Goal: Information Seeking & Learning: Learn about a topic

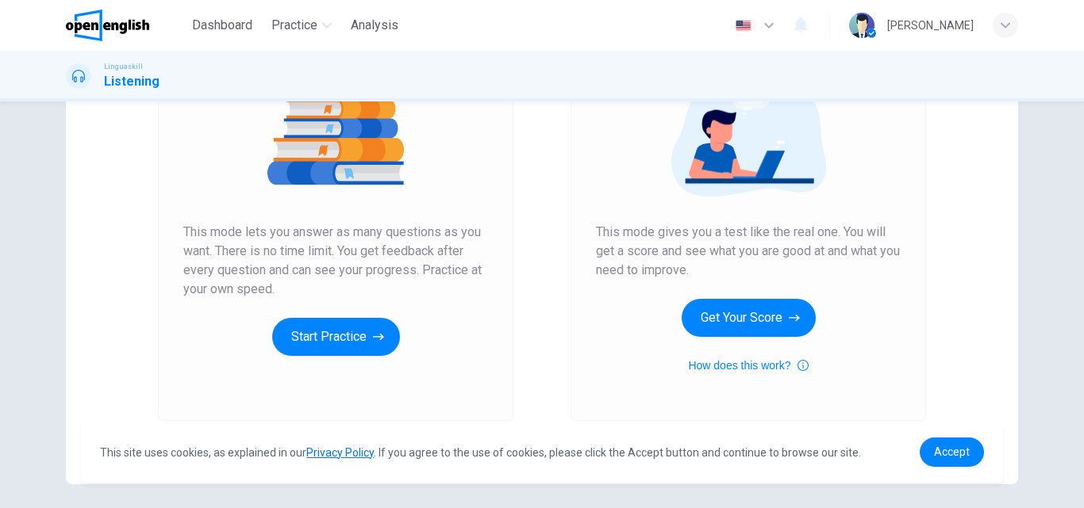
scroll to position [204, 0]
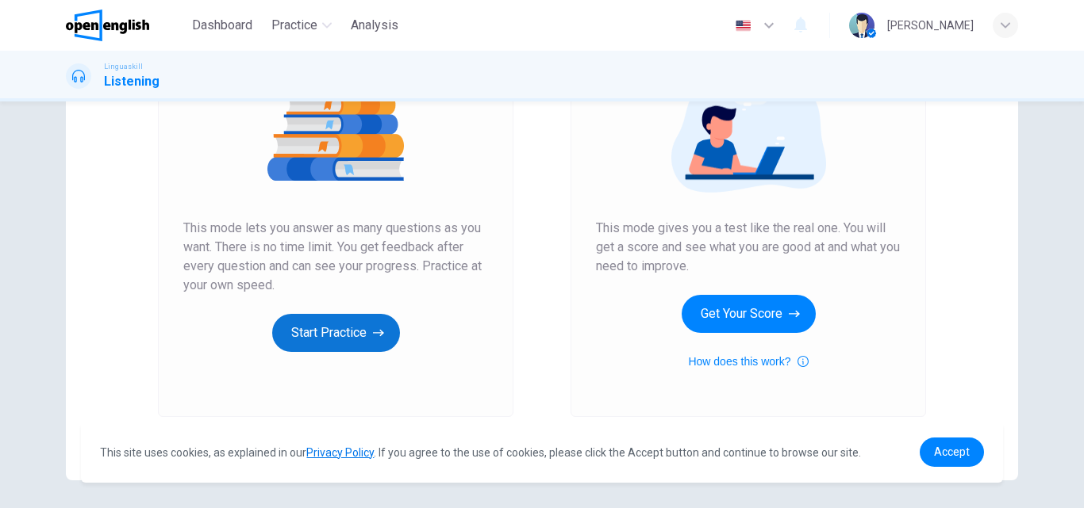
click at [314, 328] on button "Start Practice" at bounding box center [336, 333] width 128 height 38
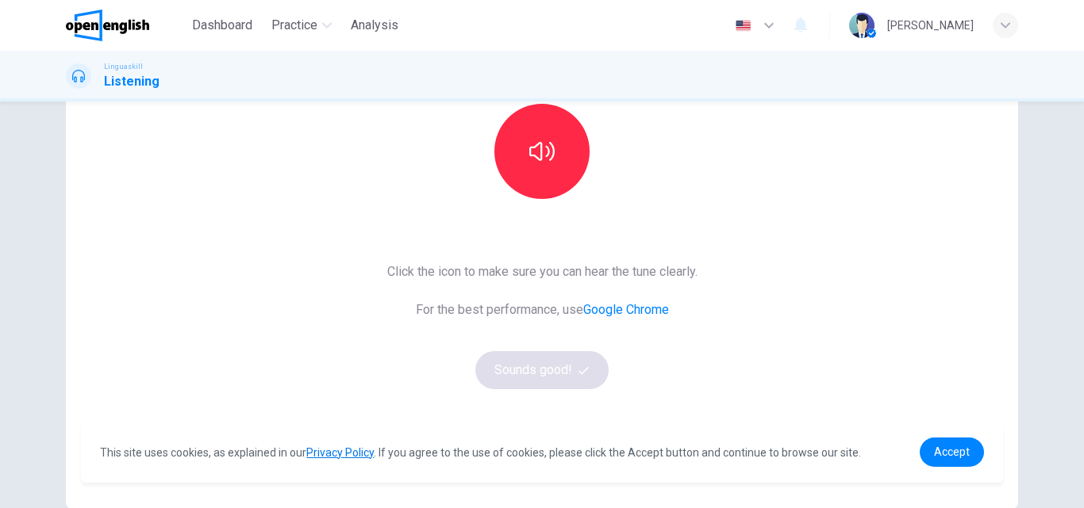
scroll to position [185, 0]
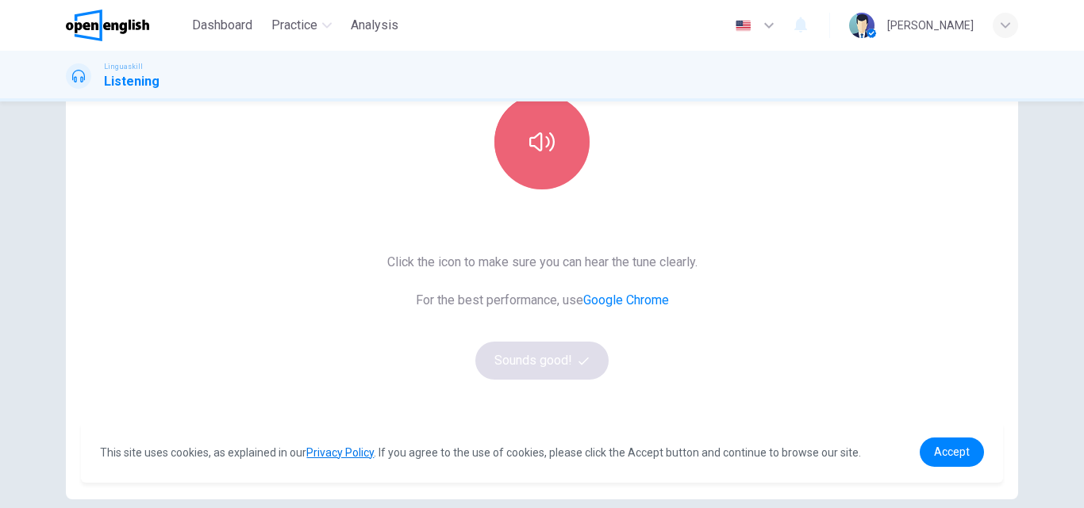
click at [543, 165] on button "button" at bounding box center [541, 141] width 95 height 95
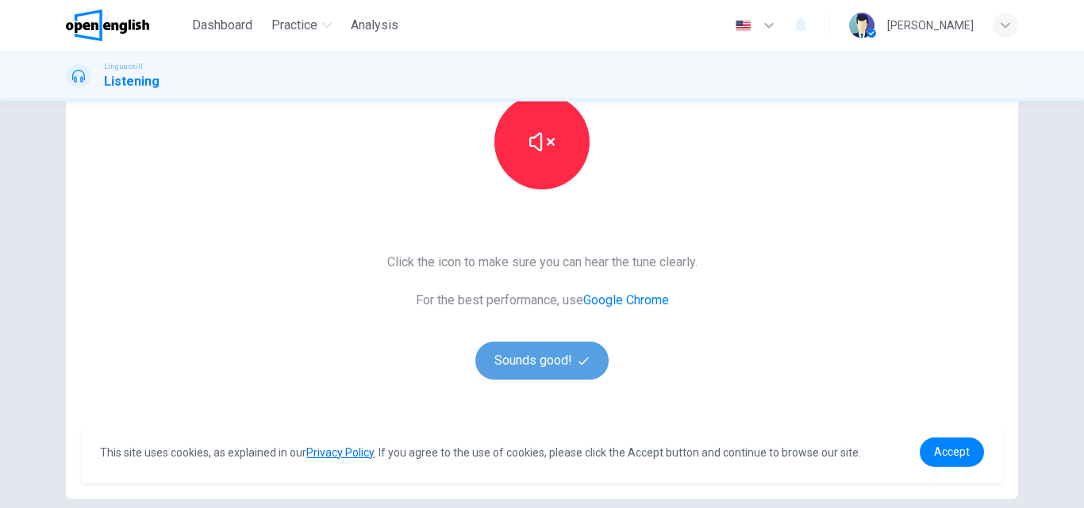
click at [578, 364] on icon "button" at bounding box center [583, 361] width 10 height 10
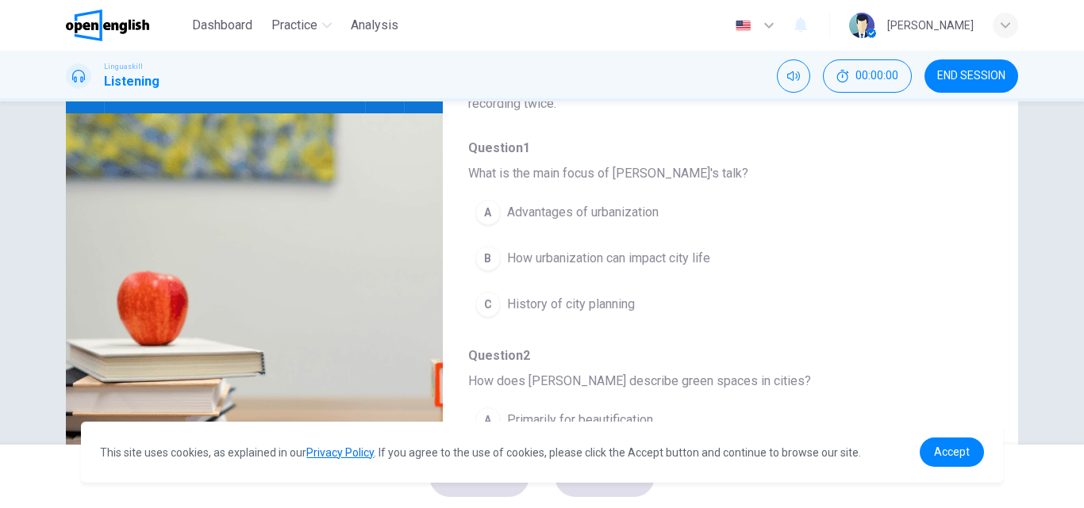
scroll to position [0, 0]
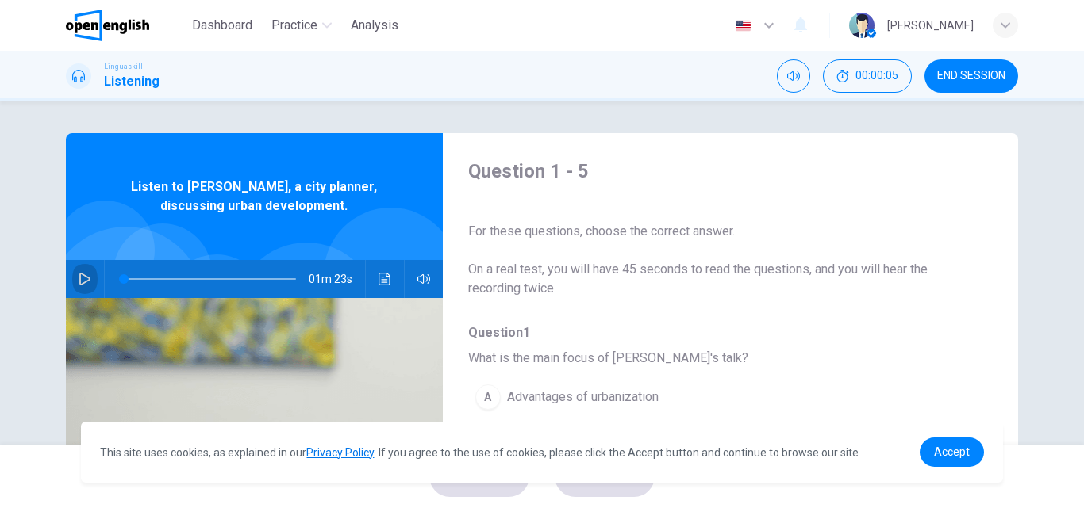
click at [79, 280] on icon "button" at bounding box center [85, 279] width 13 height 13
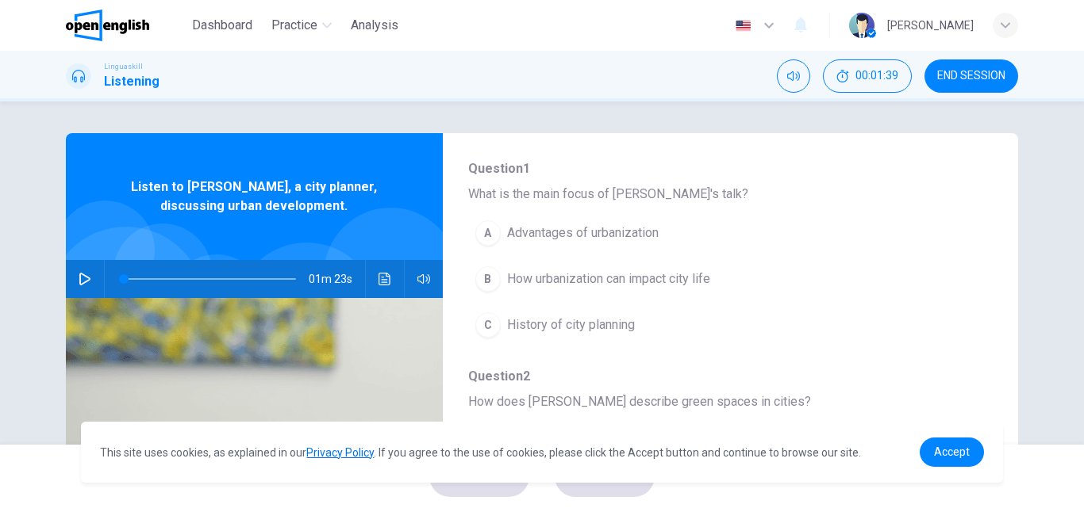
scroll to position [160, 0]
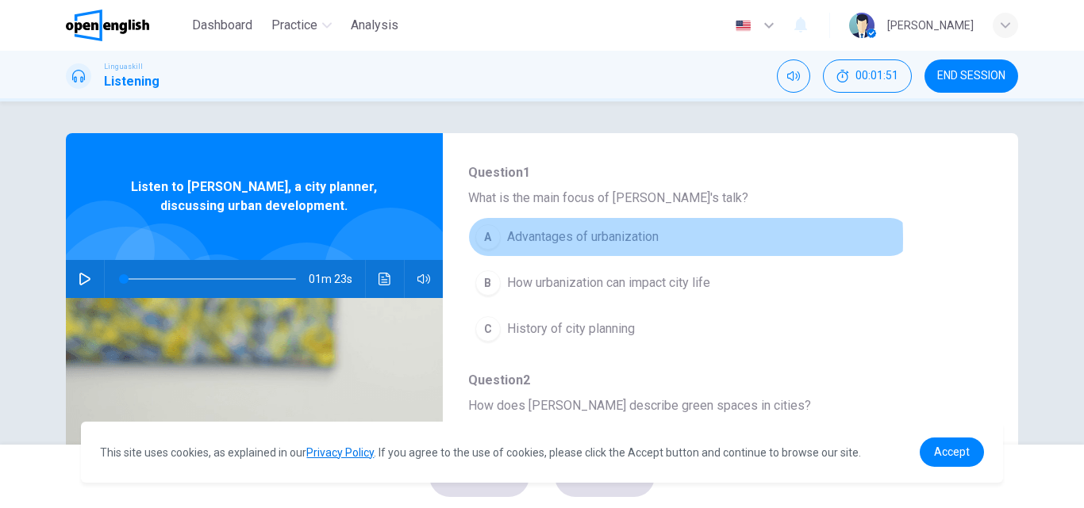
click at [550, 239] on span "Advantages of urbanization" at bounding box center [583, 237] width 152 height 19
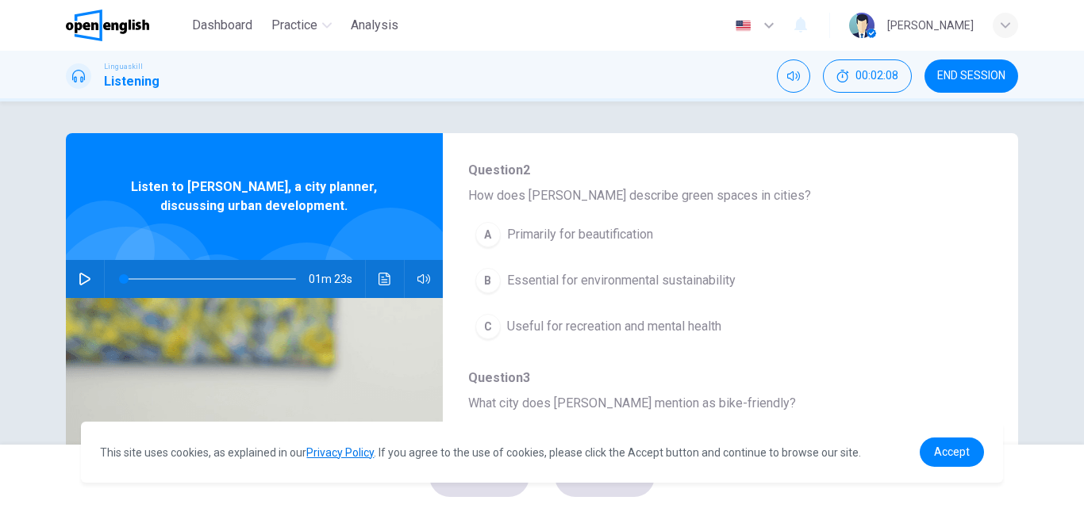
scroll to position [369, 0]
click at [79, 282] on icon "button" at bounding box center [85, 279] width 13 height 13
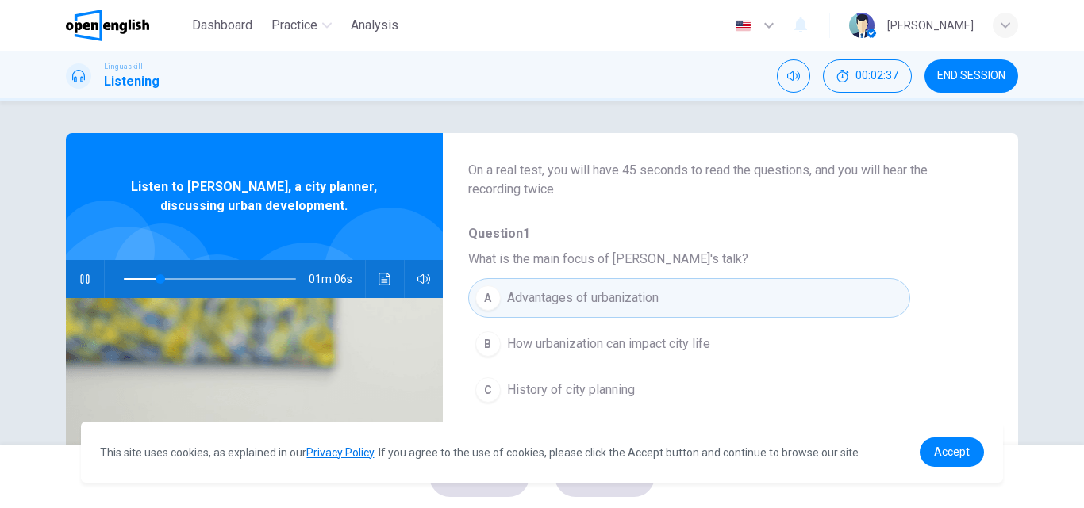
scroll to position [90, 0]
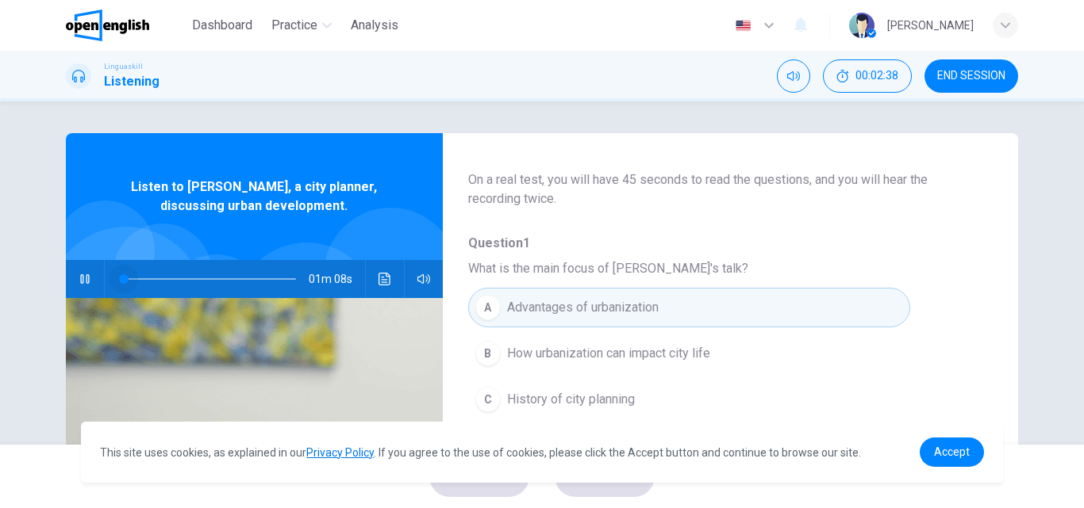
drag, startPoint x: 157, startPoint y: 280, endPoint x: 103, endPoint y: 278, distance: 54.0
click at [119, 278] on span at bounding box center [124, 279] width 10 height 10
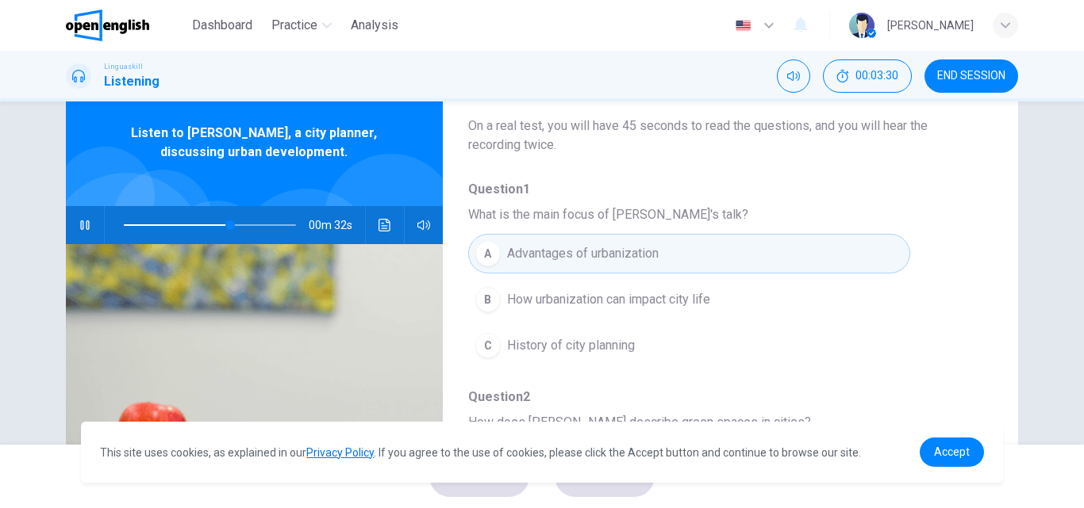
scroll to position [44, 0]
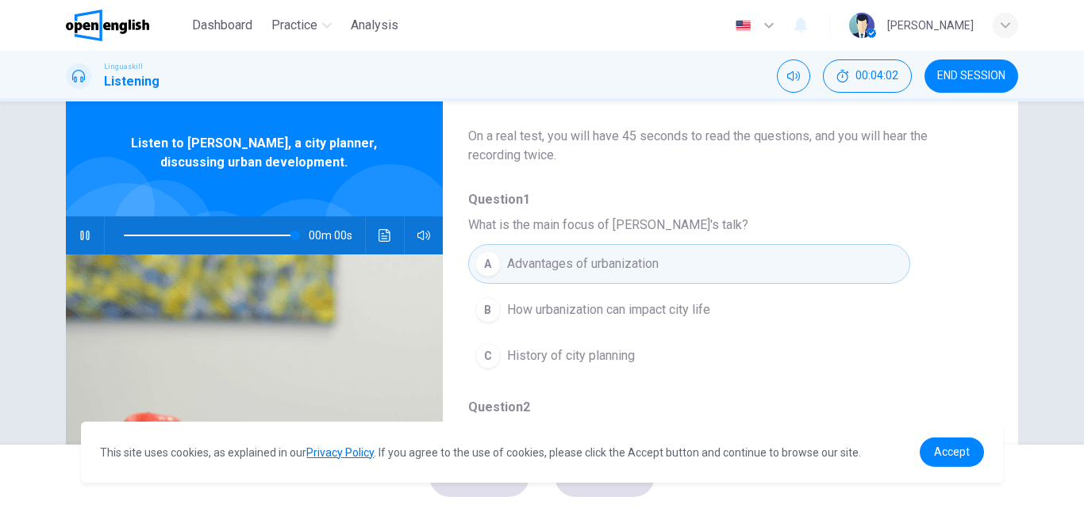
type input "*"
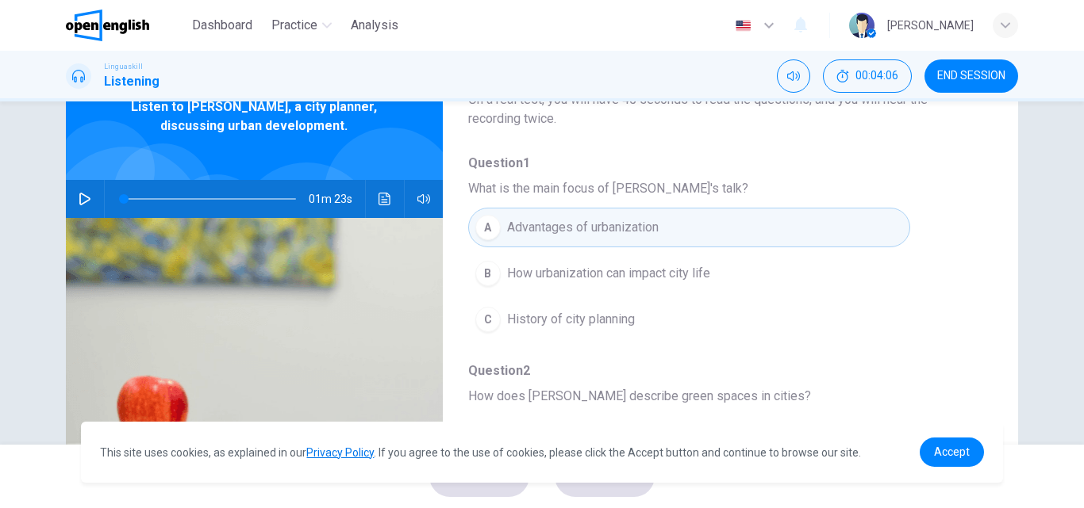
scroll to position [83, 0]
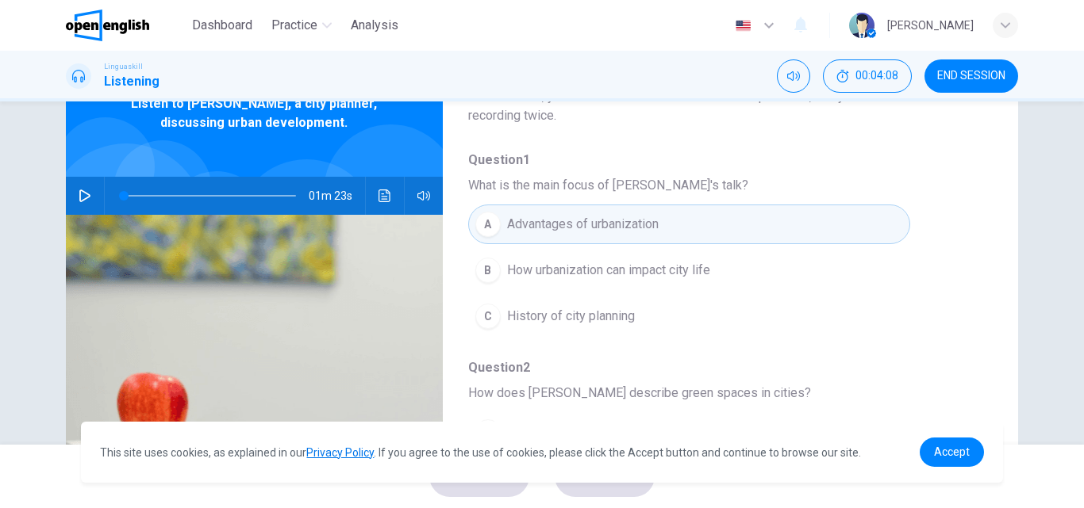
click at [687, 276] on span "How urbanization can impact city life" at bounding box center [608, 270] width 203 height 19
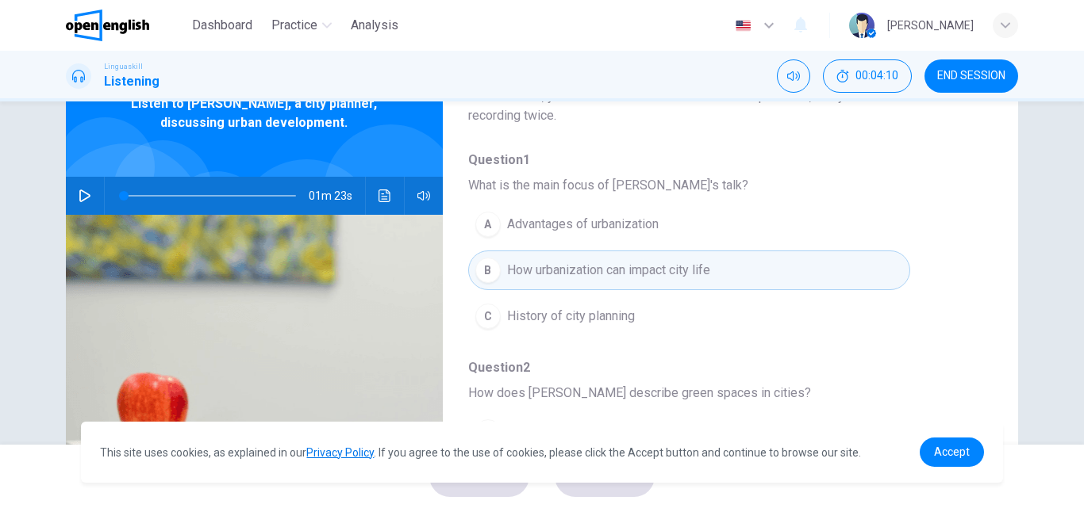
click at [1075, 240] on div "Question 1 - 5 For these questions, choose the correct answer. On a real test, …" at bounding box center [542, 273] width 1084 height 343
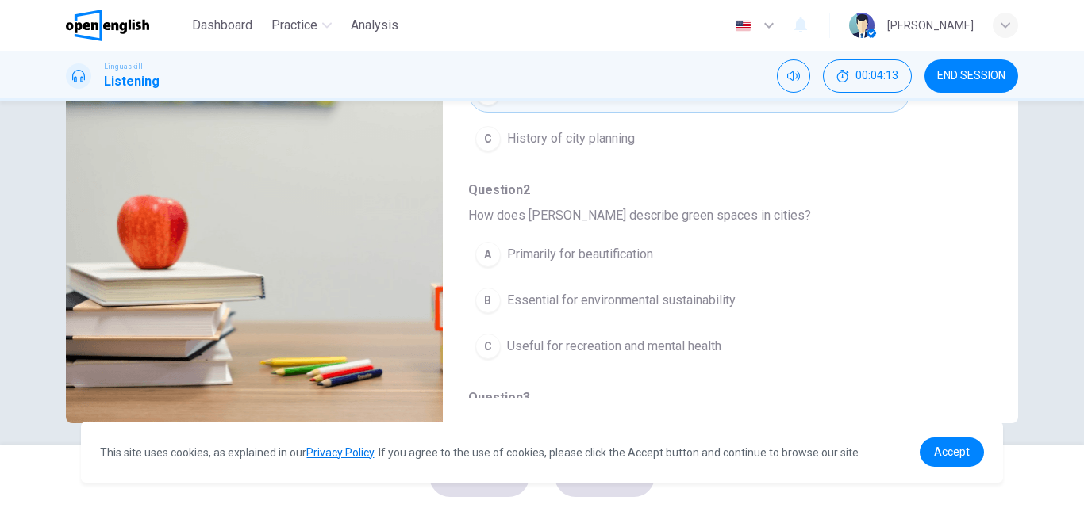
scroll to position [271, 0]
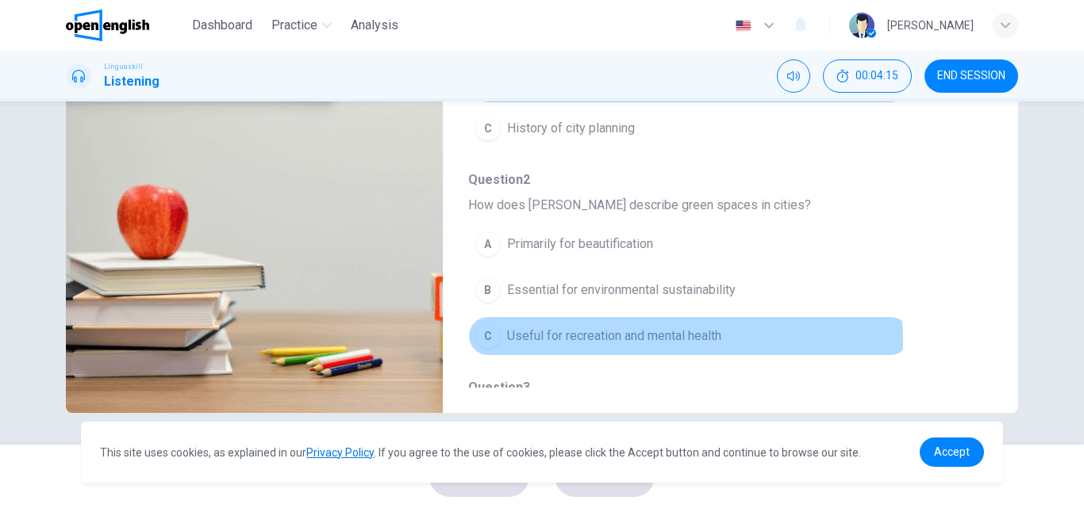
click at [612, 342] on span "Useful for recreation and mental health" at bounding box center [614, 336] width 214 height 19
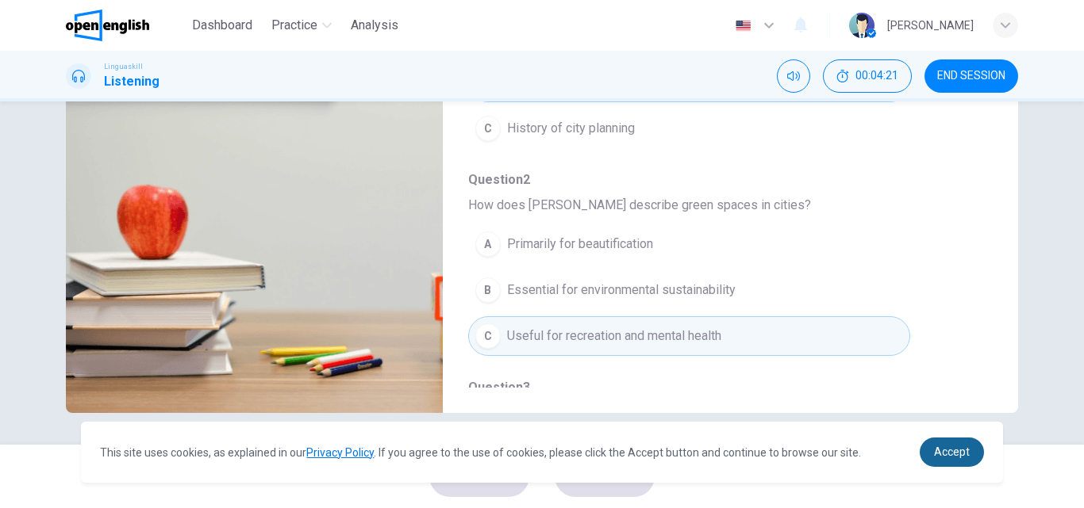
click at [950, 451] on span "Accept" at bounding box center [952, 452] width 36 height 13
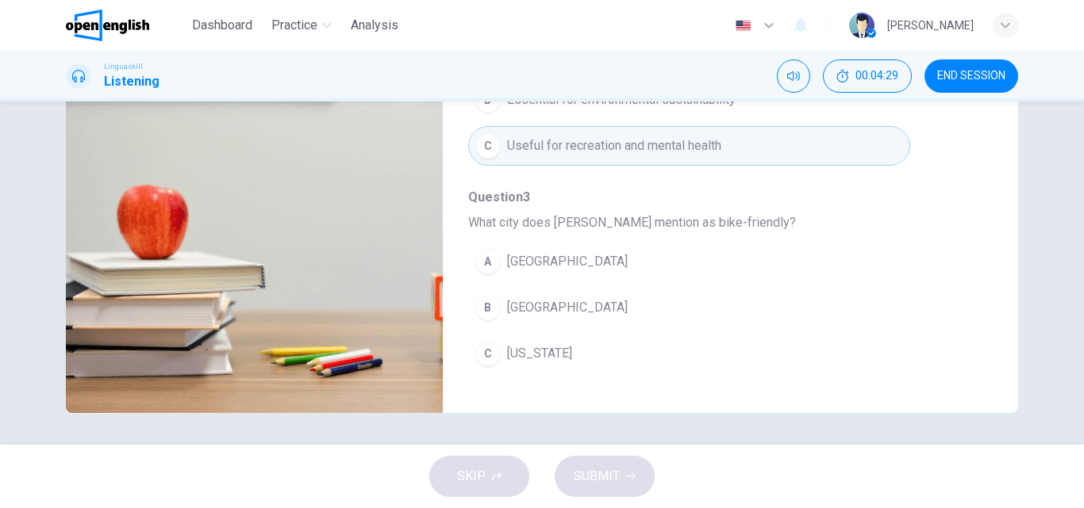
scroll to position [312, 0]
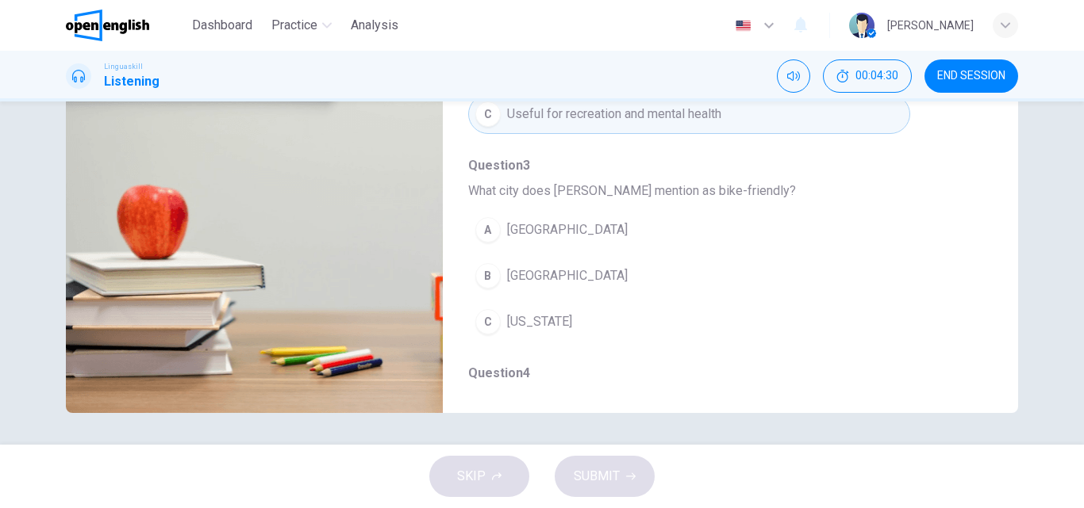
click at [570, 280] on span "[GEOGRAPHIC_DATA]" at bounding box center [567, 276] width 121 height 19
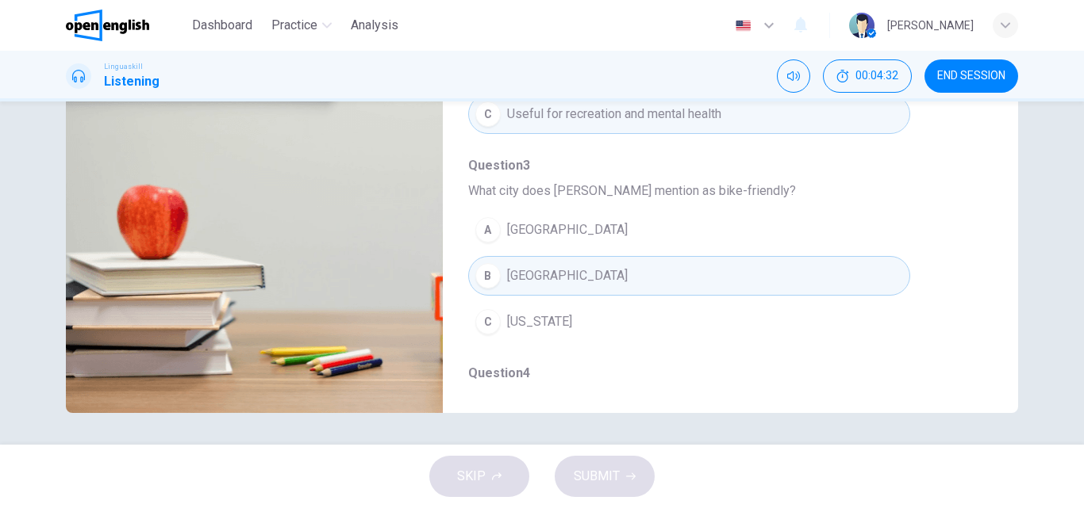
click at [989, 386] on div "Question 1 - 5 For these questions, choose the correct answer. On a real test, …" at bounding box center [542, 137] width 952 height 551
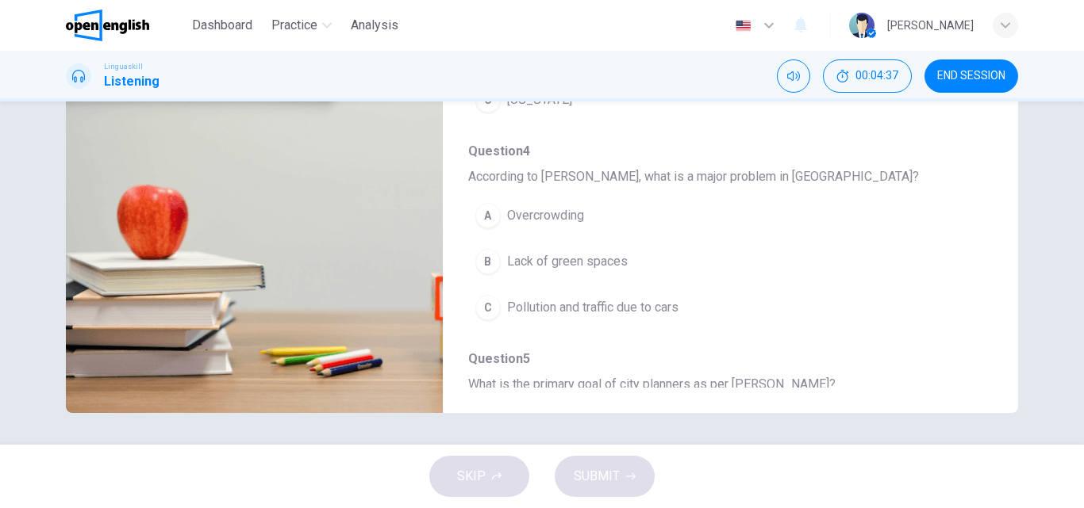
scroll to position [566, 0]
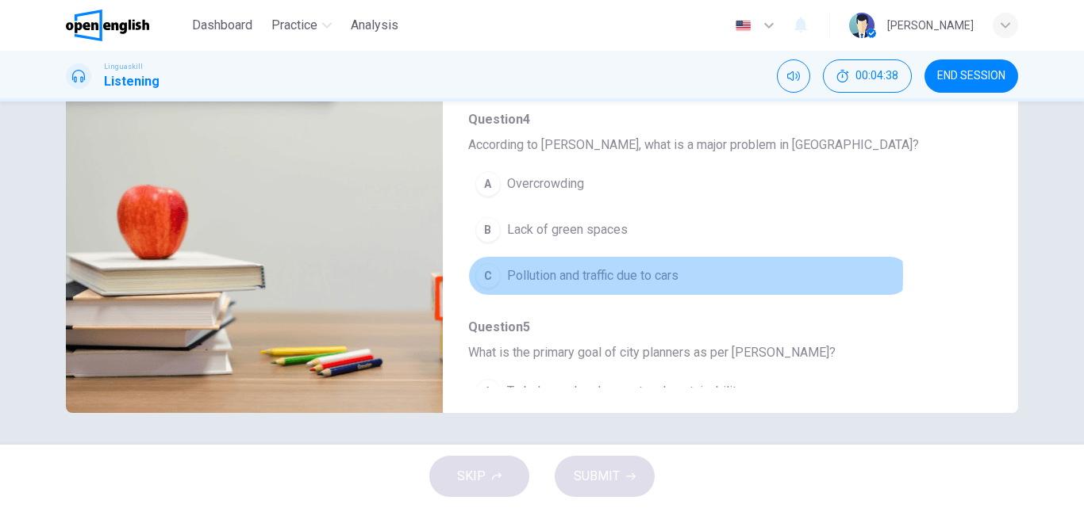
click at [623, 274] on span "Pollution and traffic due to cars" at bounding box center [592, 276] width 171 height 19
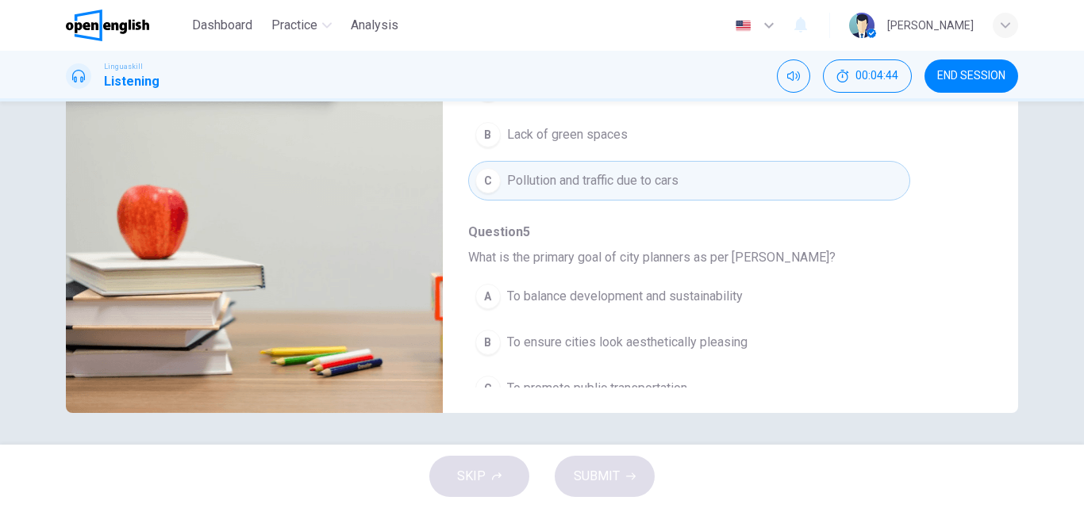
scroll to position [685, 0]
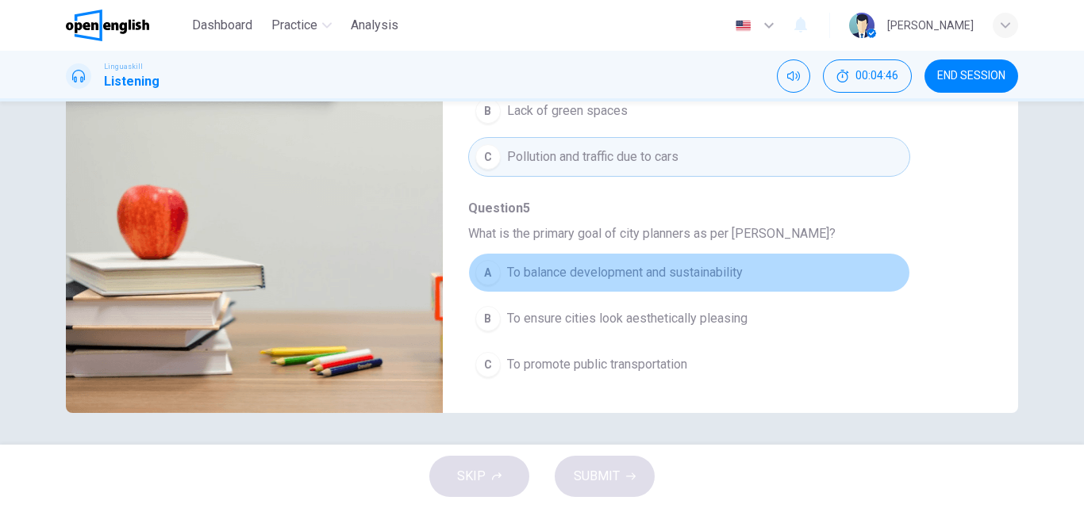
click at [689, 276] on span "To balance development and sustainability" at bounding box center [625, 272] width 236 height 19
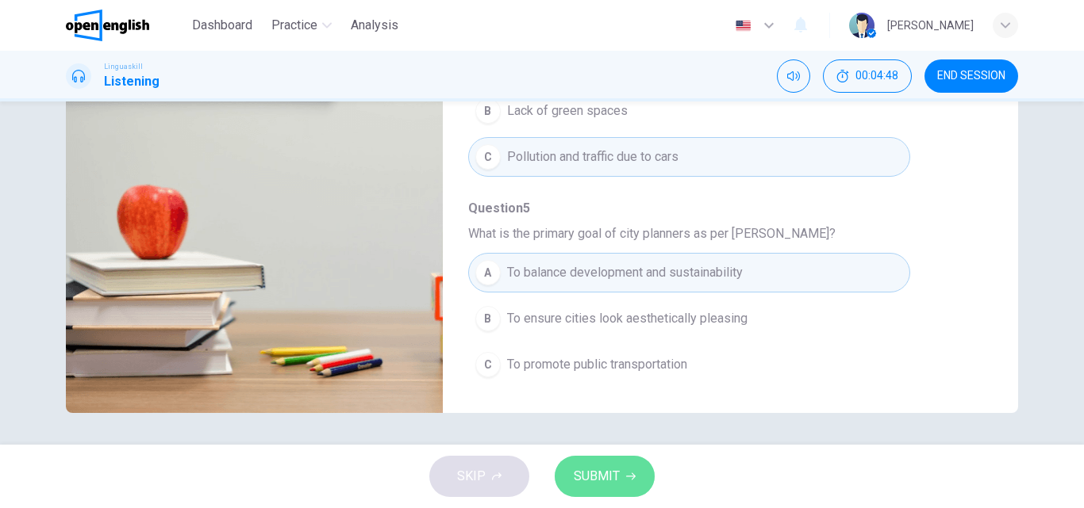
click at [620, 469] on button "SUBMIT" at bounding box center [604, 476] width 100 height 41
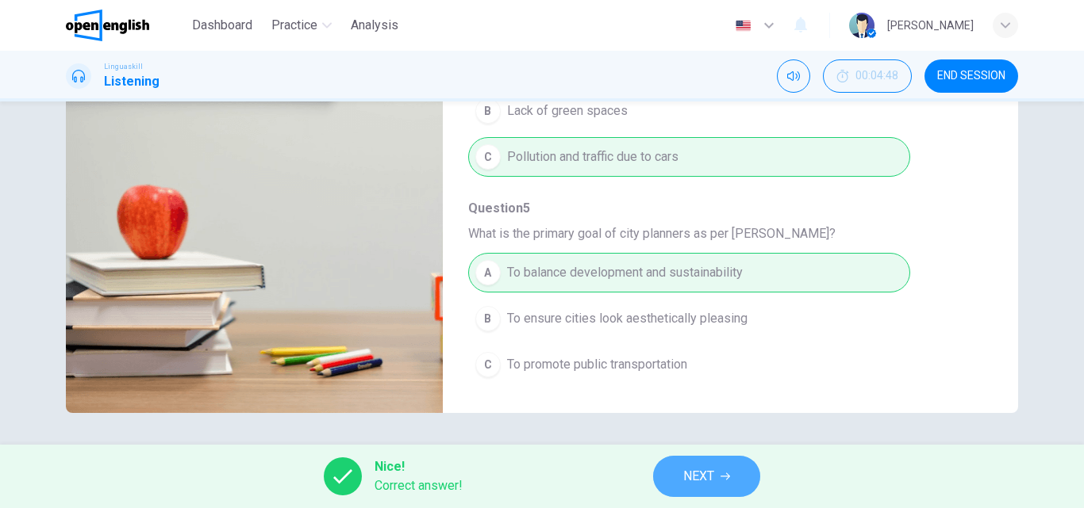
click at [719, 467] on button "NEXT" at bounding box center [706, 476] width 107 height 41
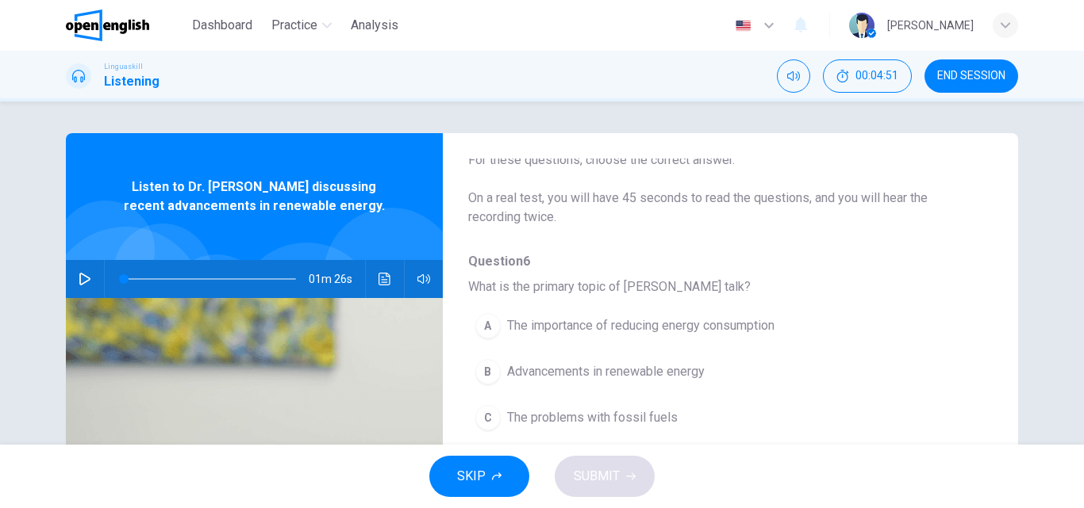
scroll to position [73, 0]
click at [85, 275] on icon "button" at bounding box center [85, 279] width 13 height 13
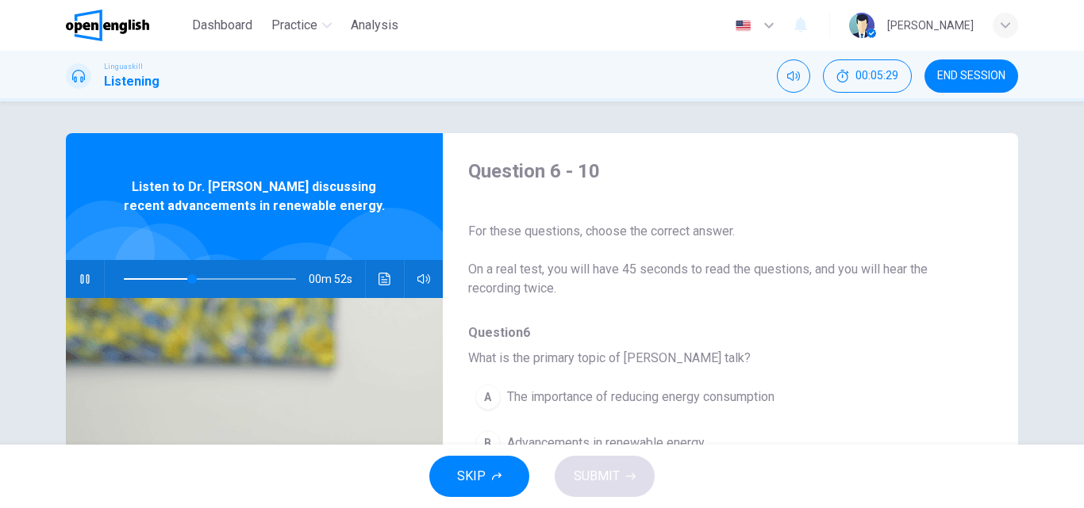
click at [156, 279] on span at bounding box center [210, 279] width 172 height 22
type input "*"
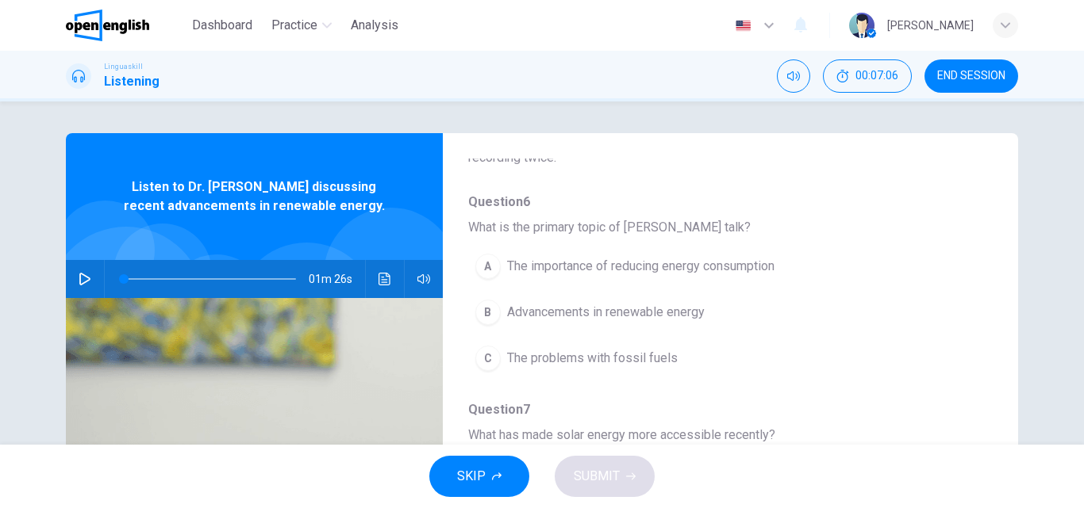
scroll to position [129, 0]
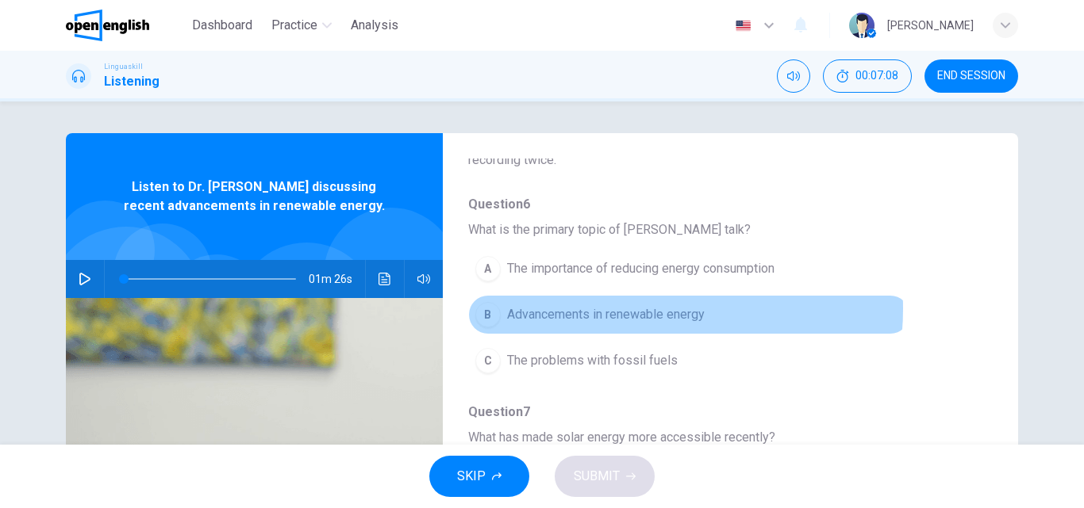
click at [612, 309] on span "Advancements in renewable energy" at bounding box center [606, 314] width 198 height 19
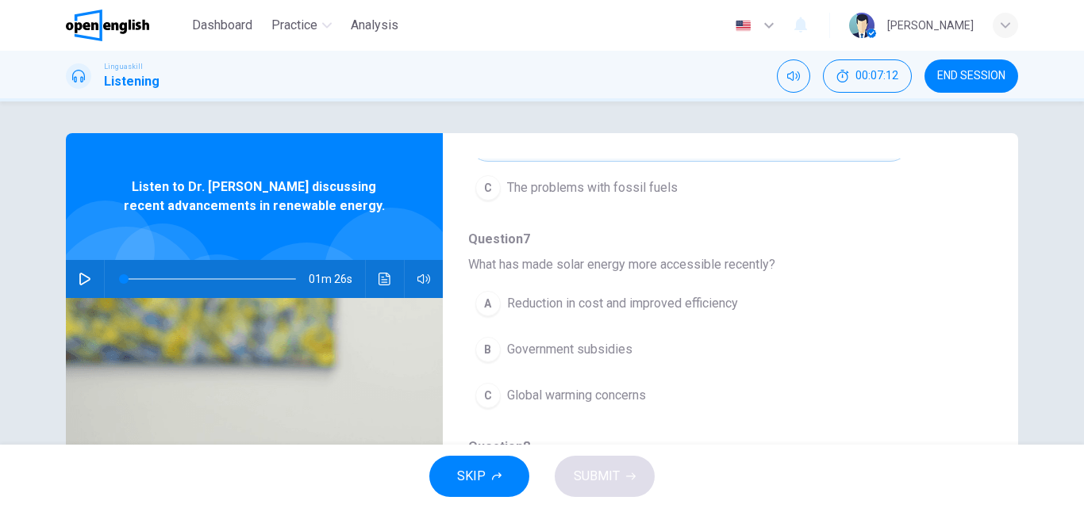
scroll to position [309, 0]
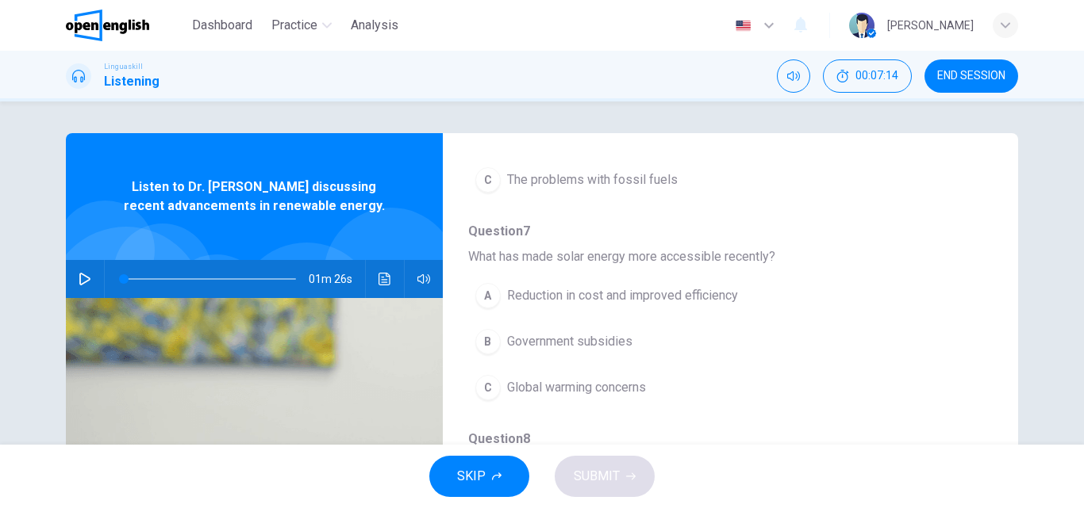
click at [679, 293] on span "Reduction in cost and improved efficiency" at bounding box center [622, 295] width 231 height 19
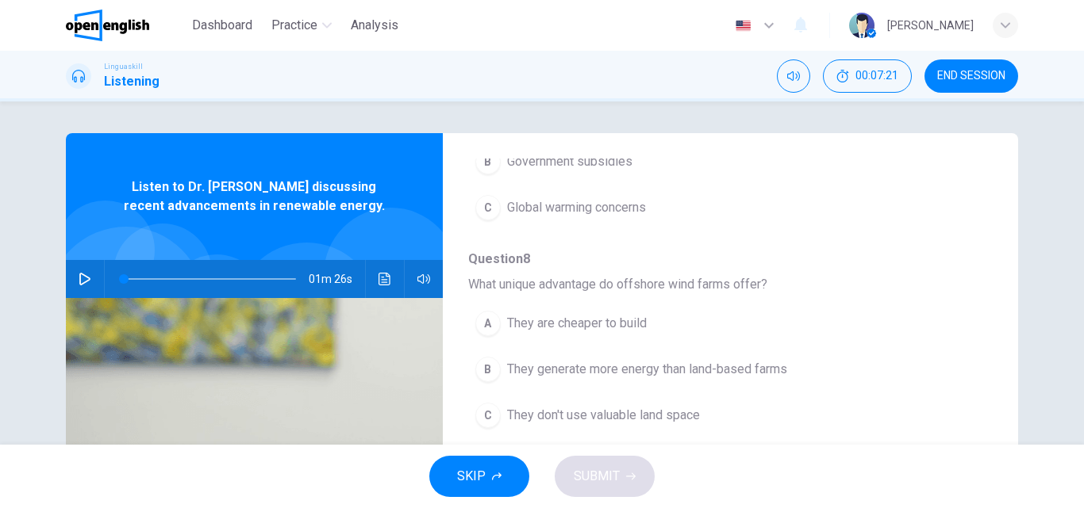
scroll to position [505, 0]
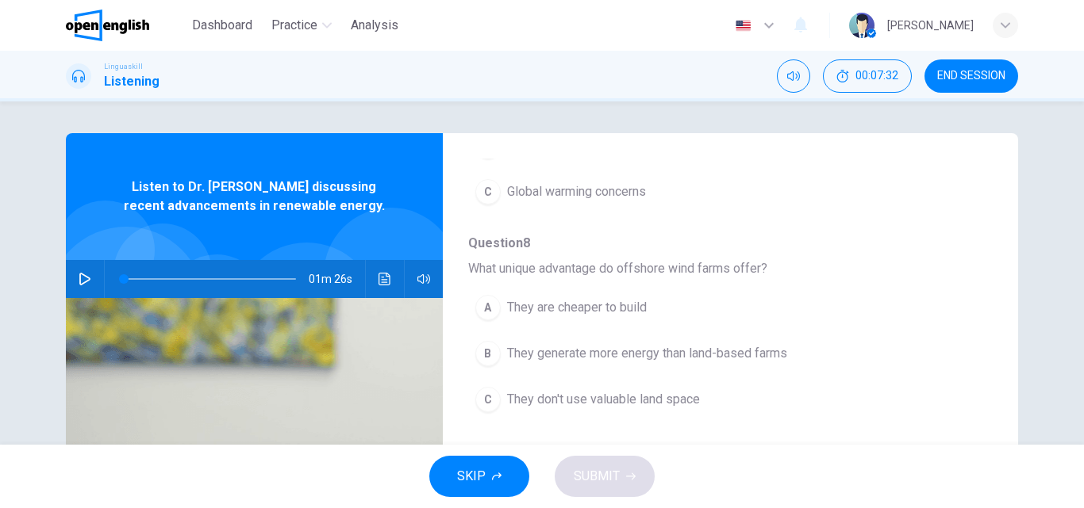
click at [735, 355] on span "They generate more energy than land-based farms" at bounding box center [647, 353] width 280 height 19
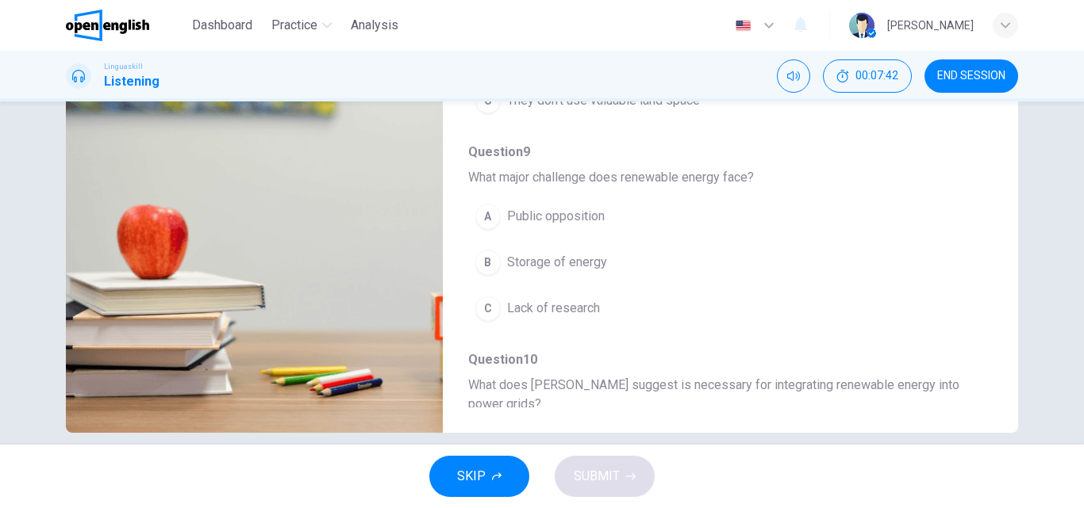
scroll to position [557, 0]
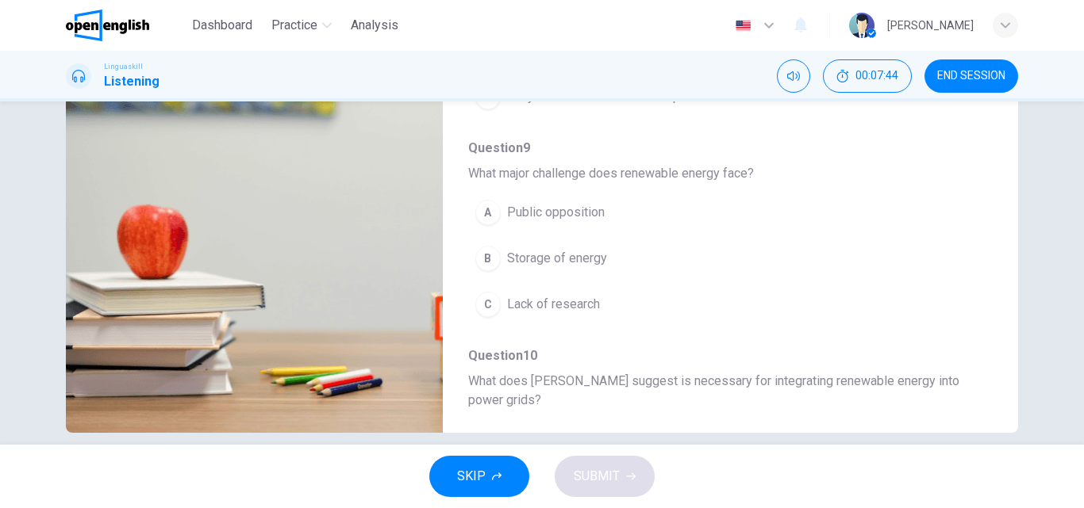
click at [566, 264] on span "Storage of energy" at bounding box center [557, 258] width 100 height 19
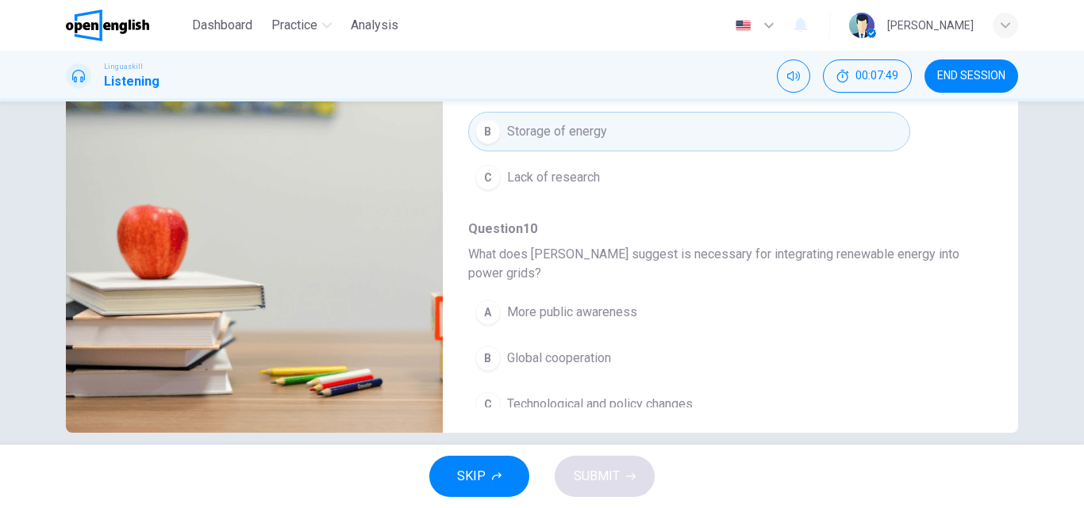
scroll to position [704, 0]
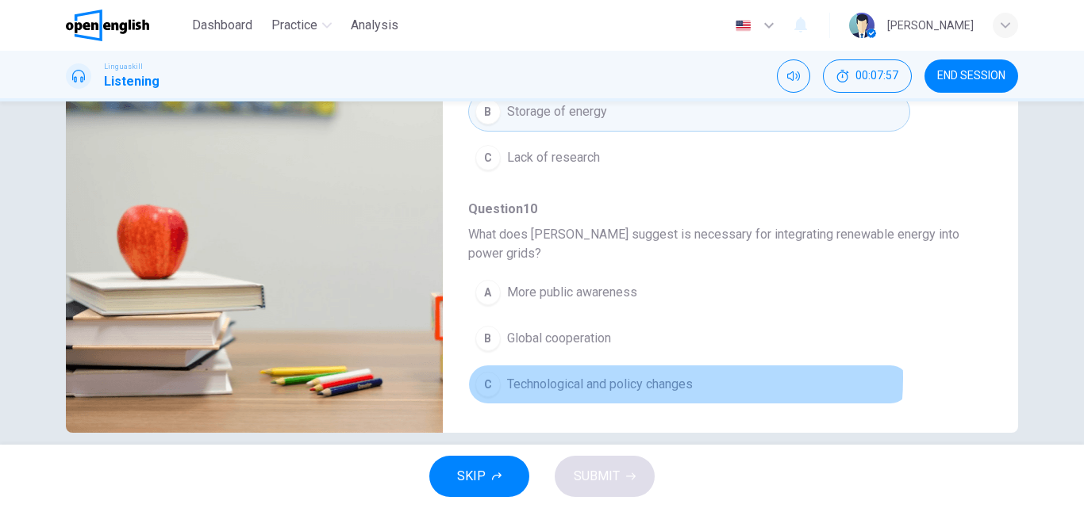
click at [608, 378] on span "Technological and policy changes" at bounding box center [600, 384] width 186 height 19
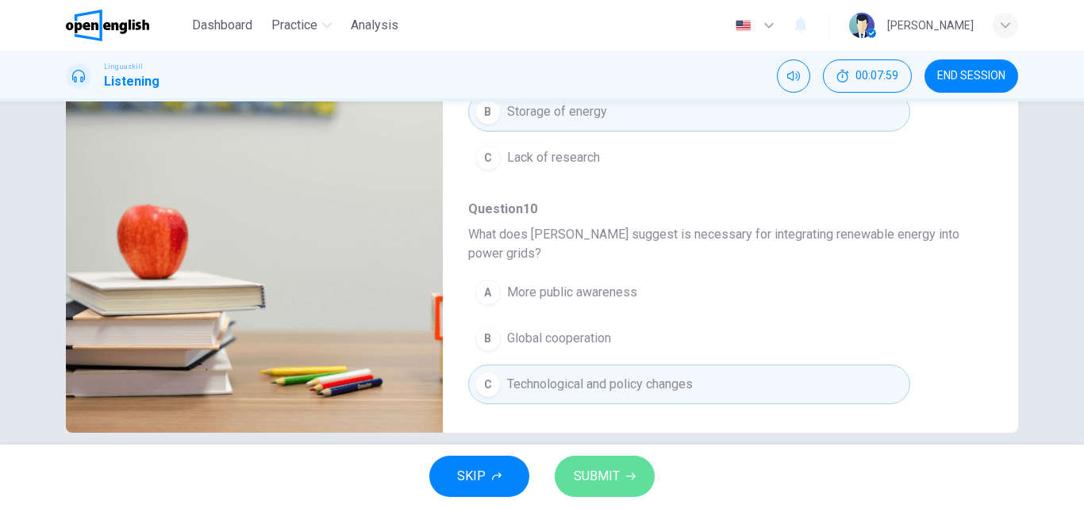
click at [610, 469] on span "SUBMIT" at bounding box center [596, 477] width 46 height 22
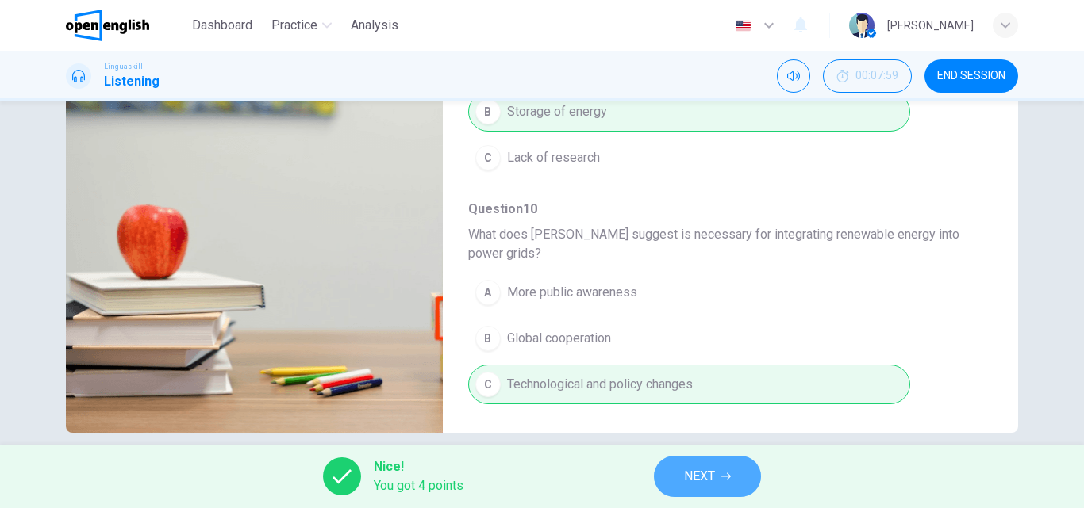
click at [705, 470] on span "NEXT" at bounding box center [699, 477] width 31 height 22
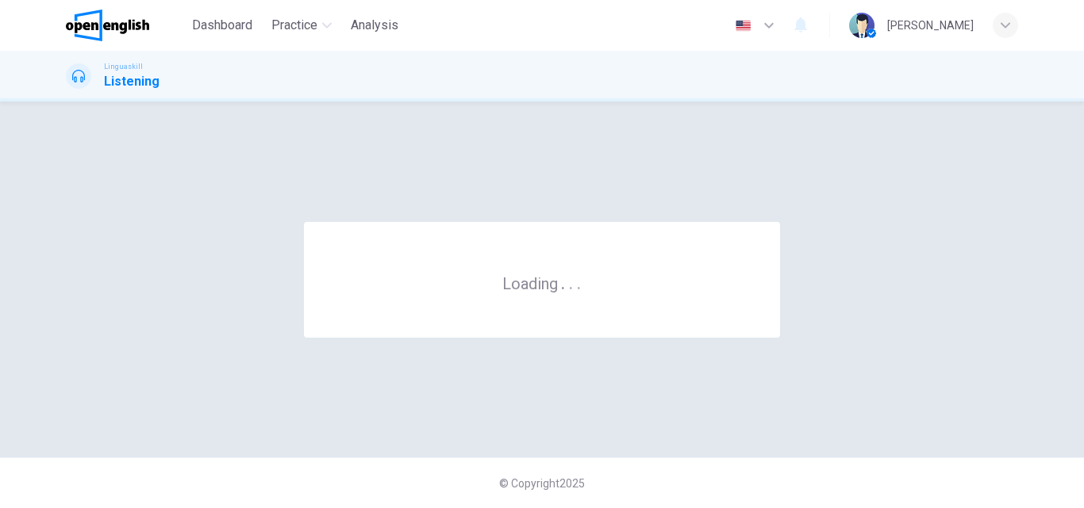
scroll to position [0, 0]
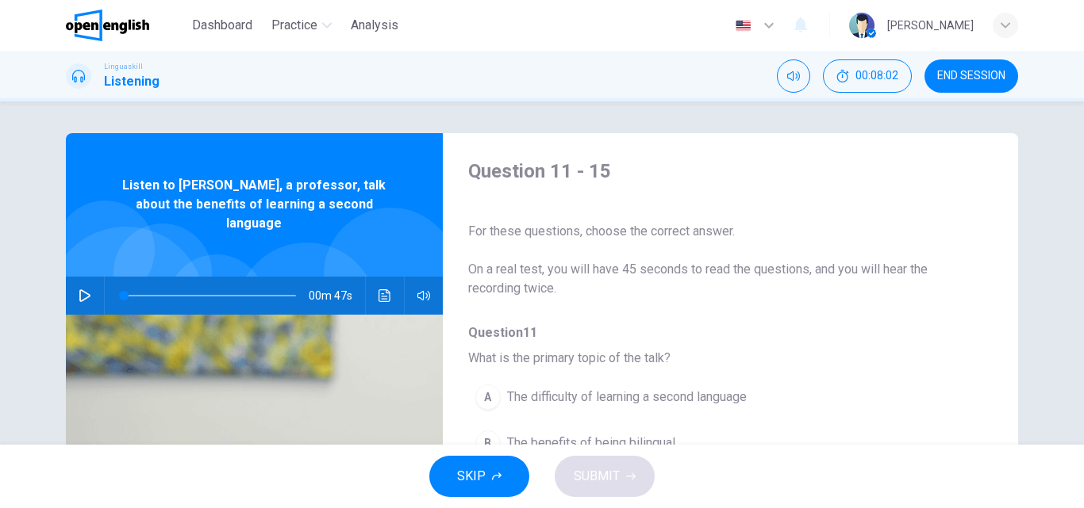
click at [79, 290] on icon "button" at bounding box center [85, 296] width 13 height 13
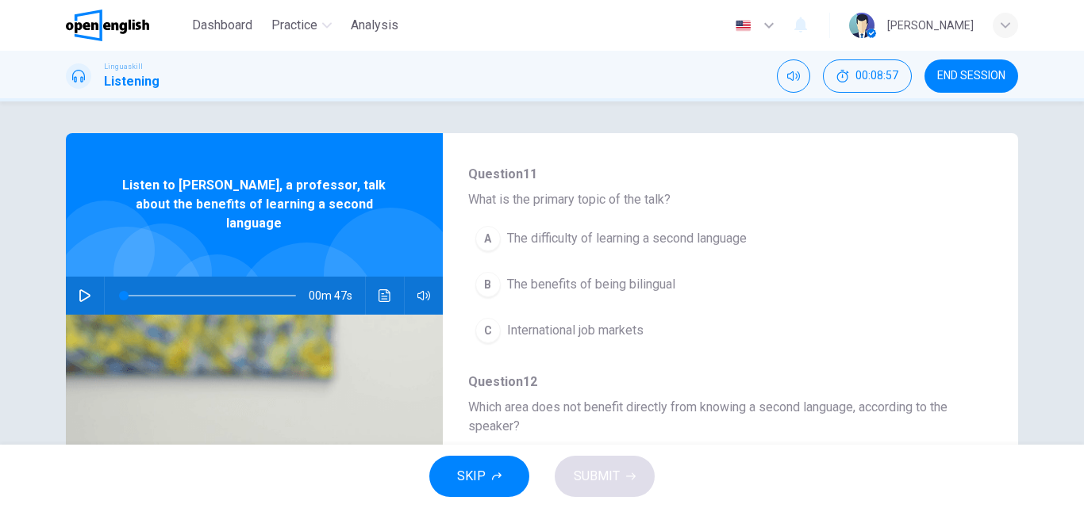
scroll to position [199, 0]
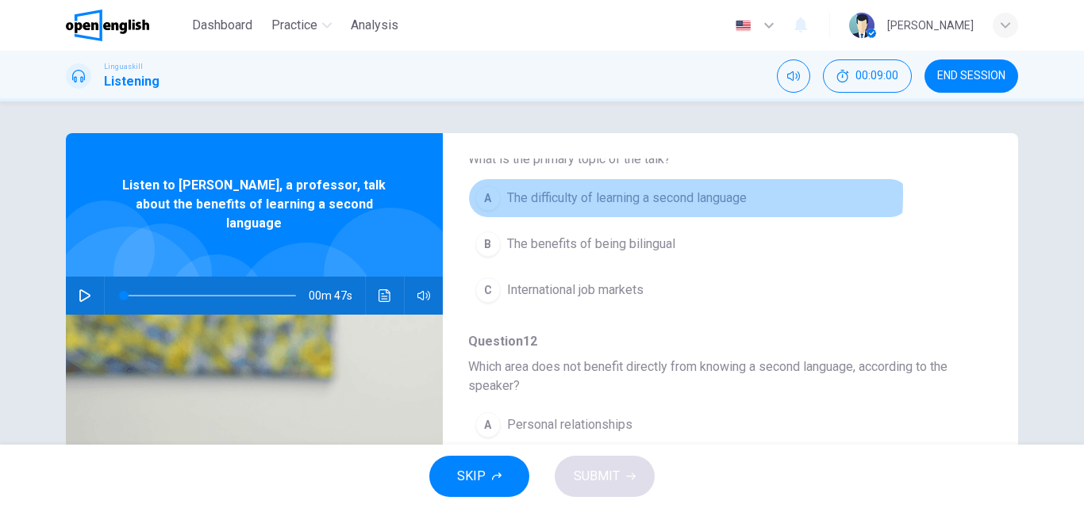
click at [612, 194] on span "The difficulty of learning a second language" at bounding box center [627, 198] width 240 height 19
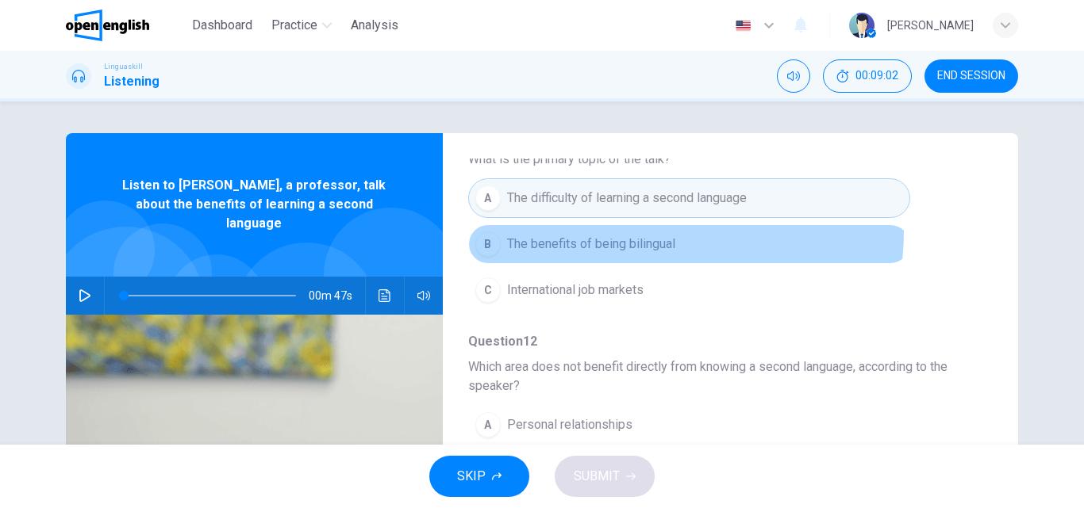
click at [620, 231] on button "B The benefits of being bilingual" at bounding box center [689, 244] width 442 height 40
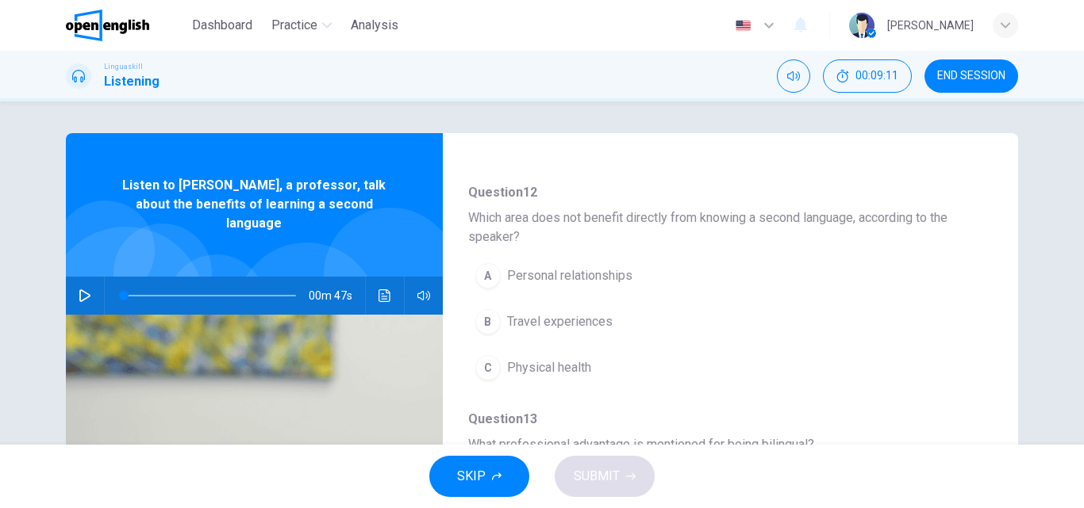
scroll to position [351, 0]
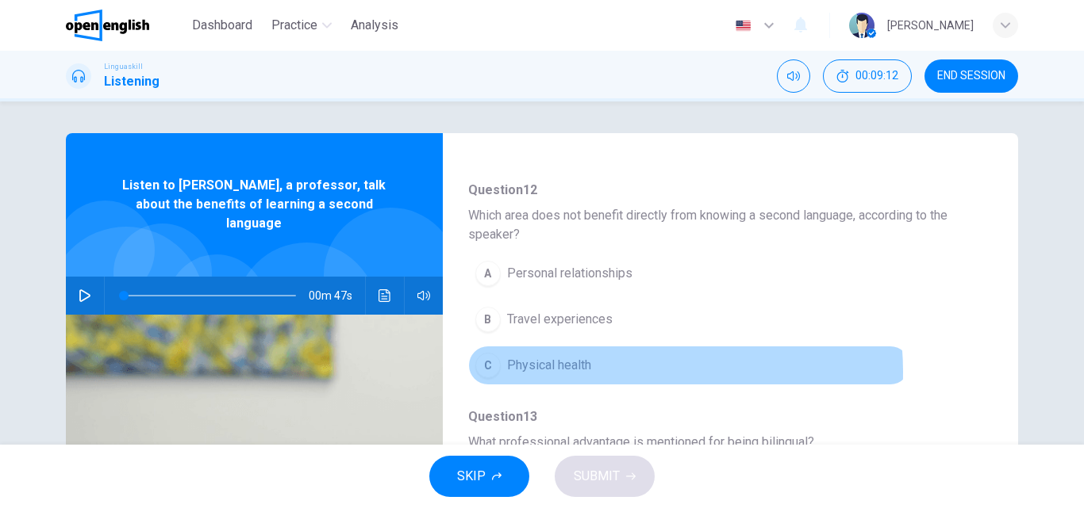
click at [608, 372] on button "C Physical health" at bounding box center [689, 366] width 442 height 40
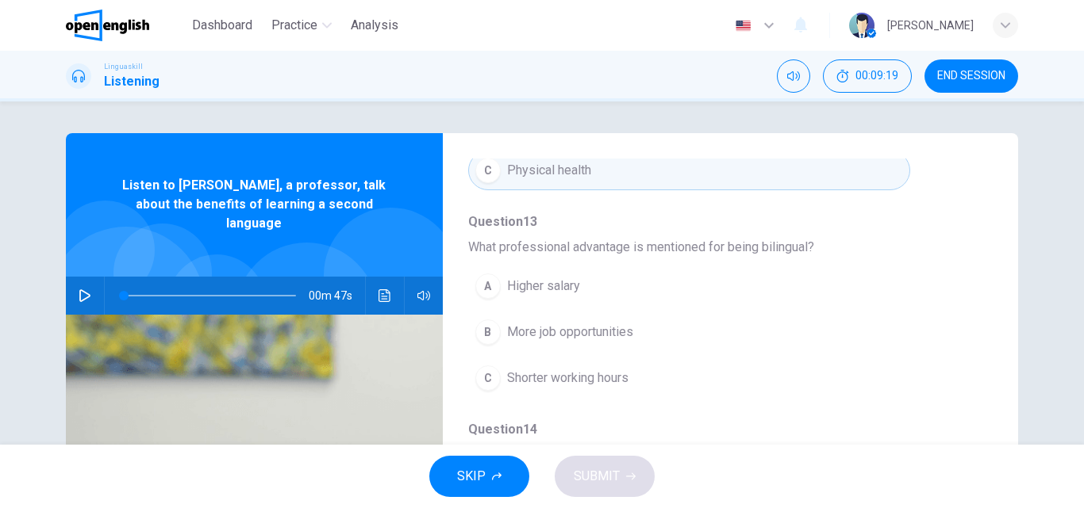
scroll to position [564, 0]
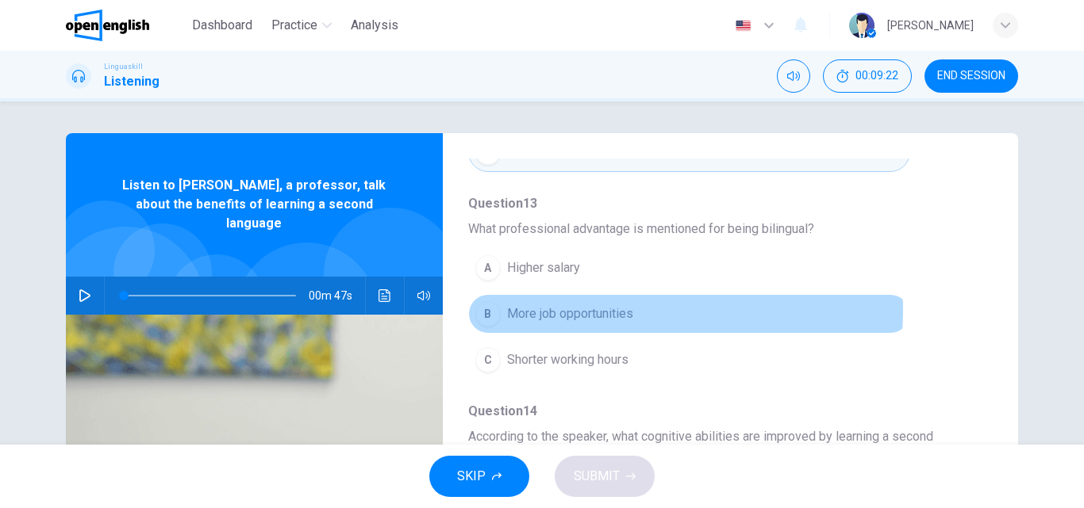
click at [602, 310] on span "More job opportunities" at bounding box center [570, 314] width 126 height 19
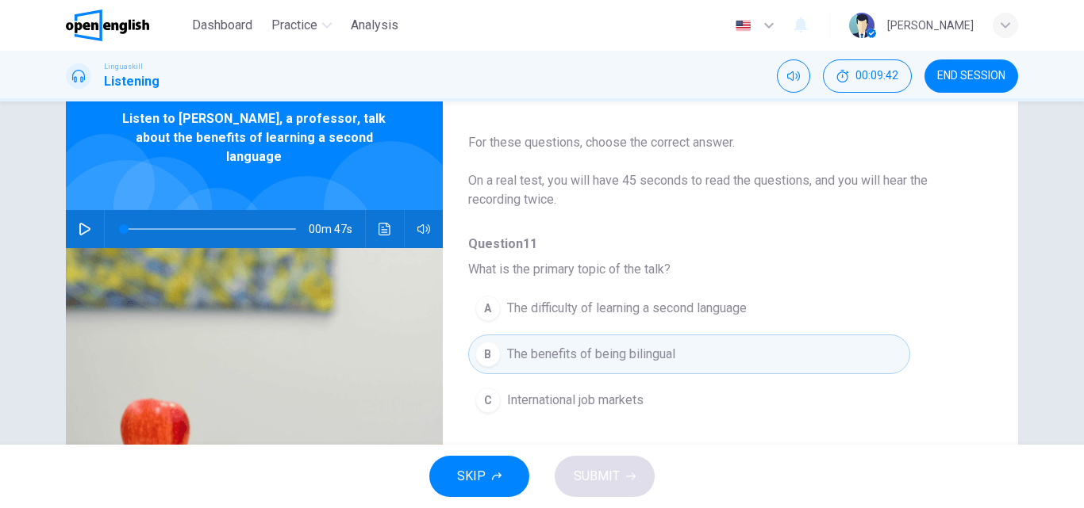
scroll to position [57, 0]
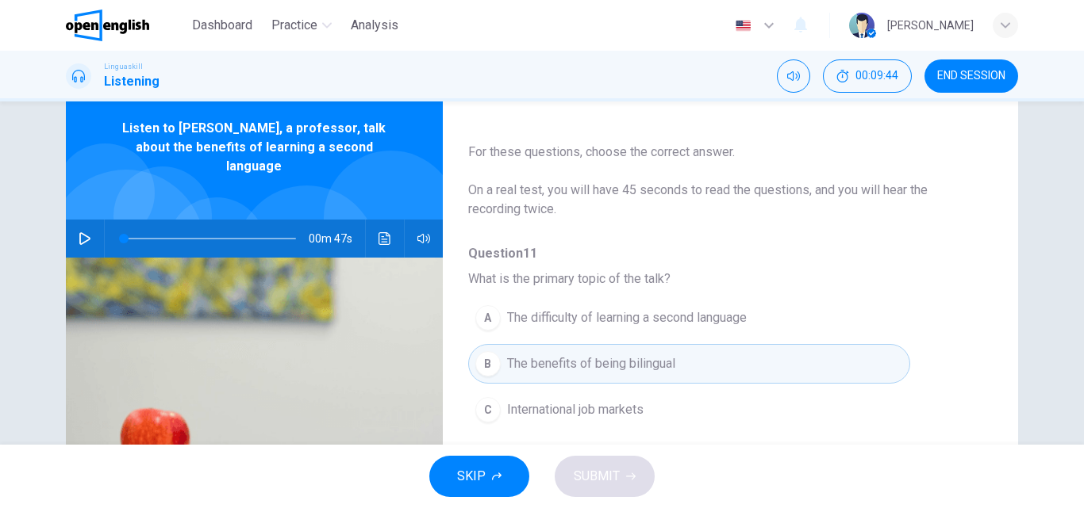
click at [80, 232] on icon "button" at bounding box center [85, 238] width 13 height 13
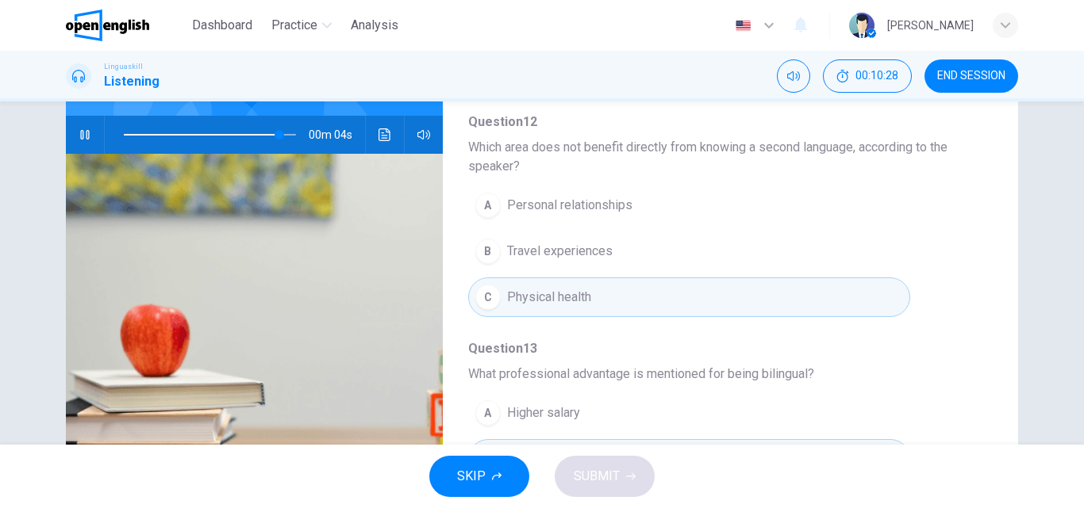
scroll to position [254, 0]
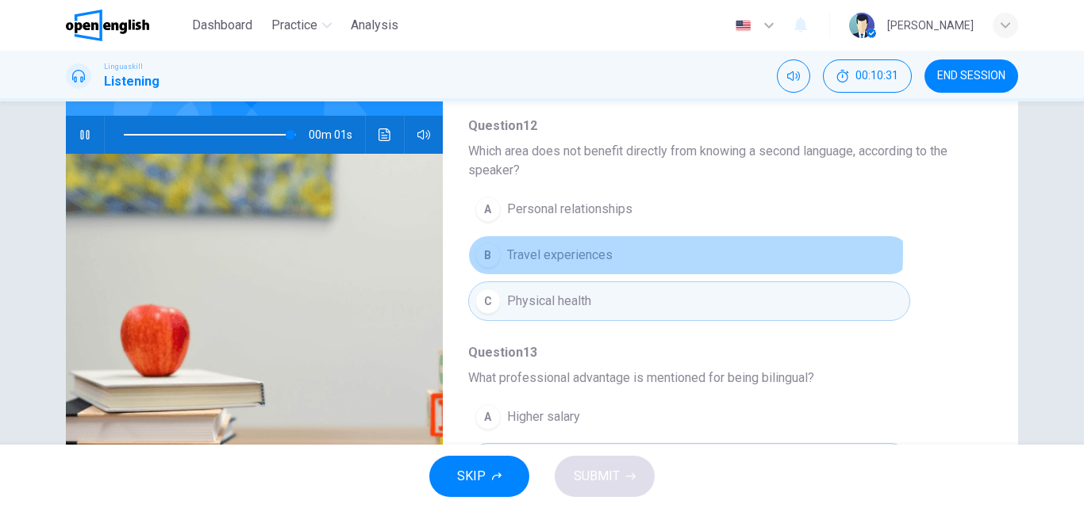
click at [607, 252] on button "B Travel experiences" at bounding box center [689, 256] width 442 height 40
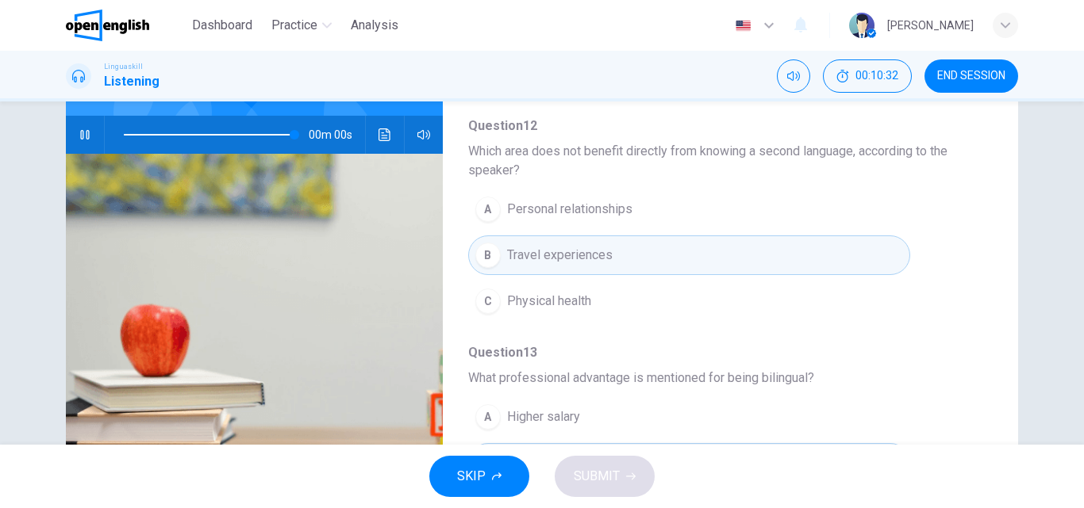
type input "*"
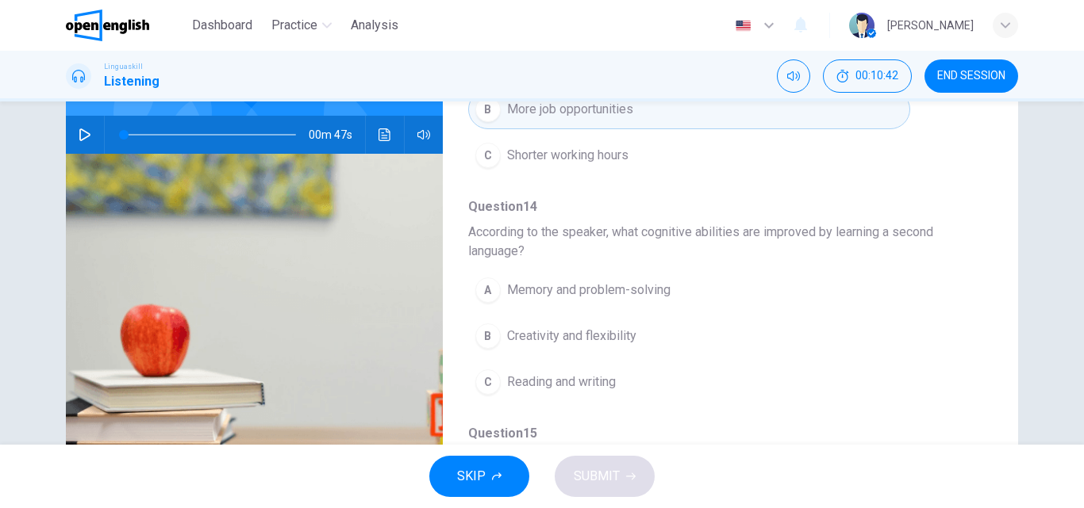
scroll to position [610, 0]
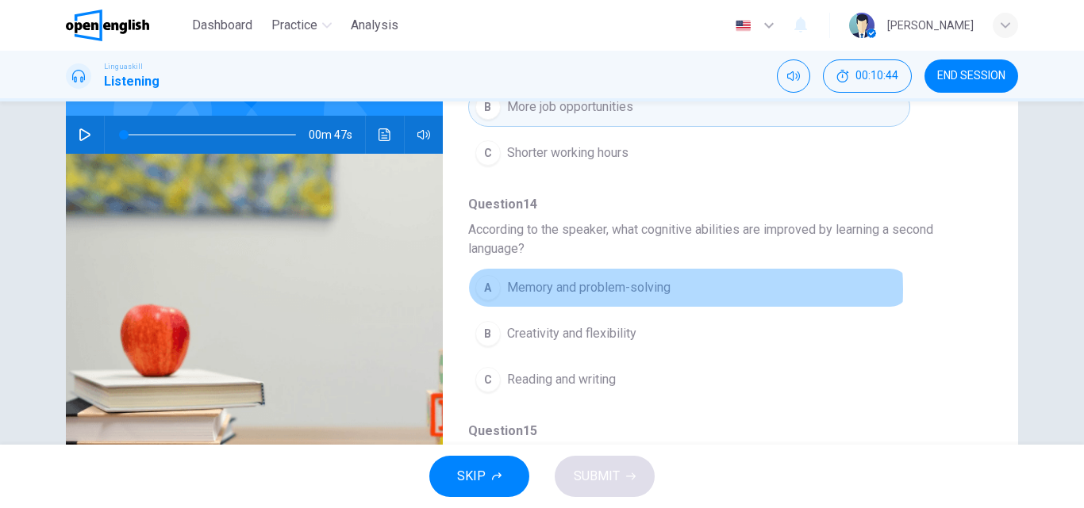
click at [638, 290] on span "Memory and problem-solving" at bounding box center [588, 287] width 163 height 19
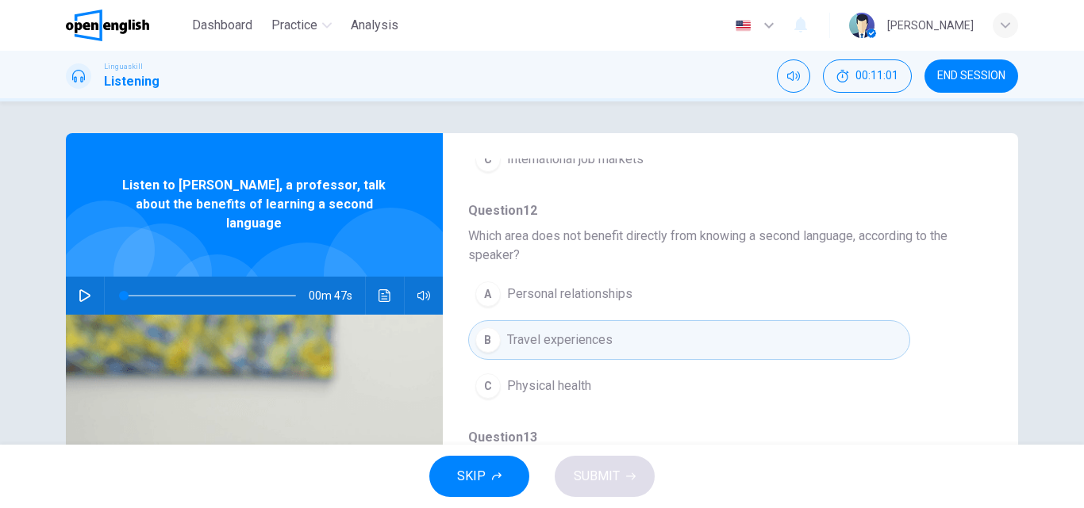
scroll to position [332, 0]
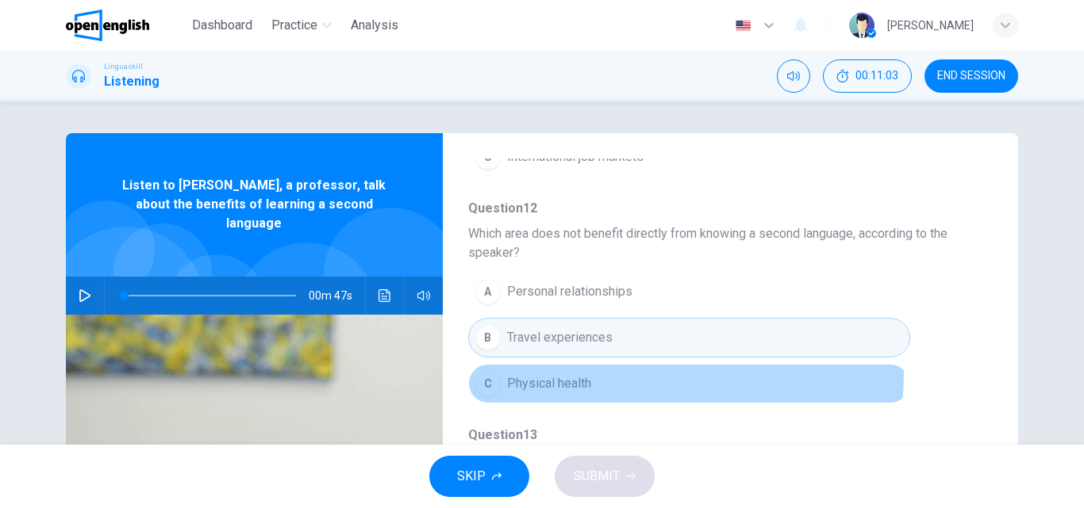
click at [619, 374] on button "C Physical health" at bounding box center [689, 384] width 442 height 40
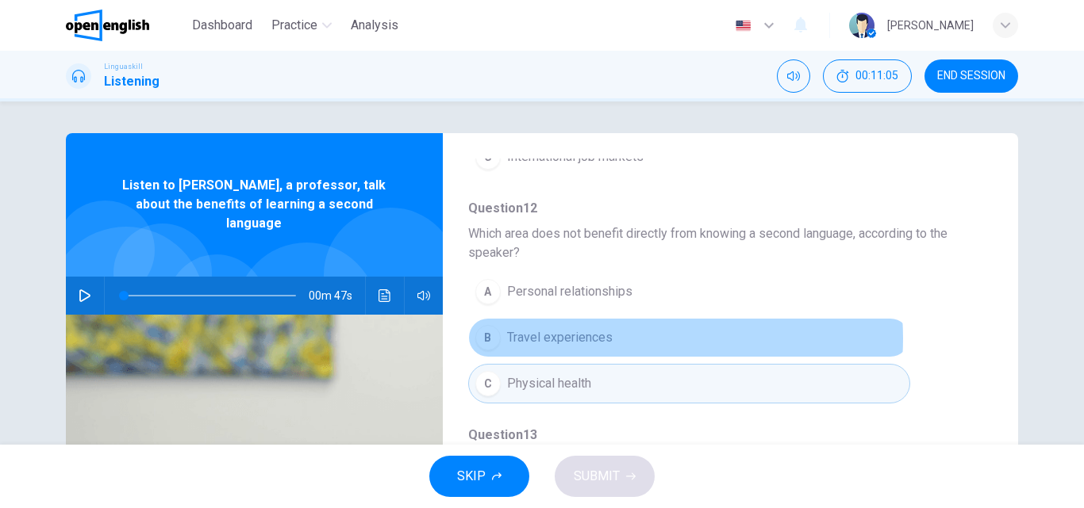
click at [614, 339] on button "B Travel experiences" at bounding box center [689, 338] width 442 height 40
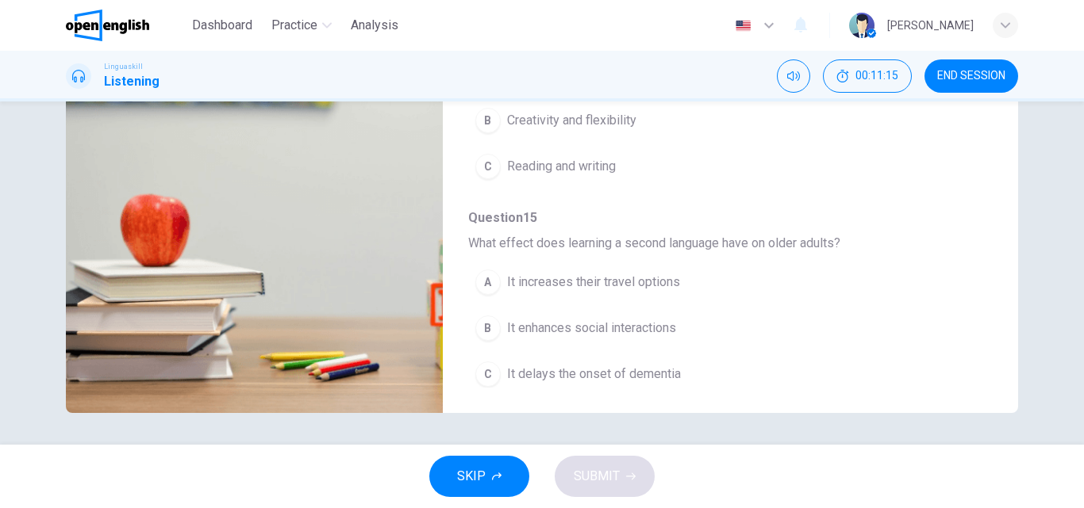
scroll to position [723, 0]
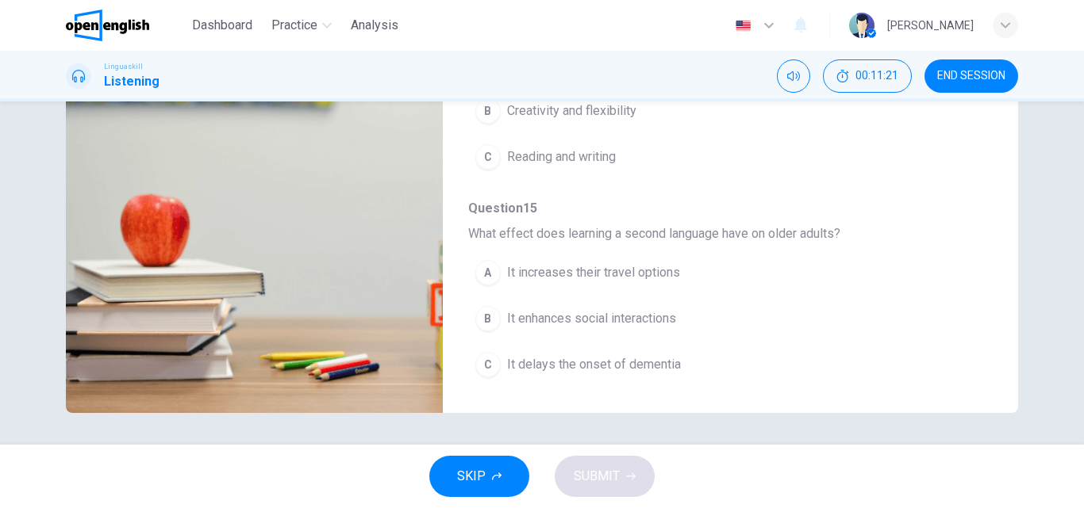
click at [642, 366] on span "It delays the onset of dementia" at bounding box center [594, 364] width 174 height 19
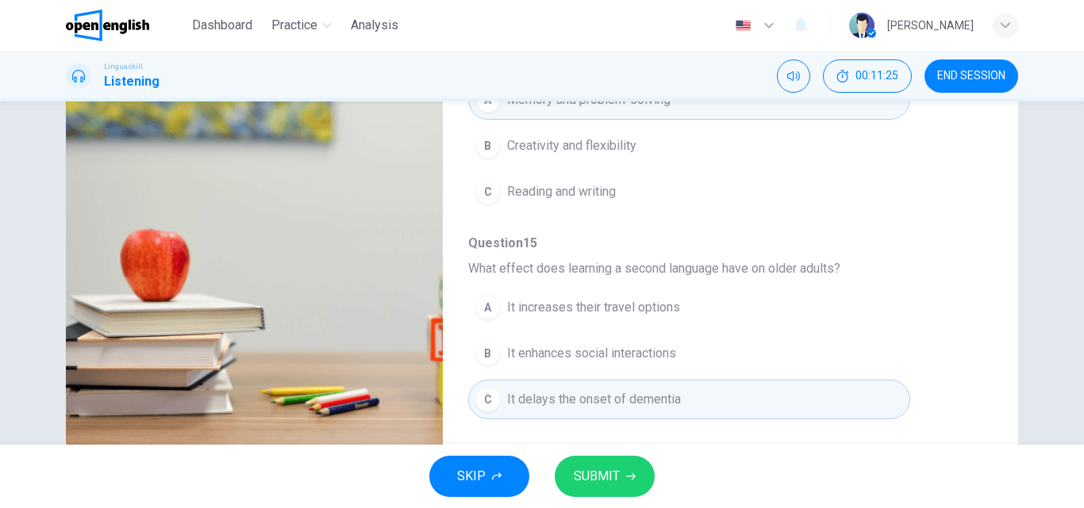
scroll to position [271, 0]
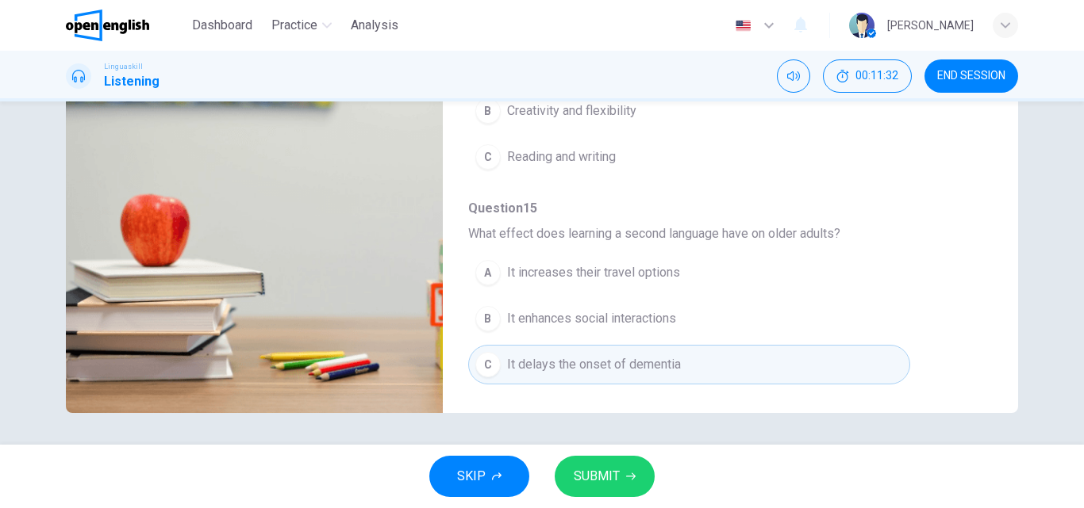
click at [625, 488] on button "SUBMIT" at bounding box center [604, 476] width 100 height 41
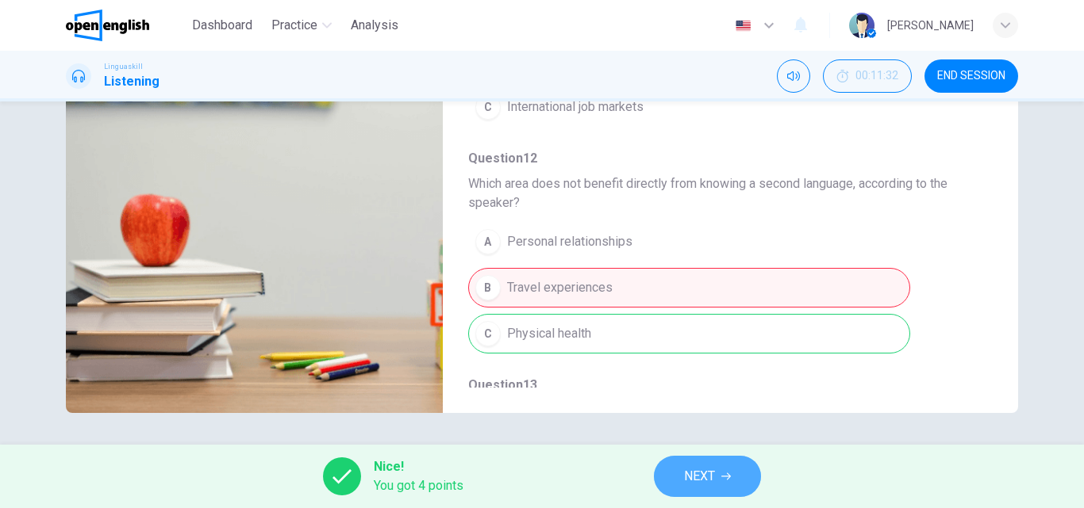
click at [722, 486] on button "NEXT" at bounding box center [707, 476] width 107 height 41
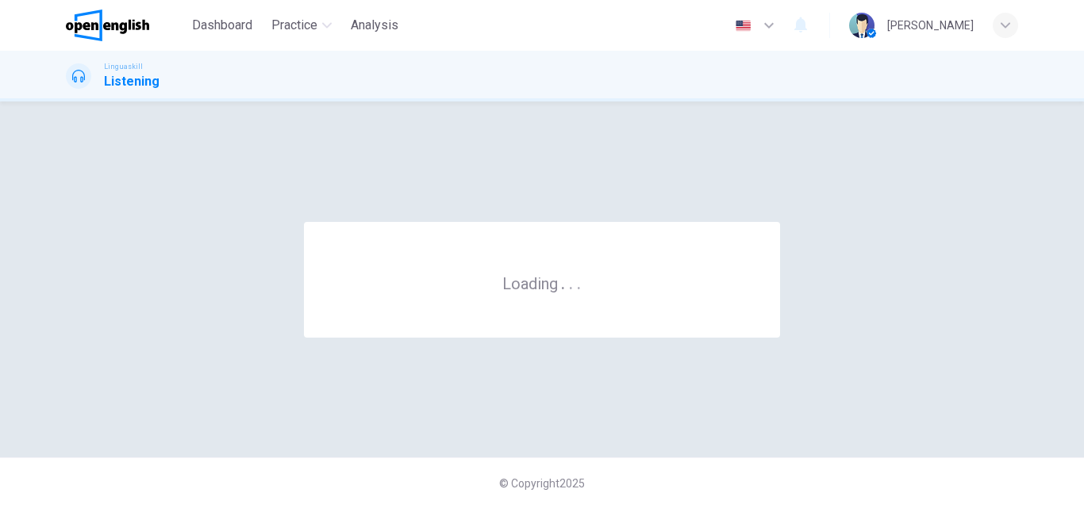
scroll to position [0, 0]
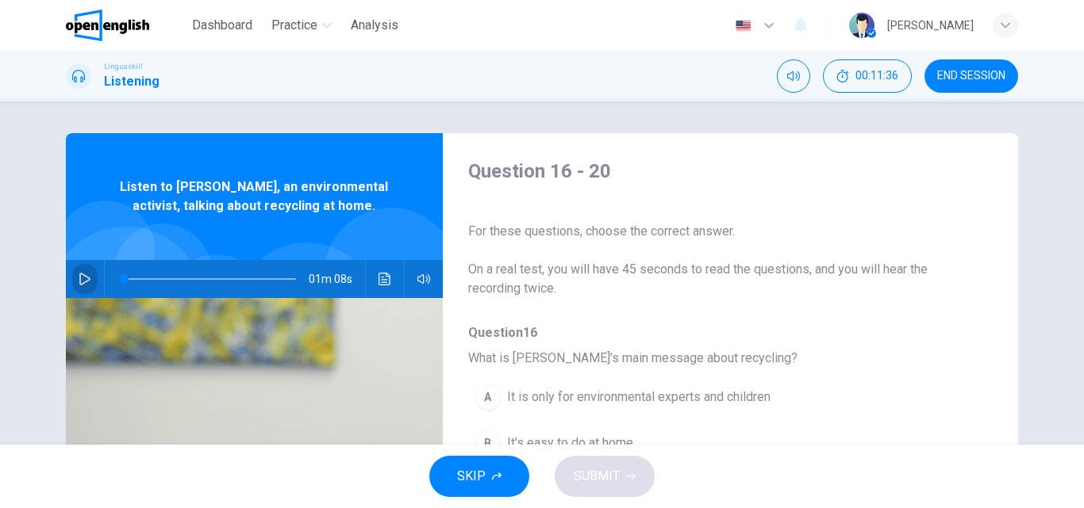
click at [86, 282] on icon "button" at bounding box center [85, 279] width 13 height 13
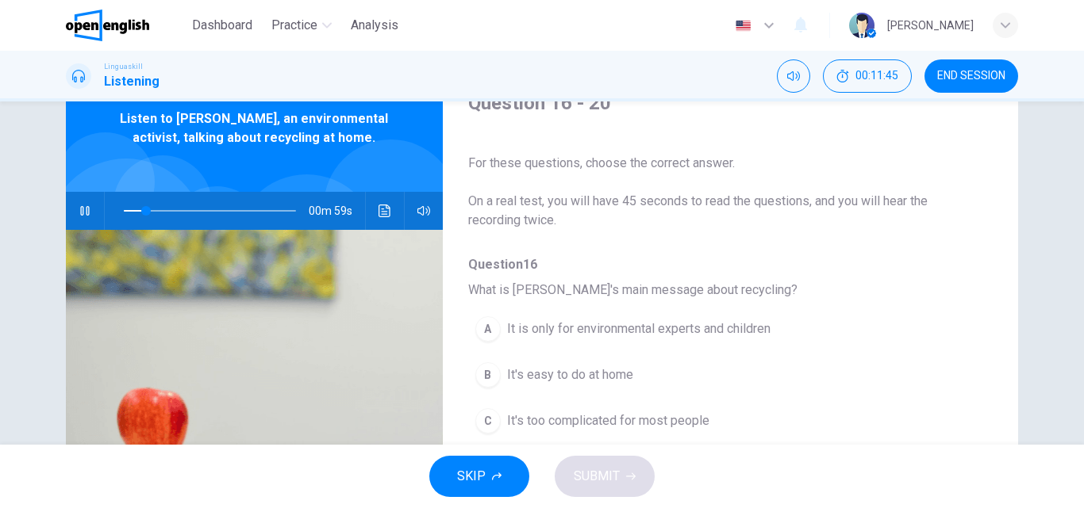
scroll to position [69, 0]
drag, startPoint x: 136, startPoint y: 209, endPoint x: 110, endPoint y: 214, distance: 25.8
click at [124, 214] on span at bounding box center [210, 210] width 172 height 22
click at [88, 212] on button "button" at bounding box center [84, 210] width 25 height 38
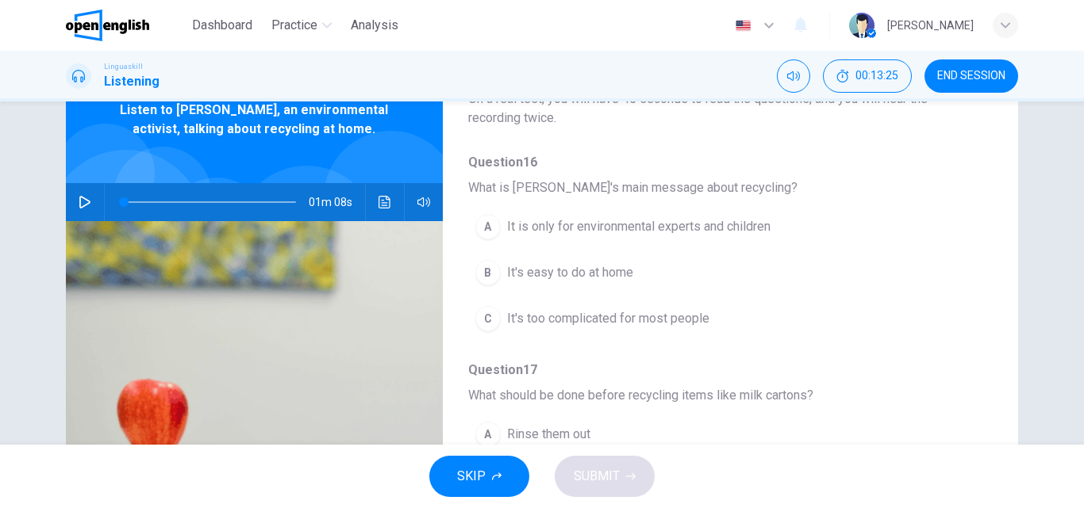
scroll to position [103, 0]
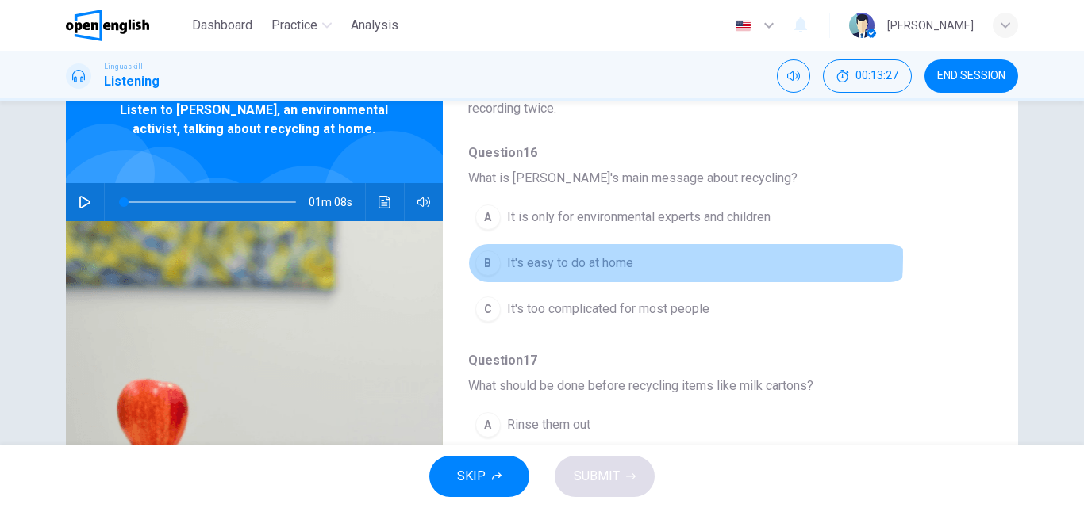
click at [606, 258] on span "It's easy to do at home" at bounding box center [570, 263] width 126 height 19
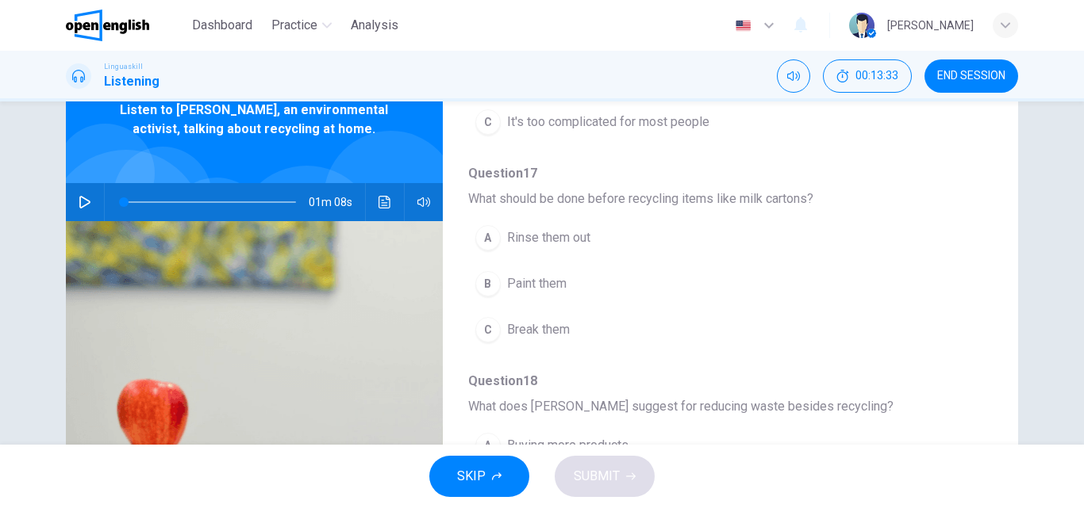
scroll to position [308, 0]
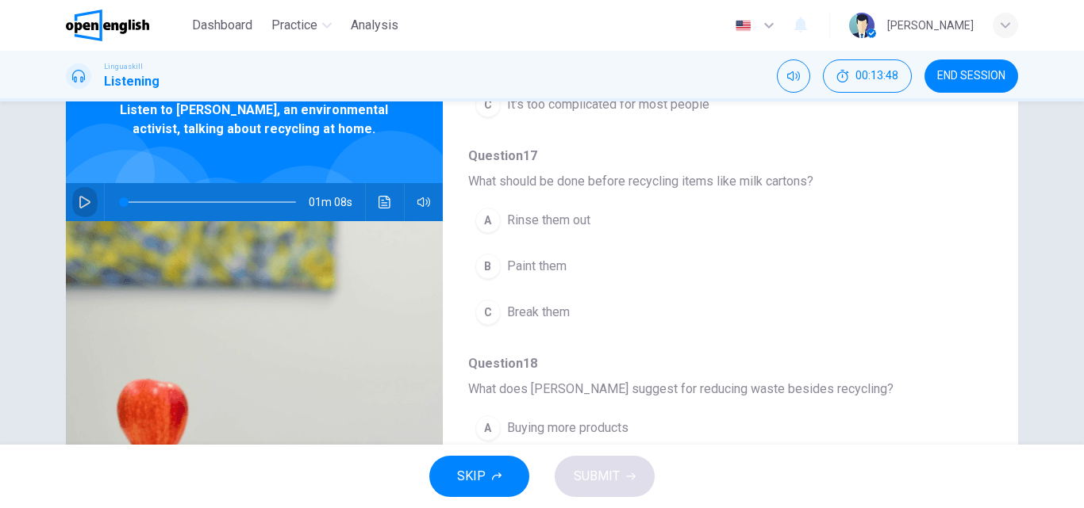
click at [82, 202] on icon "button" at bounding box center [85, 202] width 13 height 13
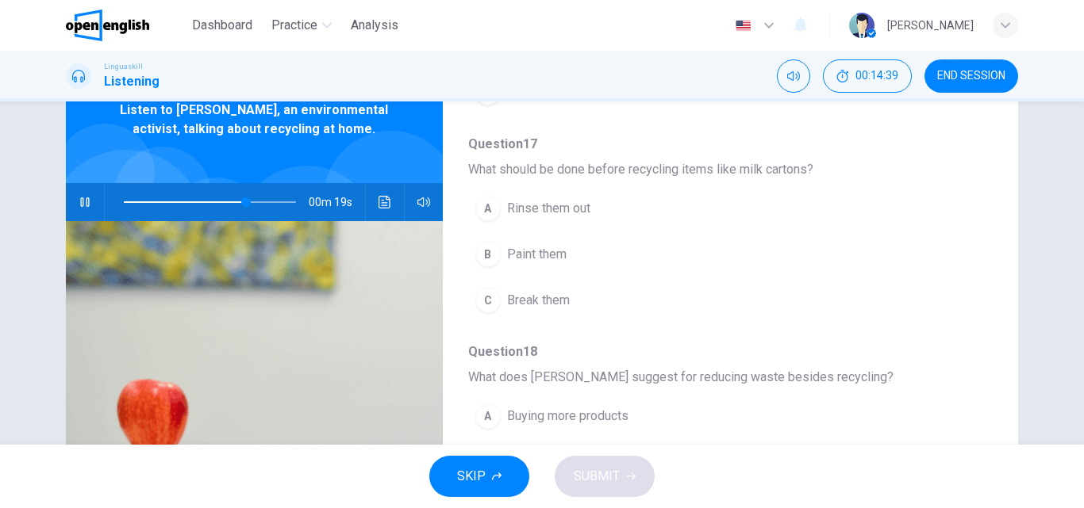
scroll to position [322, 0]
click at [203, 201] on span at bounding box center [210, 202] width 172 height 22
click at [189, 202] on span at bounding box center [210, 202] width 172 height 22
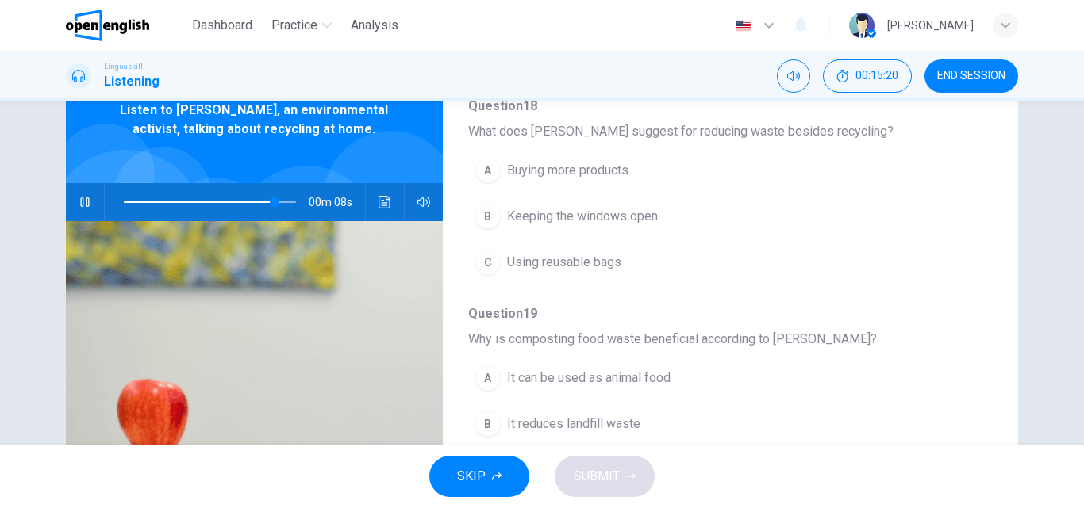
scroll to position [535, 0]
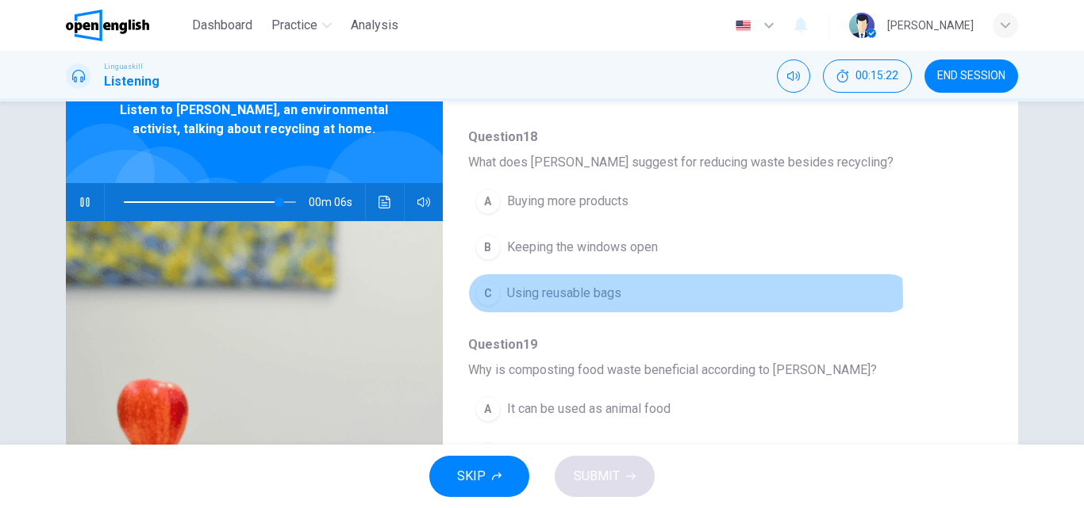
click at [605, 299] on span "Using reusable bags" at bounding box center [564, 293] width 114 height 19
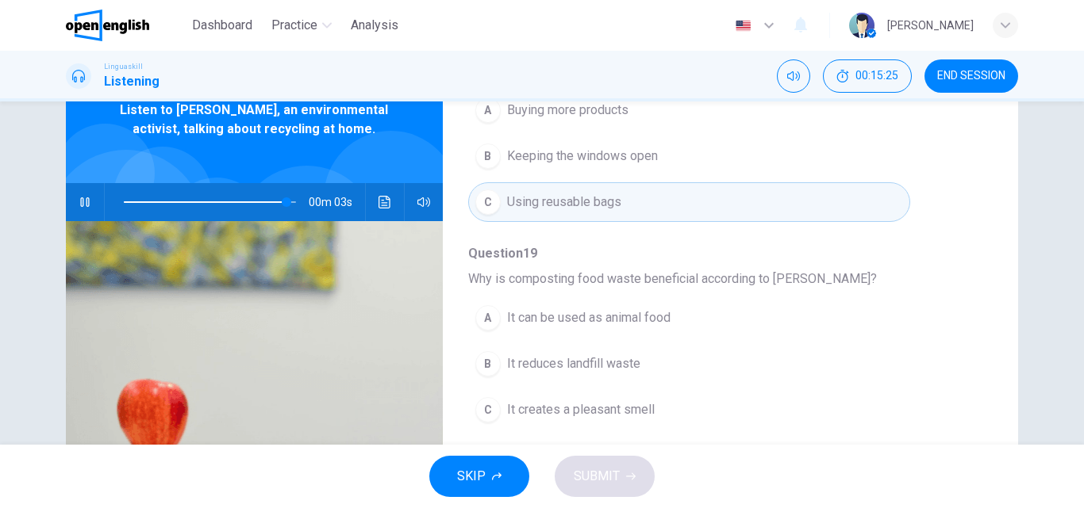
scroll to position [685, 0]
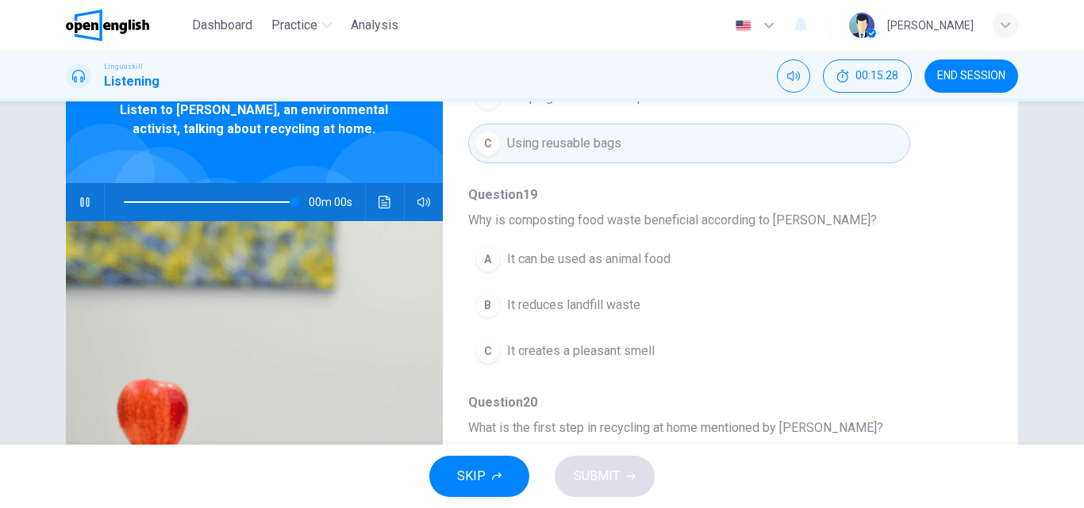
type input "*"
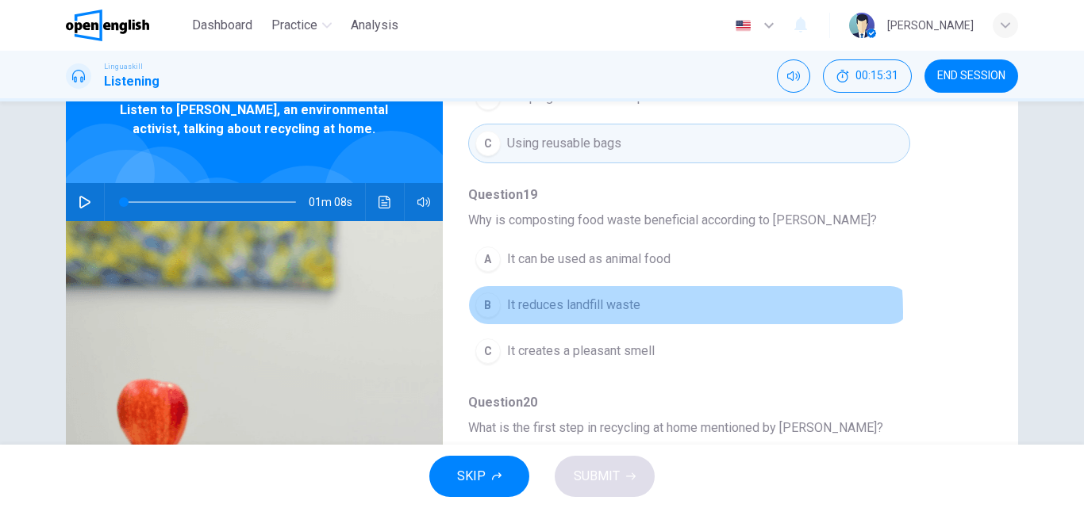
click at [604, 312] on span "It reduces landfill waste" at bounding box center [573, 305] width 133 height 19
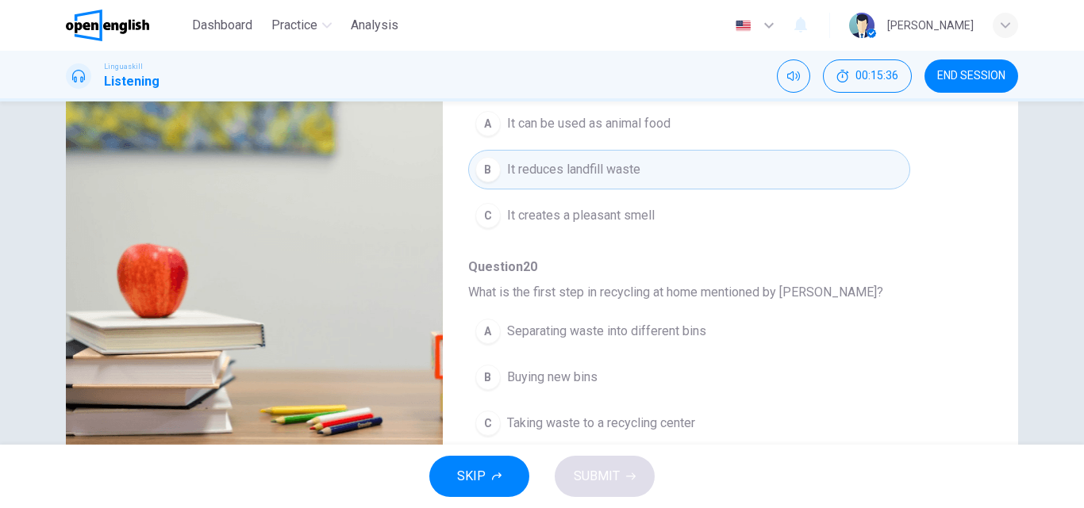
scroll to position [234, 0]
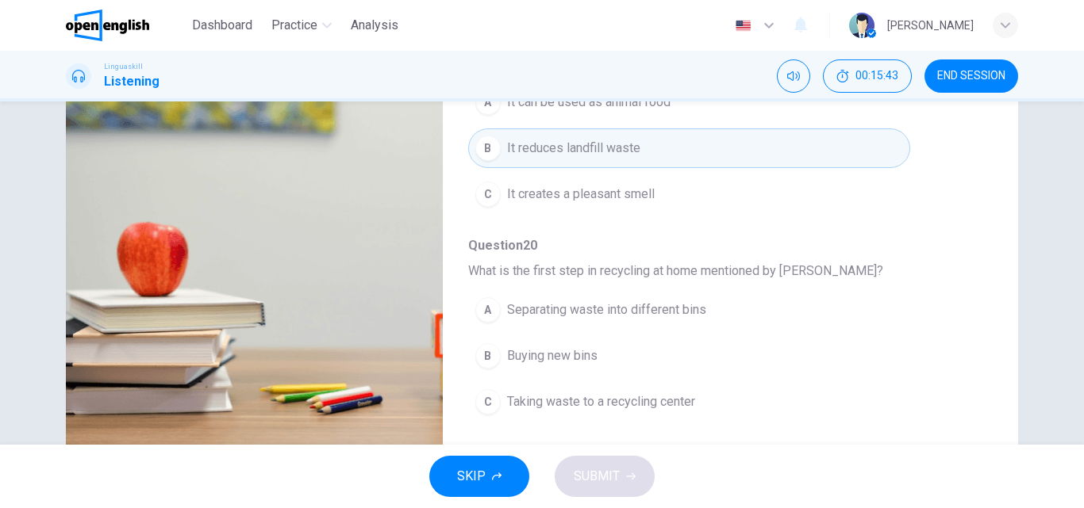
click at [582, 310] on span "Separating waste into different bins" at bounding box center [606, 310] width 199 height 19
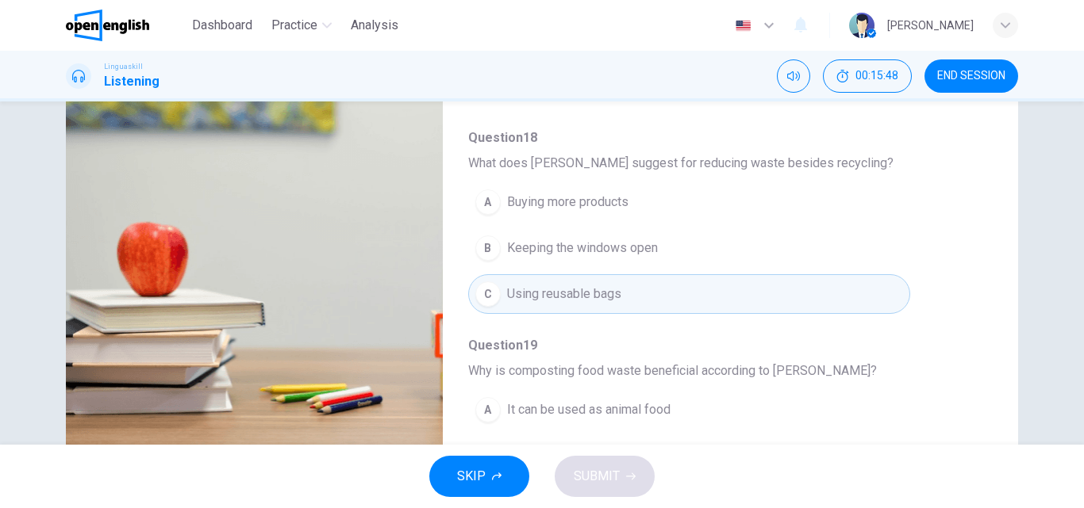
scroll to position [207, 0]
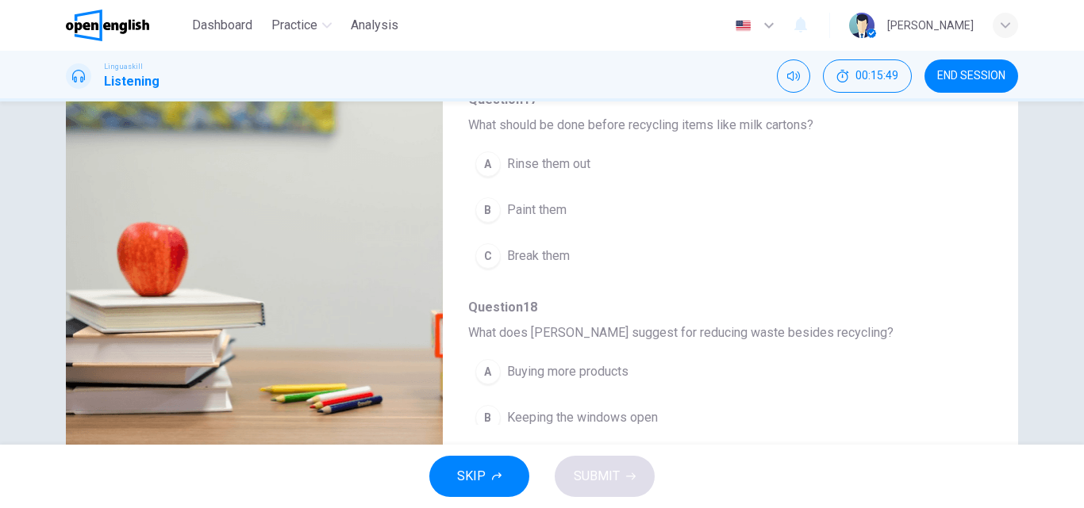
click at [571, 174] on span "Rinse them out" at bounding box center [548, 164] width 83 height 19
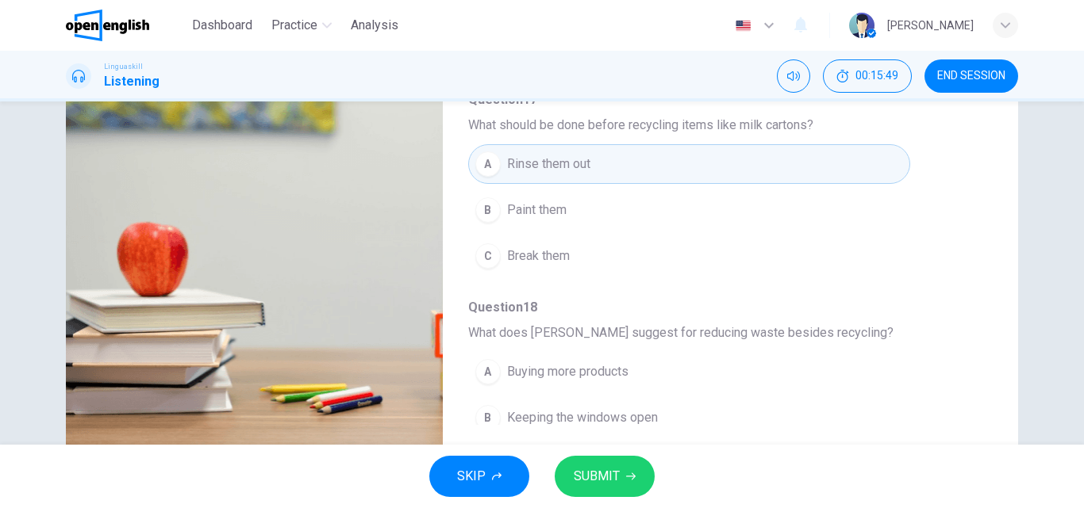
scroll to position [136, 0]
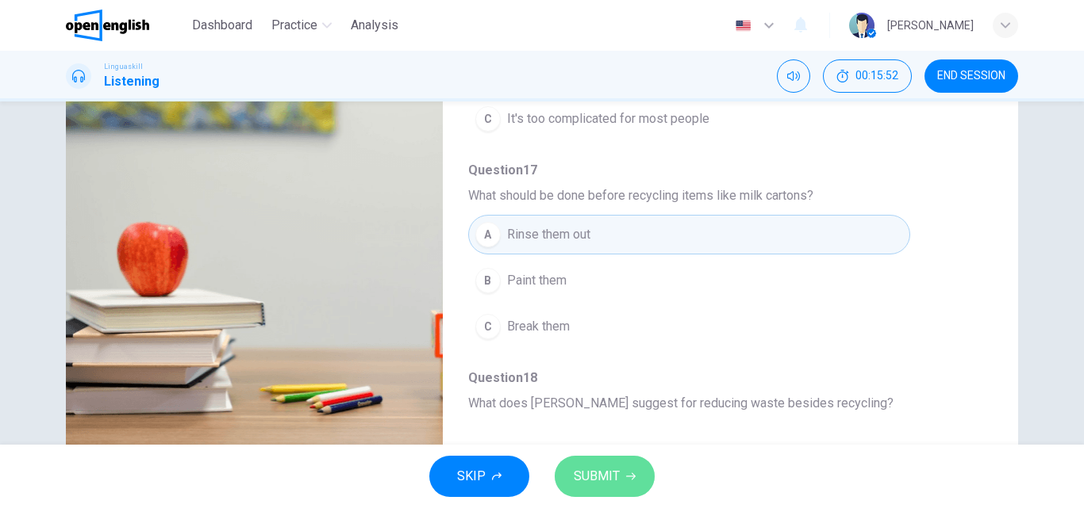
click at [632, 462] on button "SUBMIT" at bounding box center [604, 476] width 100 height 41
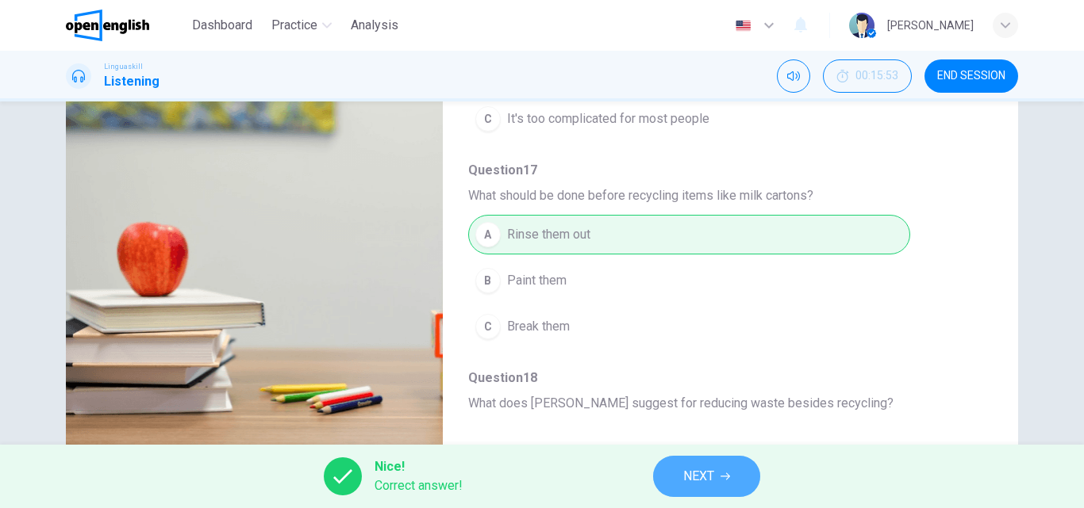
click at [740, 478] on button "NEXT" at bounding box center [706, 476] width 107 height 41
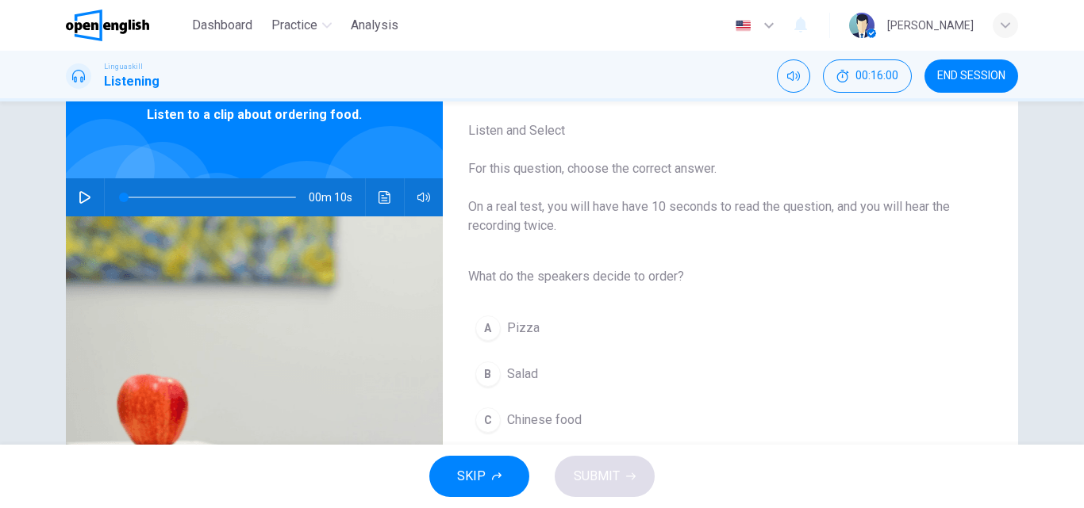
scroll to position [71, 0]
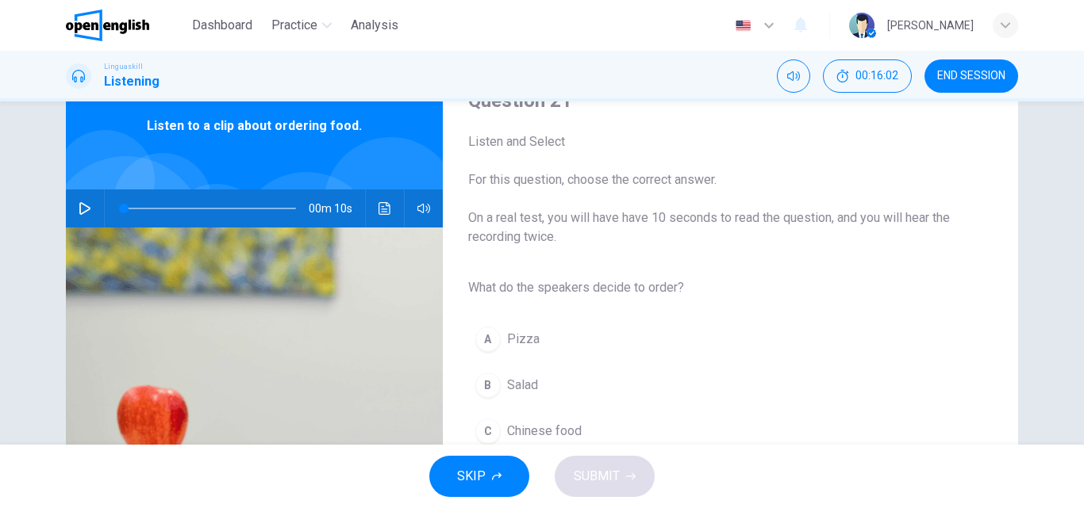
click at [72, 212] on button "button" at bounding box center [84, 209] width 25 height 38
type input "*"
click at [510, 386] on span "Salad" at bounding box center [522, 385] width 31 height 19
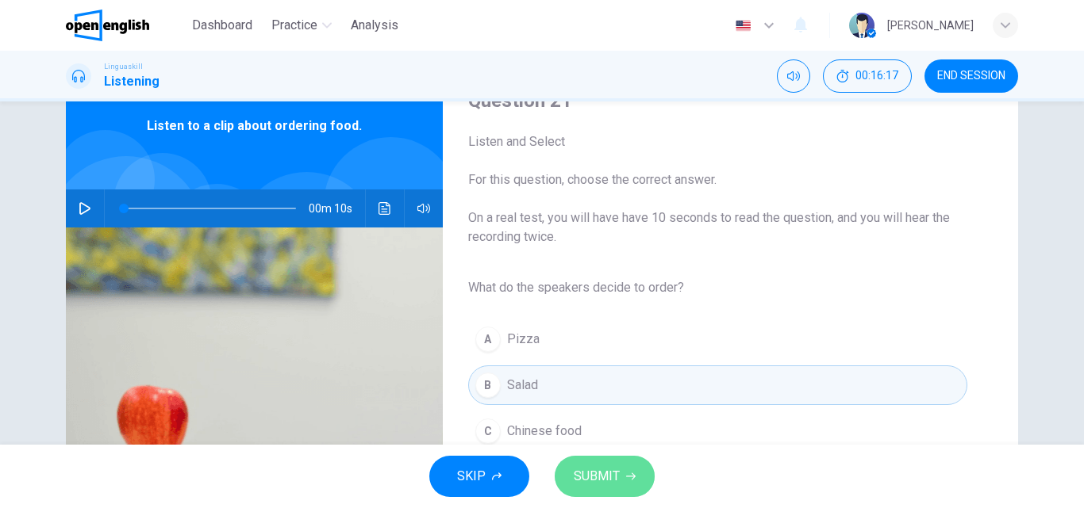
click at [605, 469] on span "SUBMIT" at bounding box center [596, 477] width 46 height 22
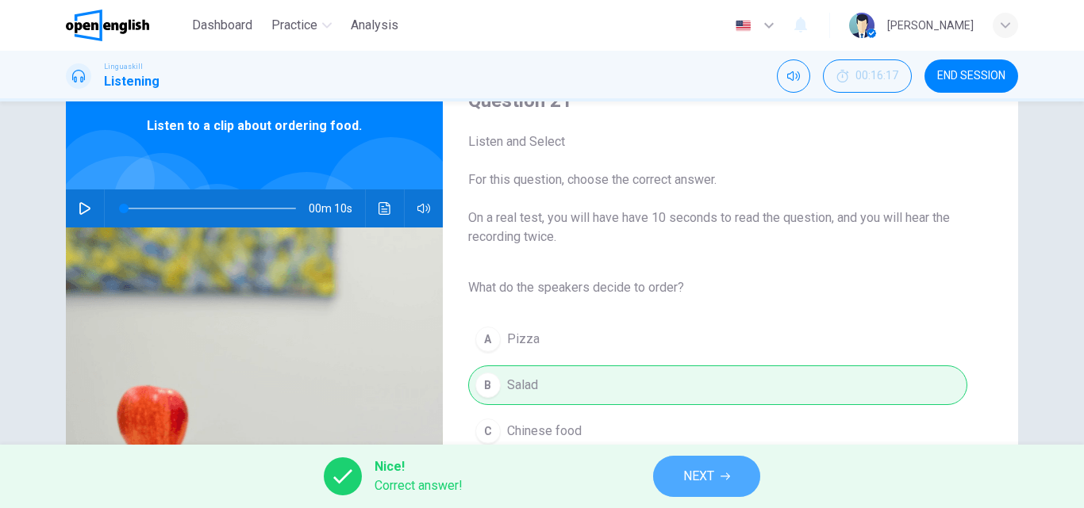
click at [699, 470] on span "NEXT" at bounding box center [698, 477] width 31 height 22
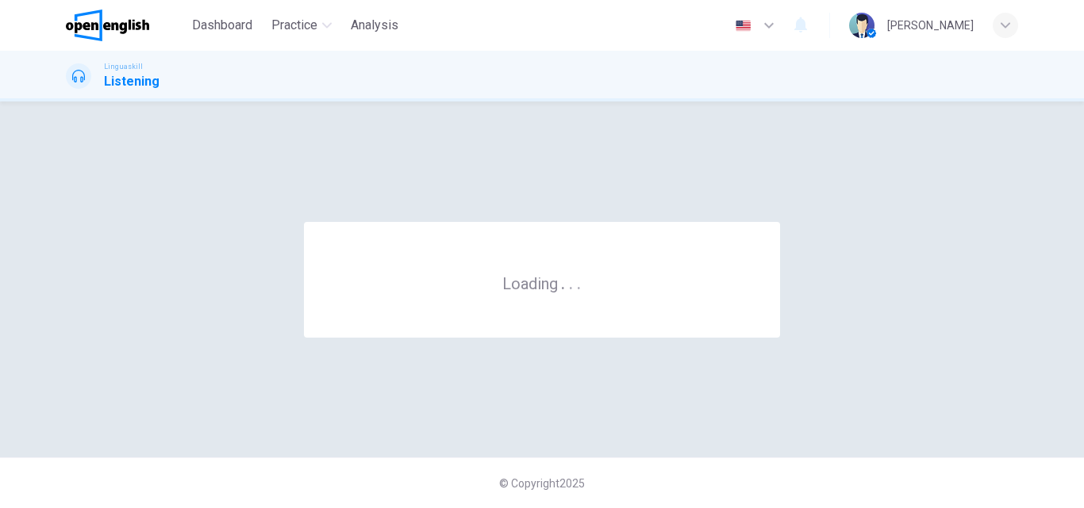
scroll to position [0, 0]
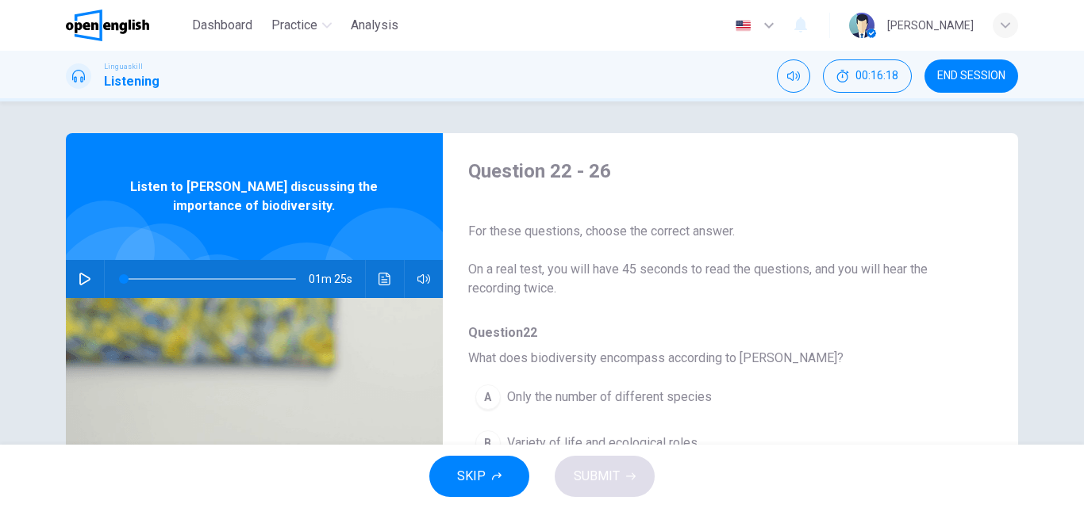
click at [80, 278] on icon "button" at bounding box center [85, 279] width 13 height 13
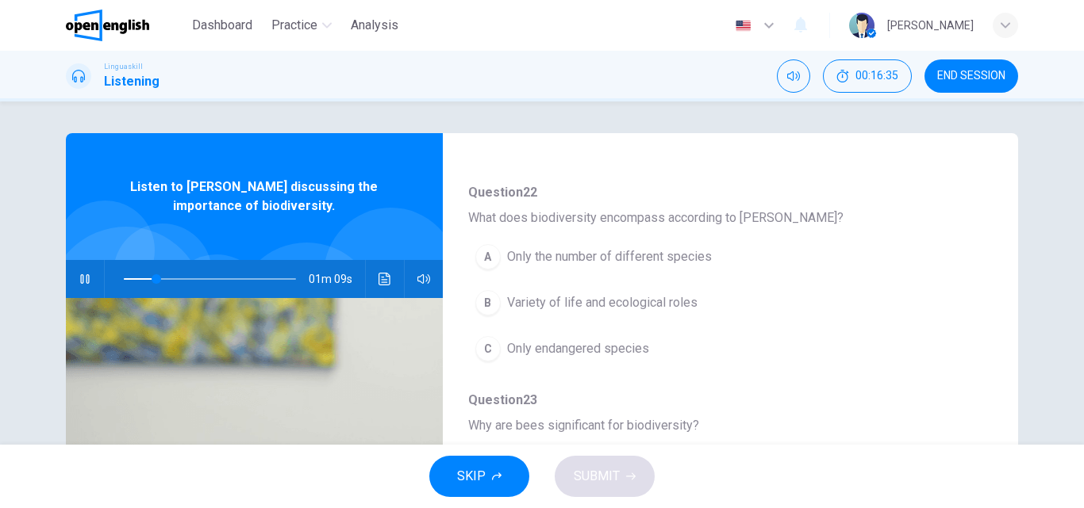
scroll to position [144, 0]
click at [992, 278] on div "Question 22 - 26 For these questions, choose the correct answer. On a real test…" at bounding box center [542, 408] width 952 height 551
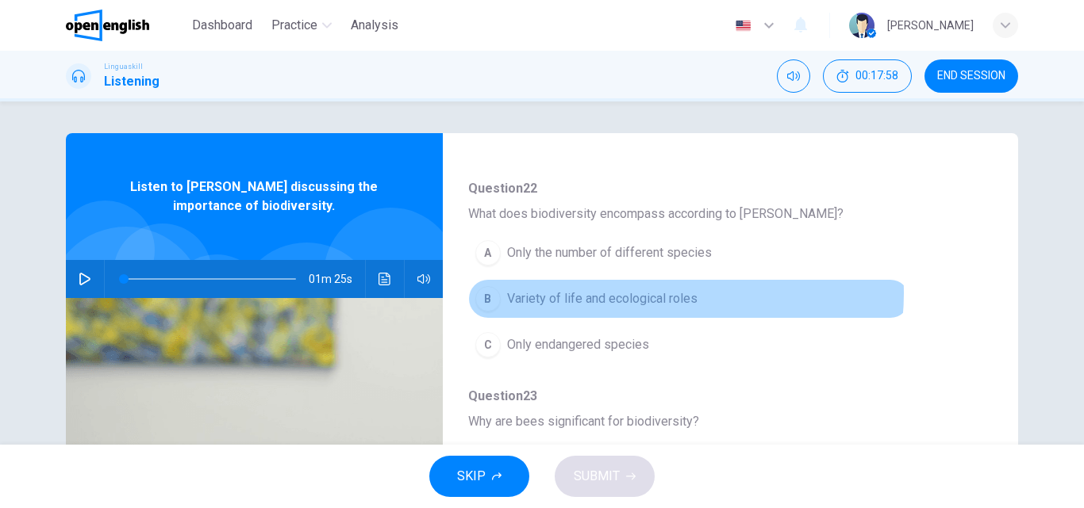
click at [655, 293] on span "Variety of life and ecological roles" at bounding box center [602, 299] width 190 height 19
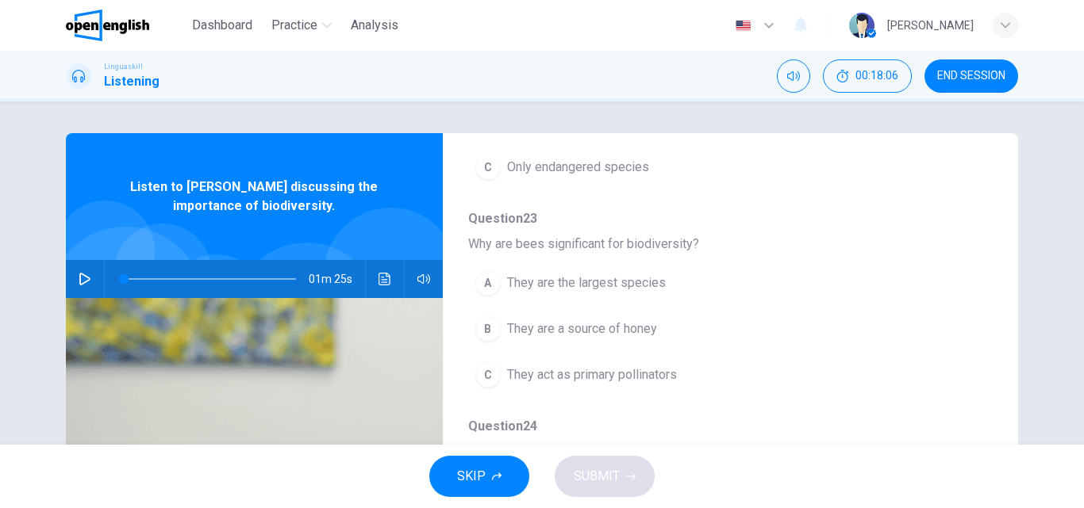
scroll to position [324, 0]
click at [658, 366] on span "They act as primary pollinators" at bounding box center [592, 373] width 170 height 19
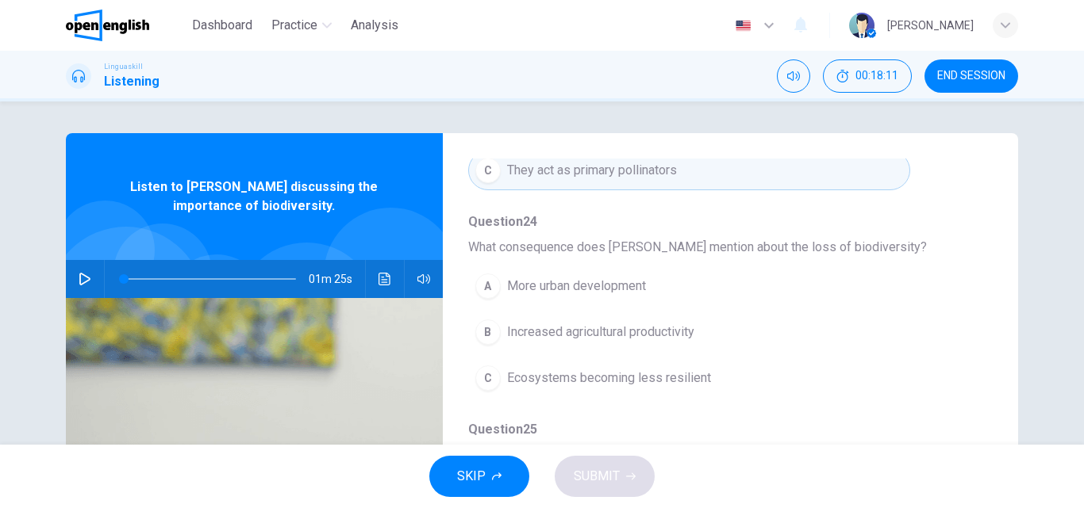
scroll to position [528, 0]
click at [668, 370] on span "Ecosystems becoming less resilient" at bounding box center [609, 376] width 204 height 19
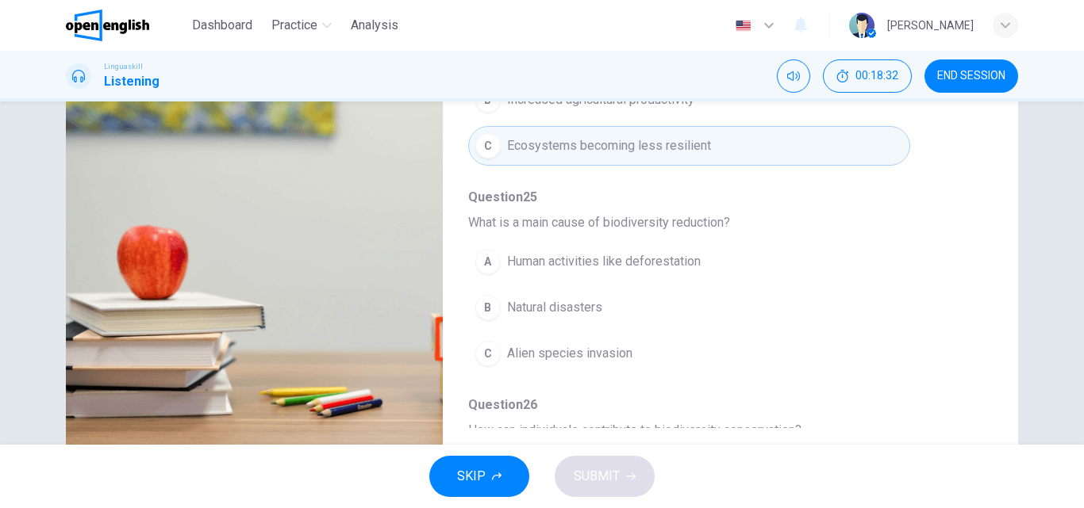
scroll to position [232, 0]
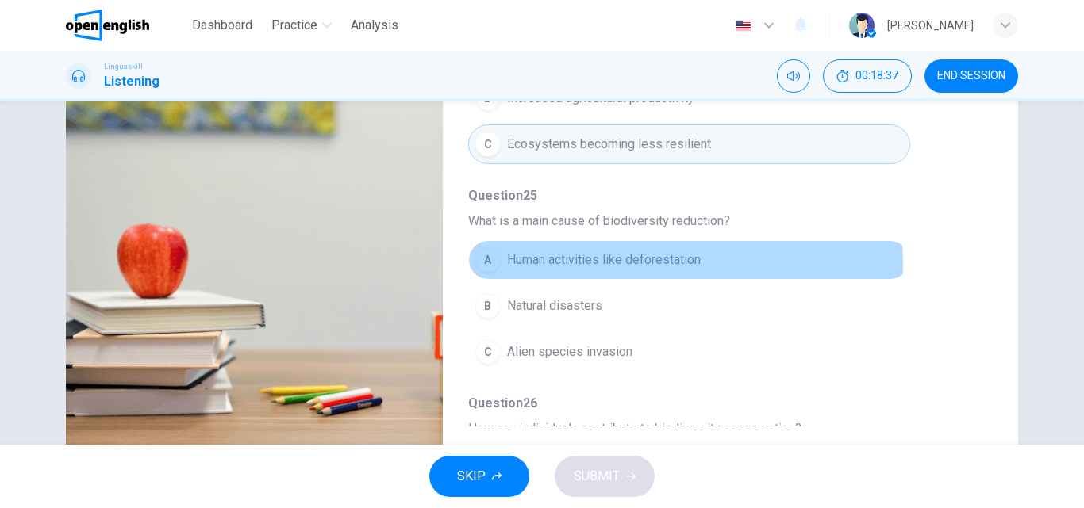
click at [650, 264] on span "Human activities like deforestation" at bounding box center [604, 260] width 194 height 19
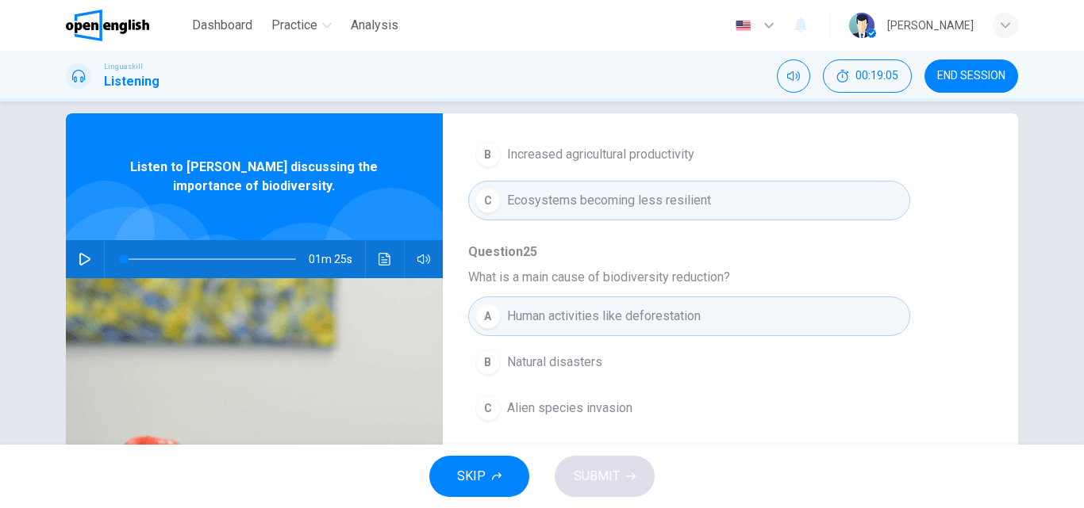
scroll to position [30, 0]
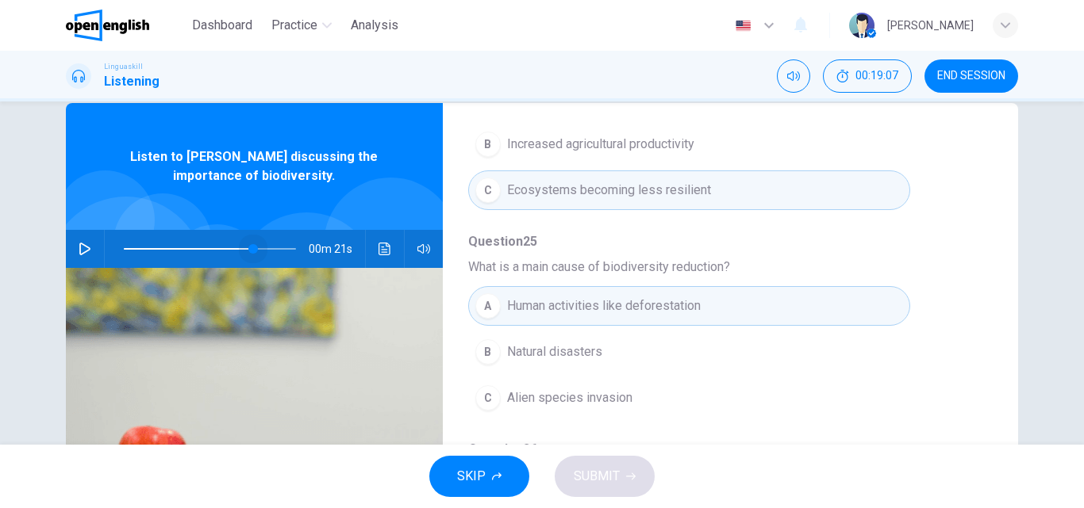
click at [249, 251] on span at bounding box center [210, 249] width 172 height 22
click at [86, 253] on icon "button" at bounding box center [85, 249] width 13 height 13
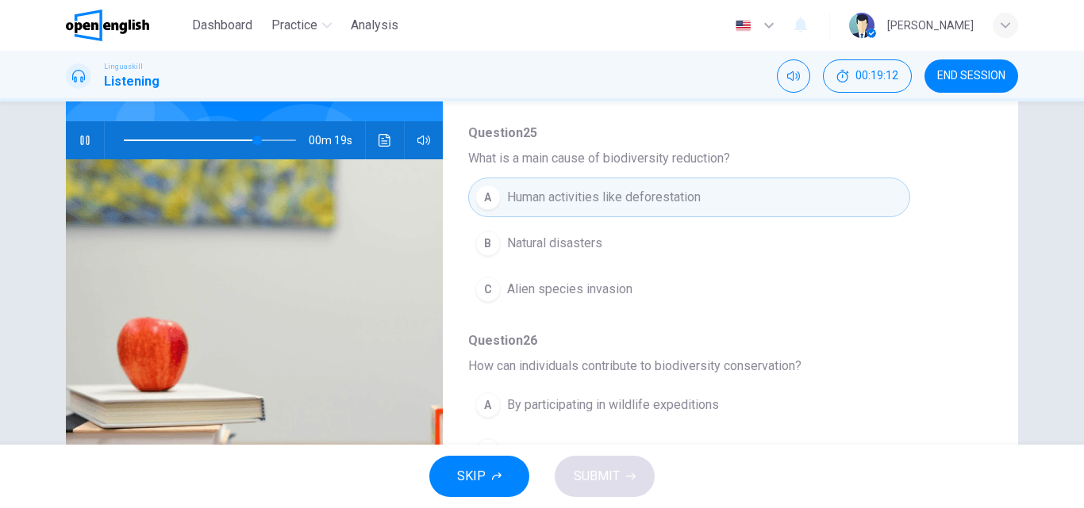
scroll to position [271, 0]
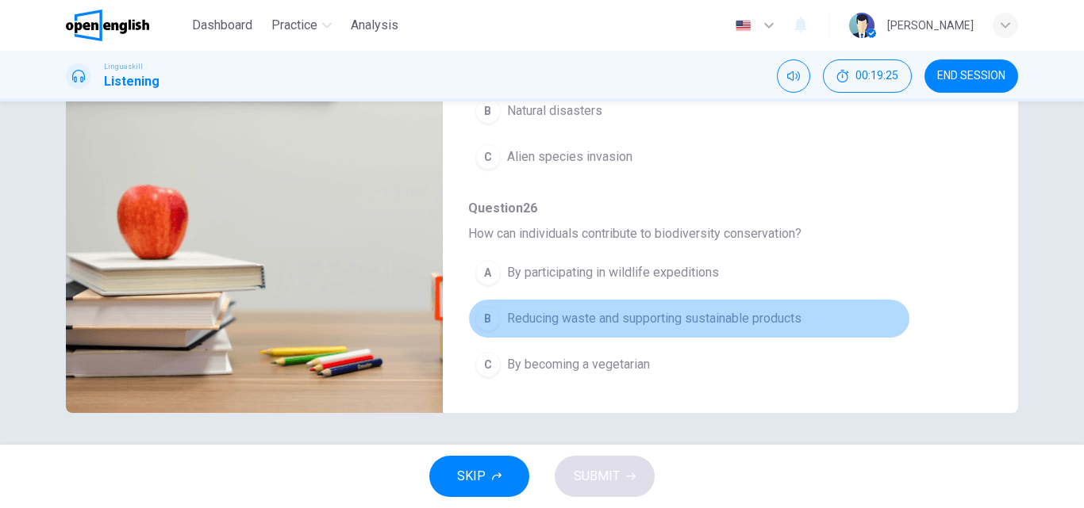
click at [703, 318] on span "Reducing waste and supporting sustainable products" at bounding box center [654, 318] width 294 height 19
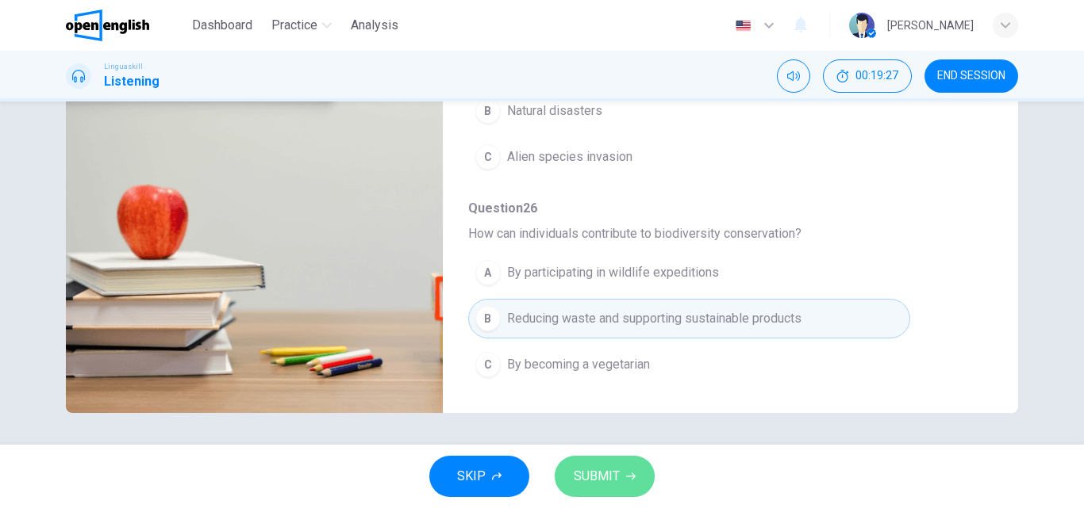
click at [635, 465] on button "SUBMIT" at bounding box center [604, 476] width 100 height 41
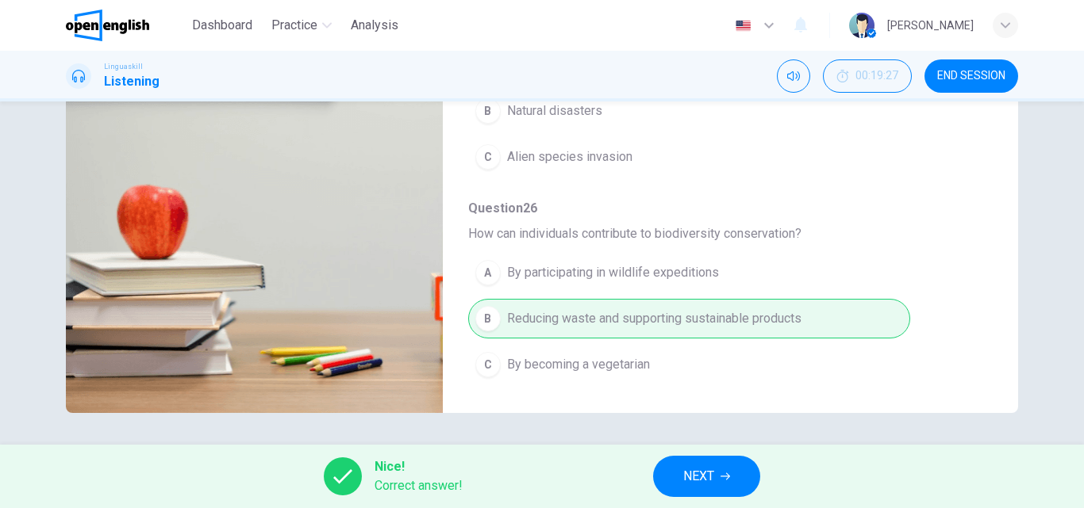
type input "**"
click at [704, 466] on span "NEXT" at bounding box center [698, 477] width 31 height 22
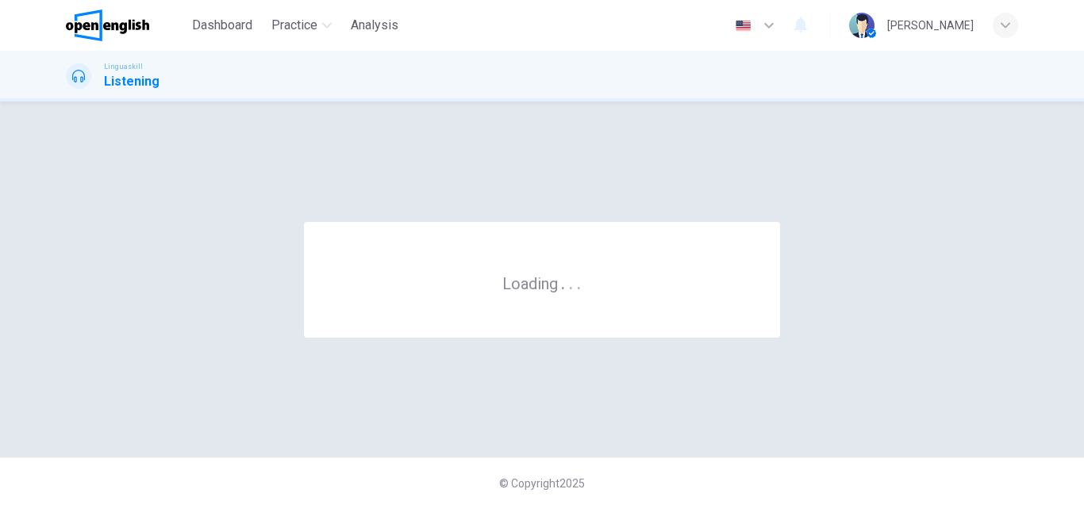
scroll to position [0, 0]
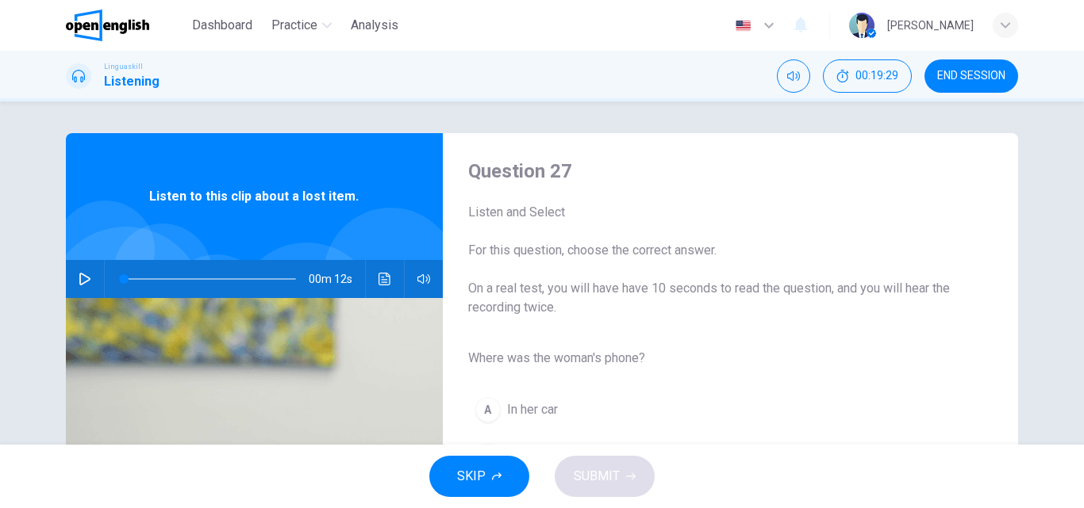
click at [72, 275] on button "button" at bounding box center [84, 279] width 25 height 38
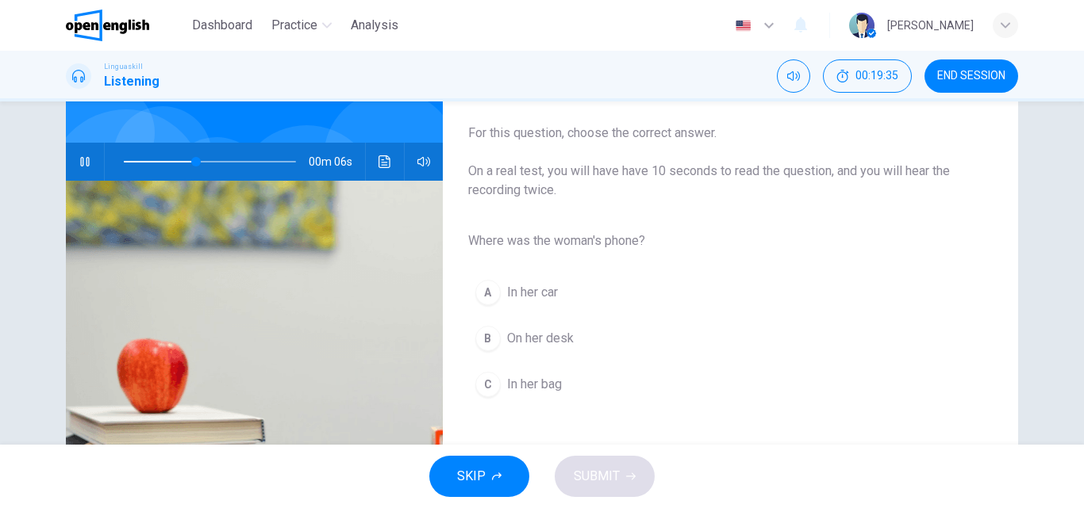
scroll to position [121, 0]
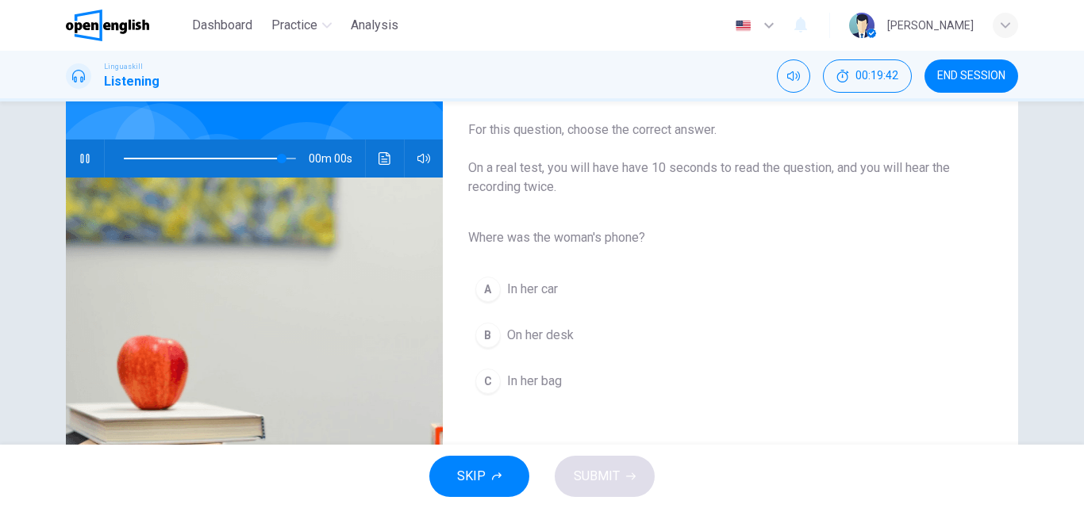
type input "*"
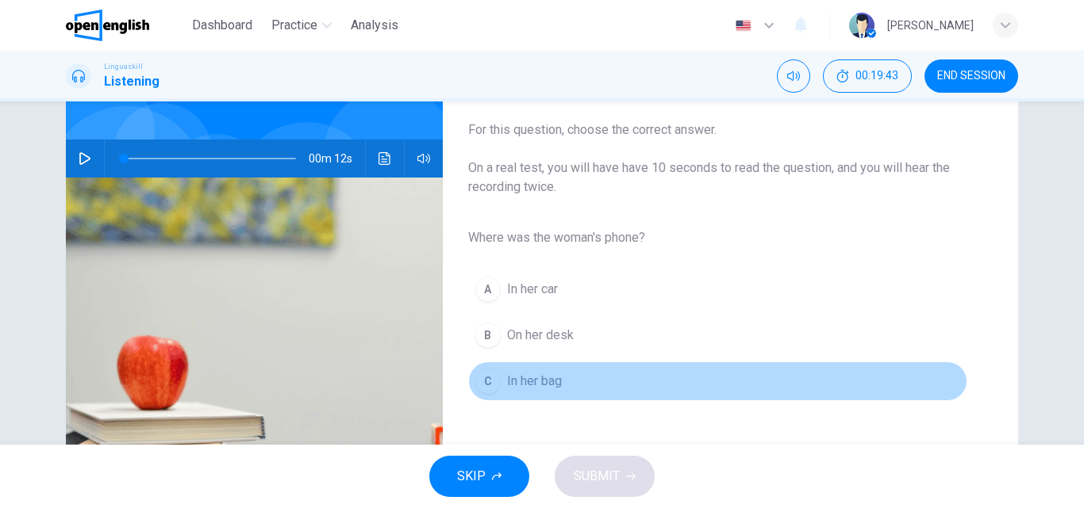
click at [557, 384] on span "In her bag" at bounding box center [534, 381] width 55 height 19
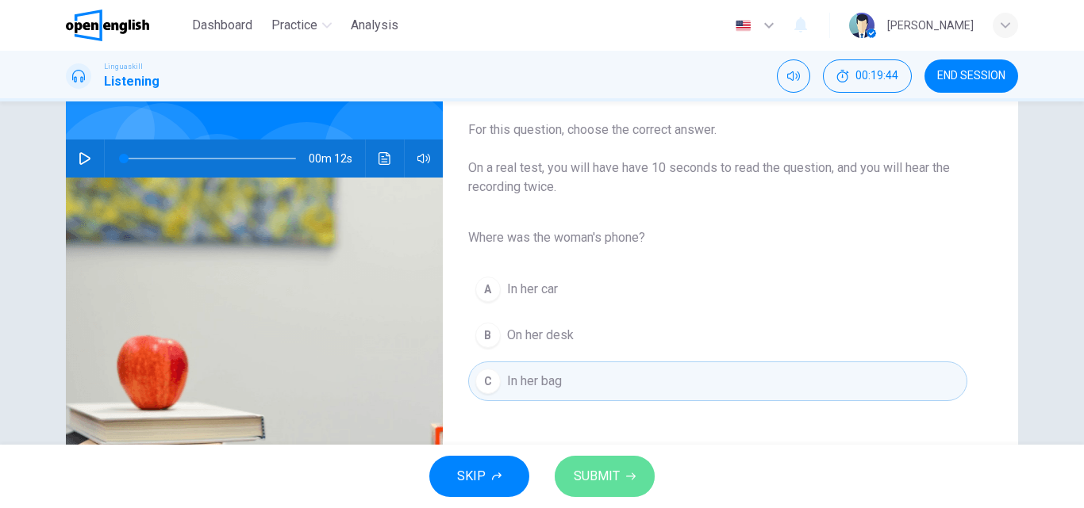
click at [609, 490] on button "SUBMIT" at bounding box center [604, 476] width 100 height 41
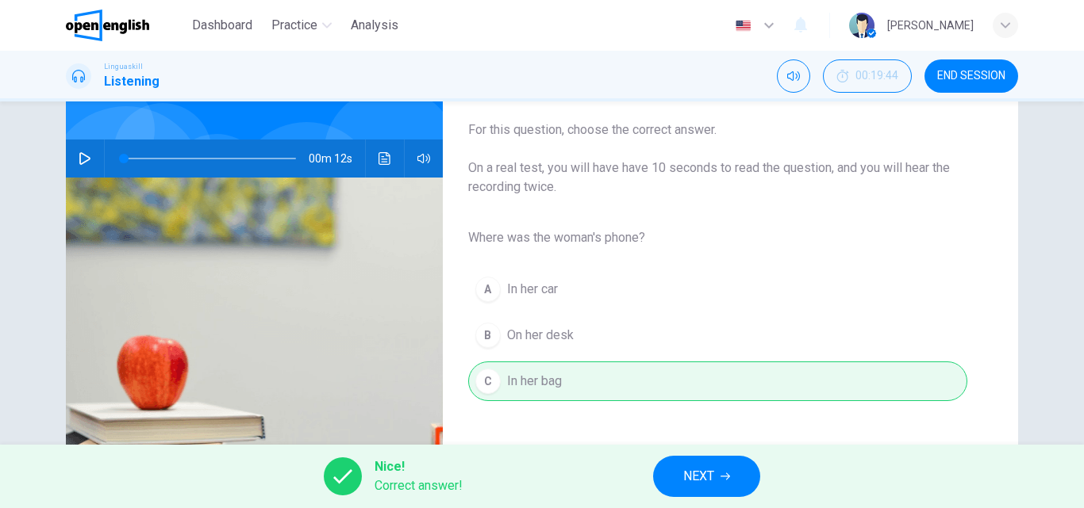
click at [689, 488] on button "NEXT" at bounding box center [706, 476] width 107 height 41
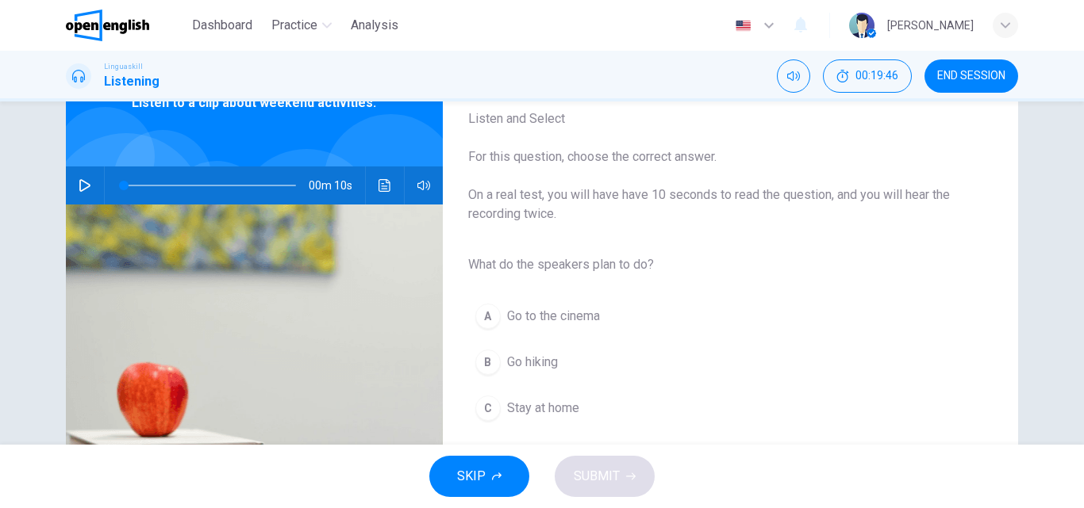
scroll to position [92, 0]
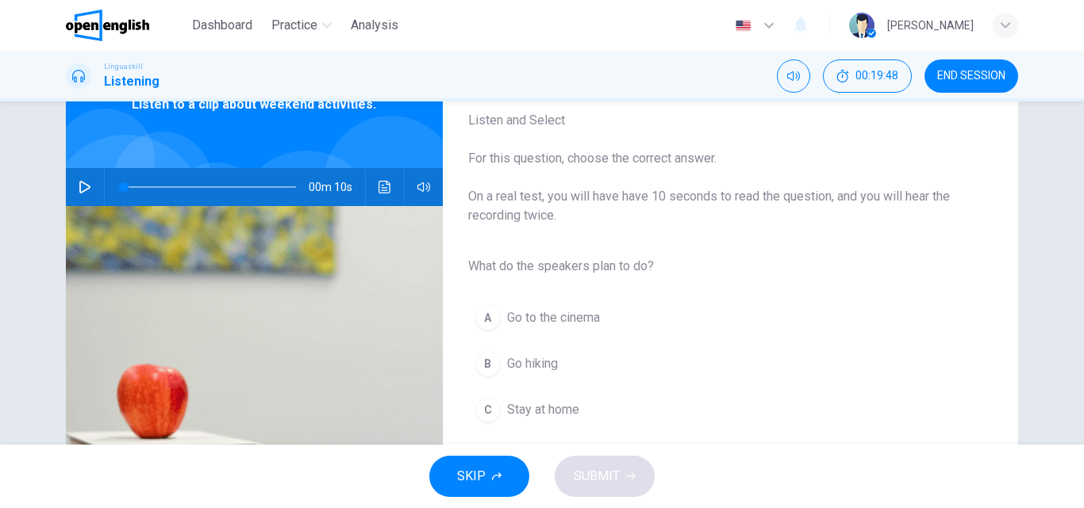
click at [89, 182] on button "button" at bounding box center [84, 187] width 25 height 38
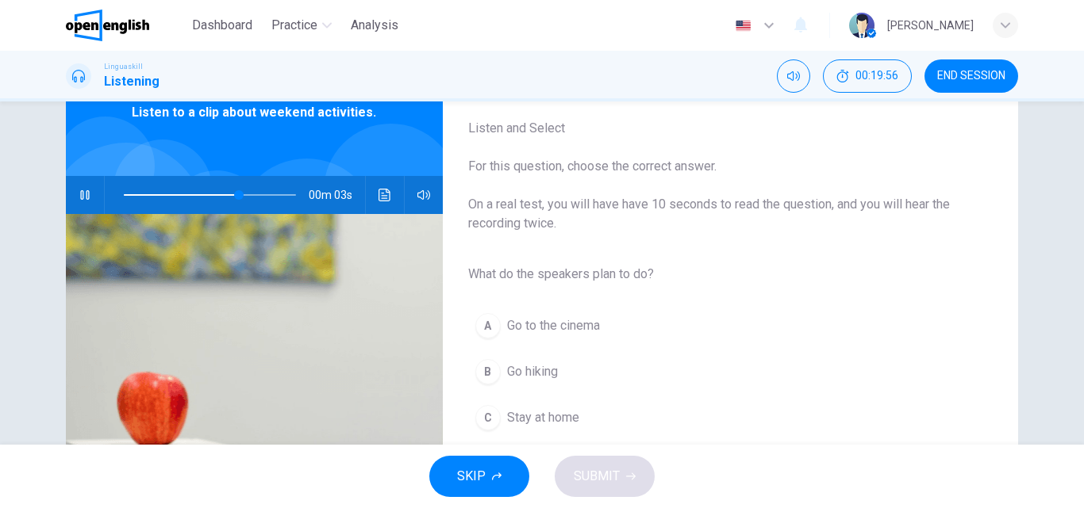
scroll to position [86, 0]
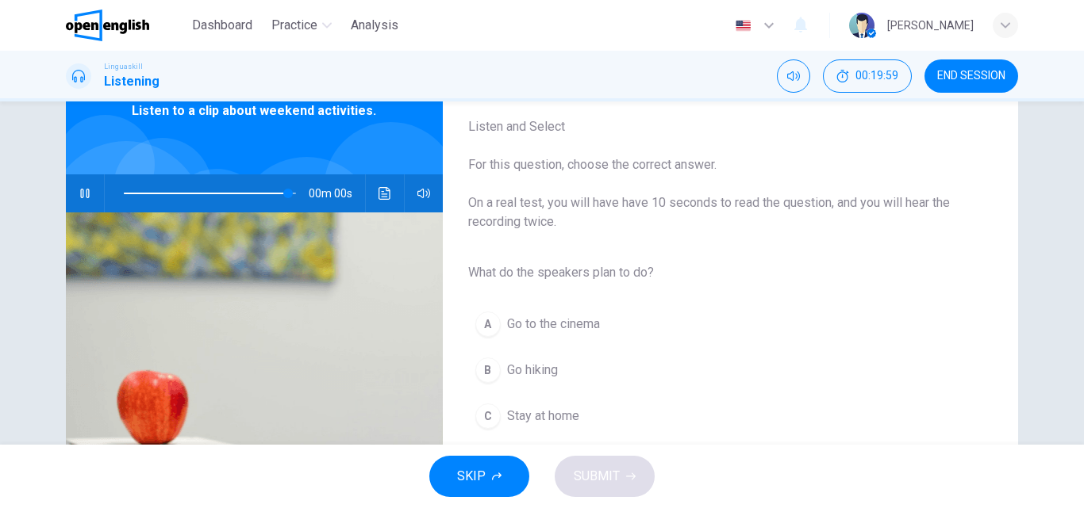
type input "*"
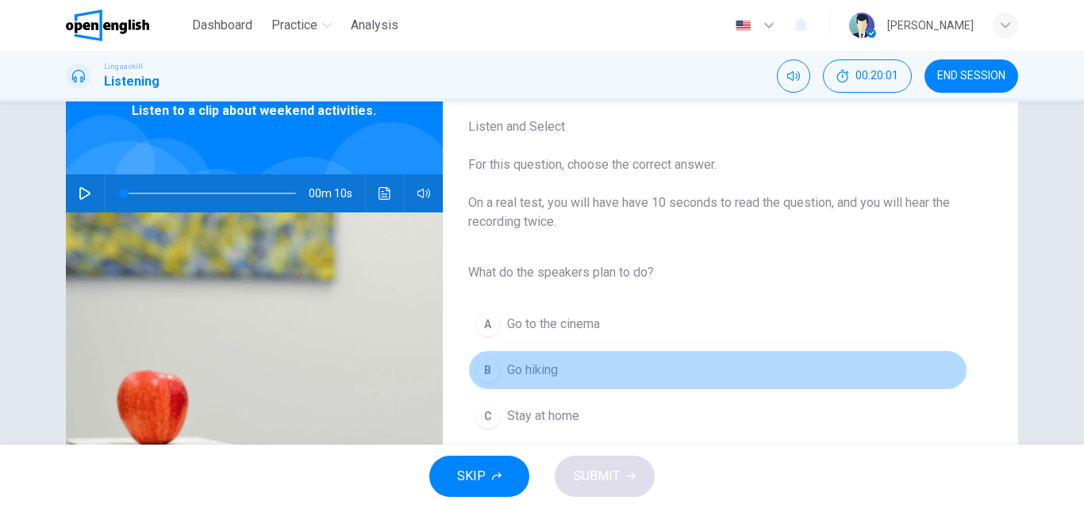
click at [516, 366] on span "Go hiking" at bounding box center [532, 370] width 51 height 19
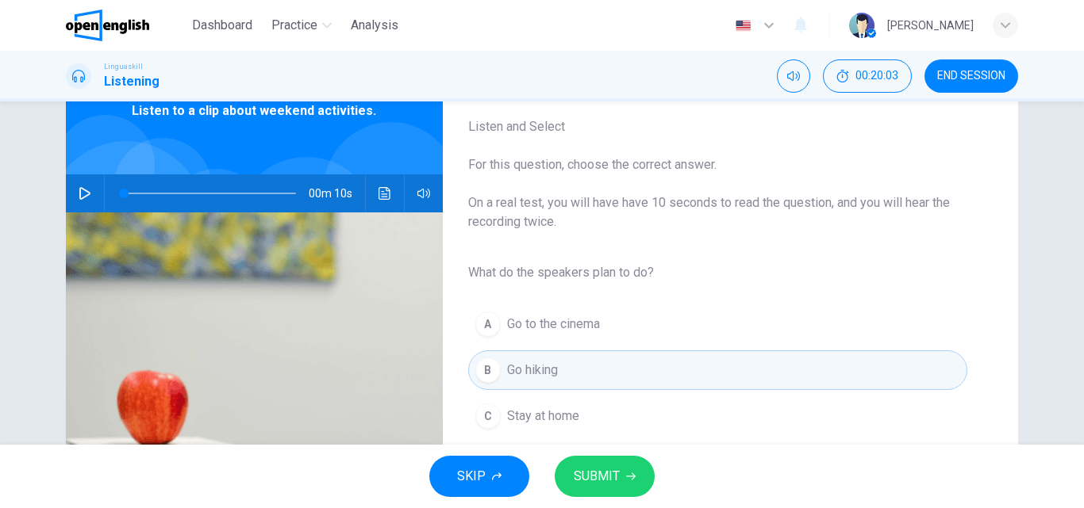
click at [605, 472] on span "SUBMIT" at bounding box center [596, 477] width 46 height 22
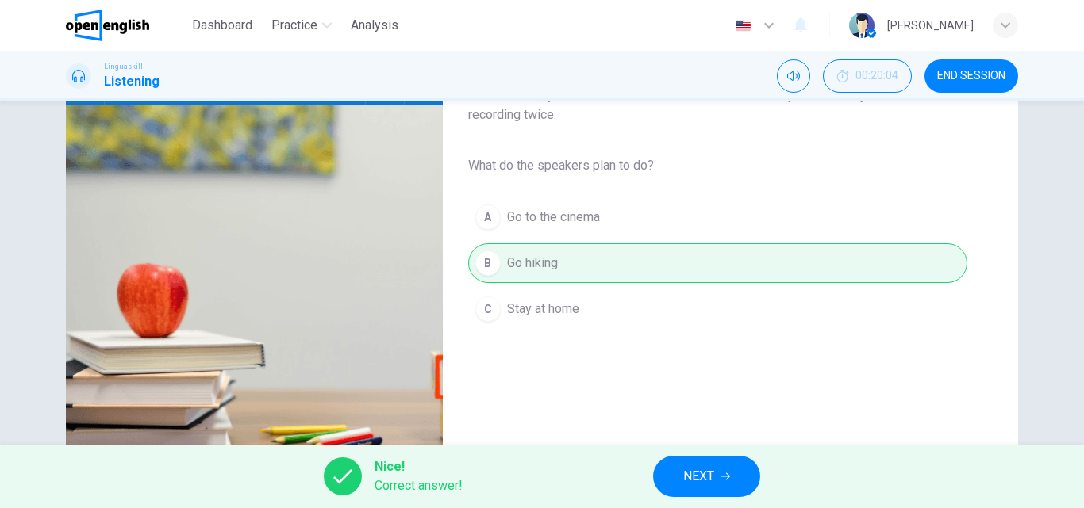
scroll to position [199, 0]
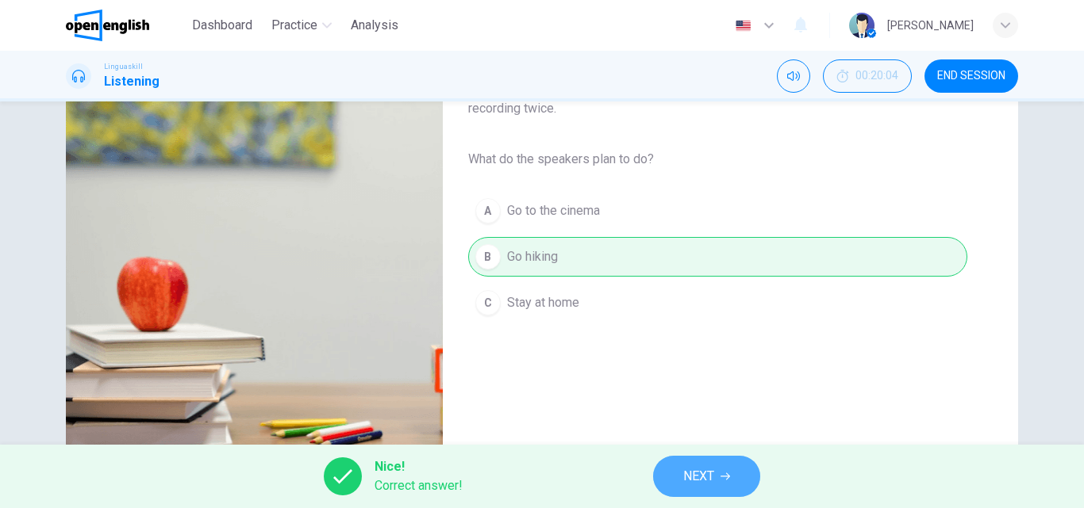
click at [701, 459] on button "NEXT" at bounding box center [706, 476] width 107 height 41
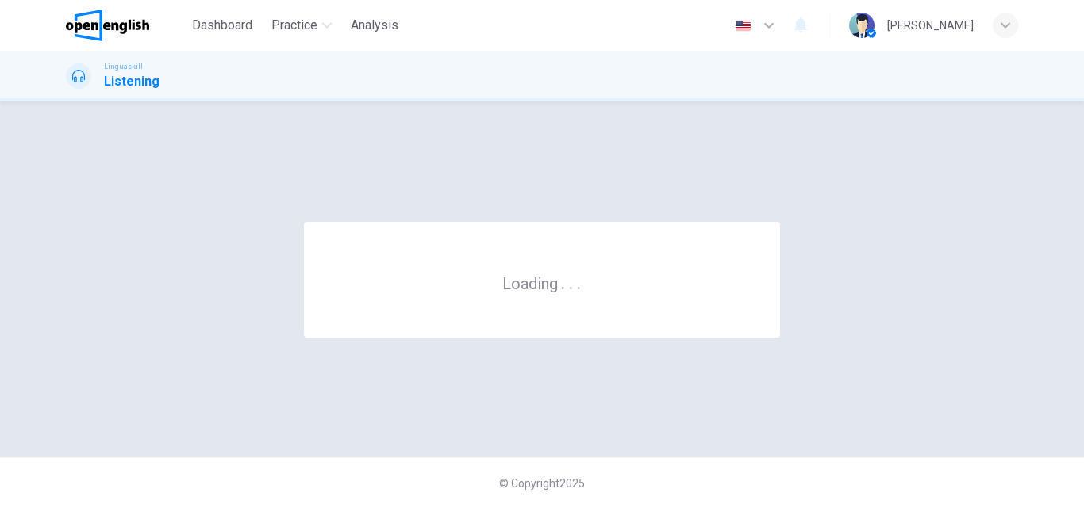
scroll to position [0, 0]
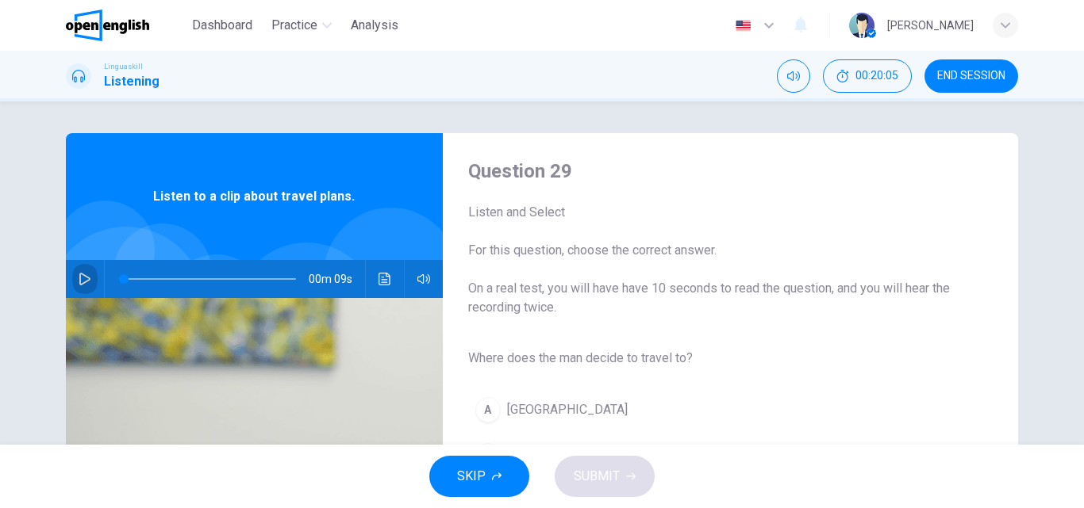
click at [79, 282] on icon "button" at bounding box center [85, 279] width 13 height 13
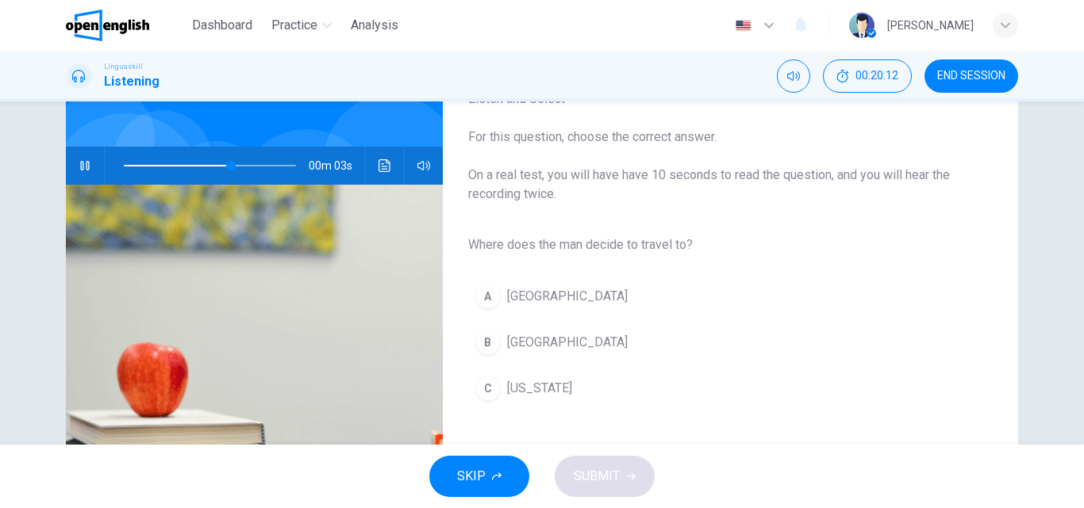
scroll to position [121, 0]
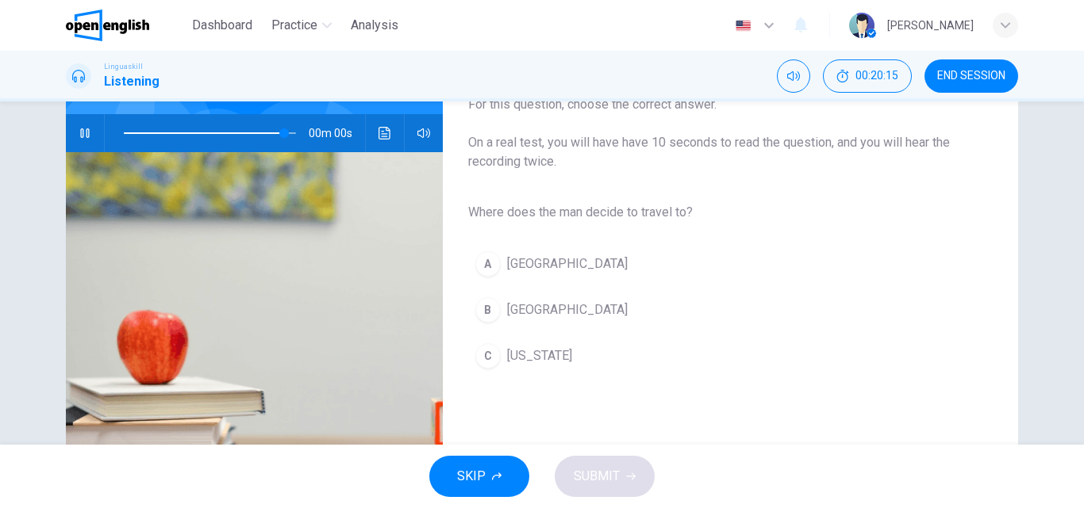
type input "*"
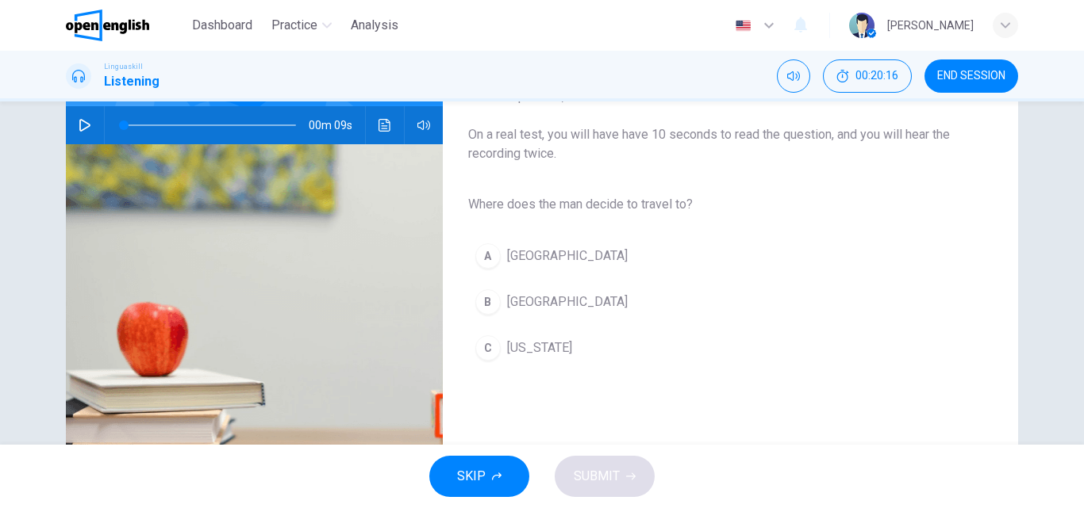
click at [512, 297] on span "[GEOGRAPHIC_DATA]" at bounding box center [567, 302] width 121 height 19
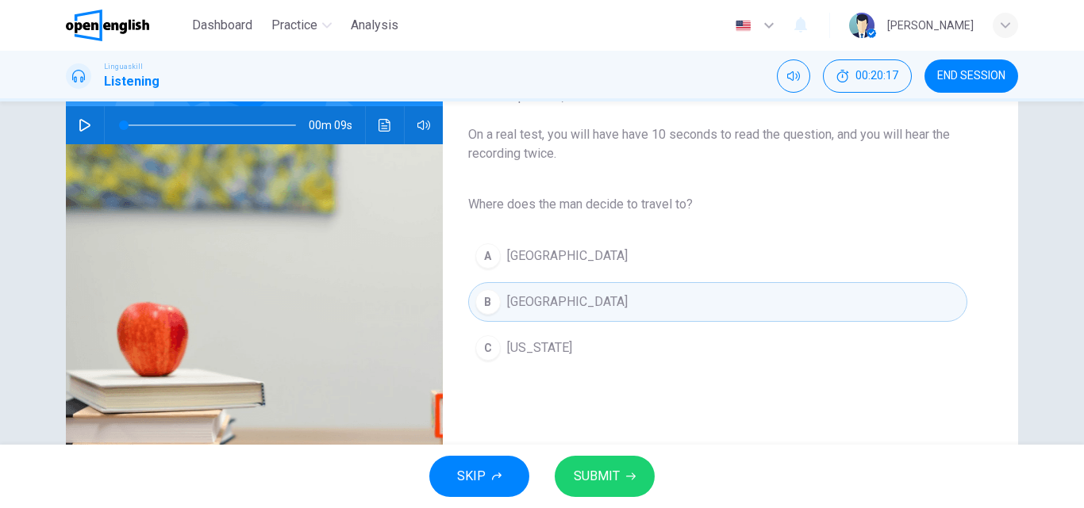
click at [618, 473] on span "SUBMIT" at bounding box center [596, 477] width 46 height 22
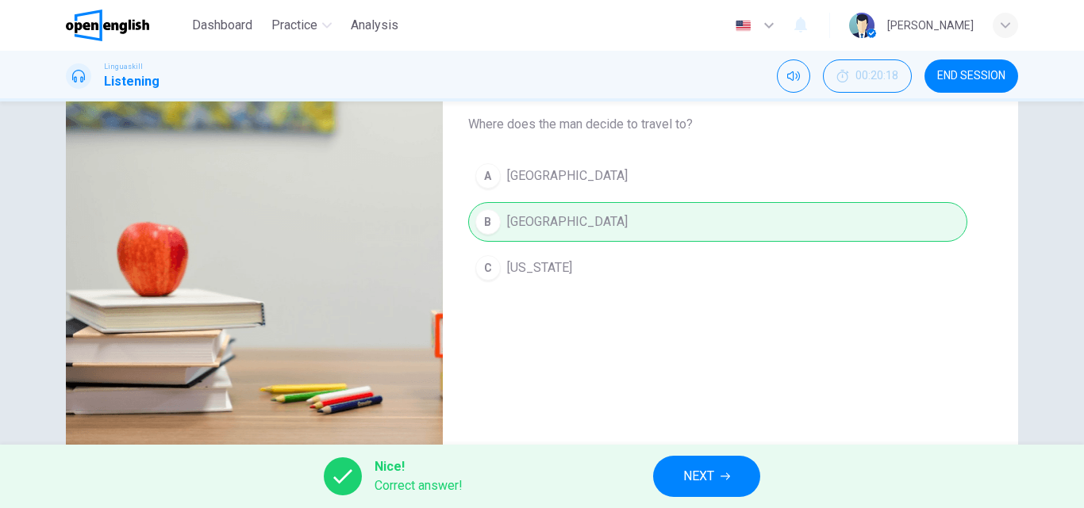
scroll to position [238, 0]
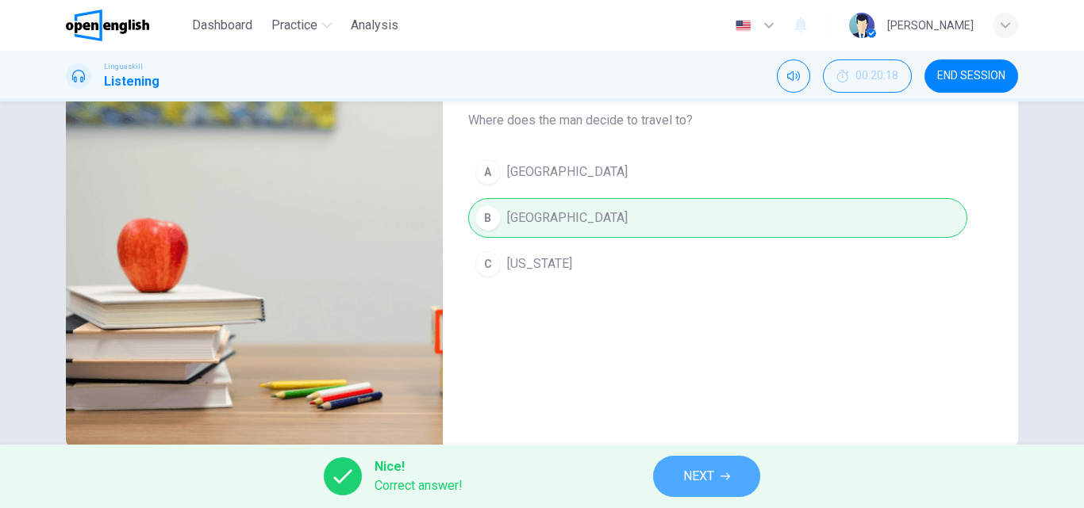
click at [720, 471] on button "NEXT" at bounding box center [706, 476] width 107 height 41
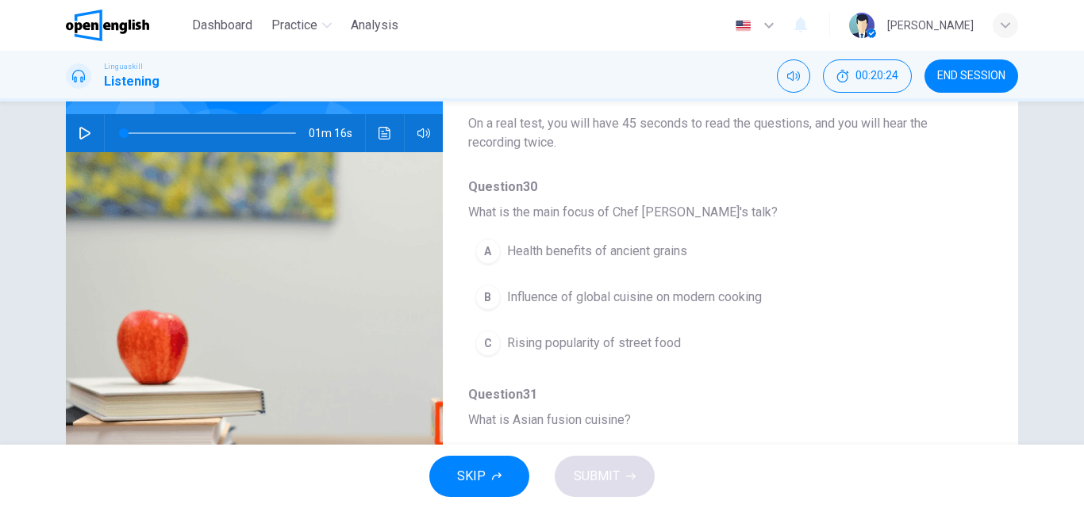
scroll to position [0, 0]
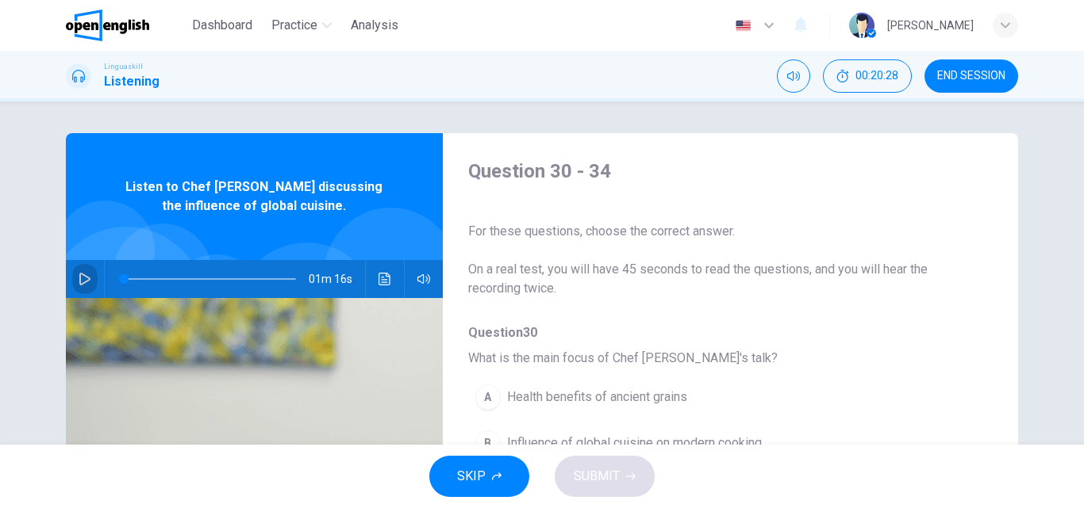
click at [85, 280] on icon "button" at bounding box center [84, 279] width 11 height 13
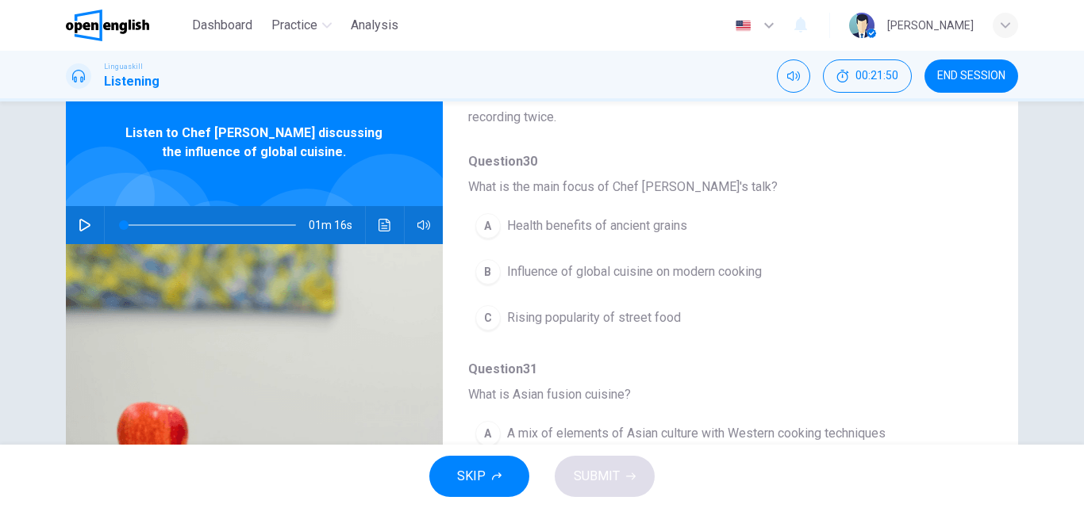
scroll to position [131, 0]
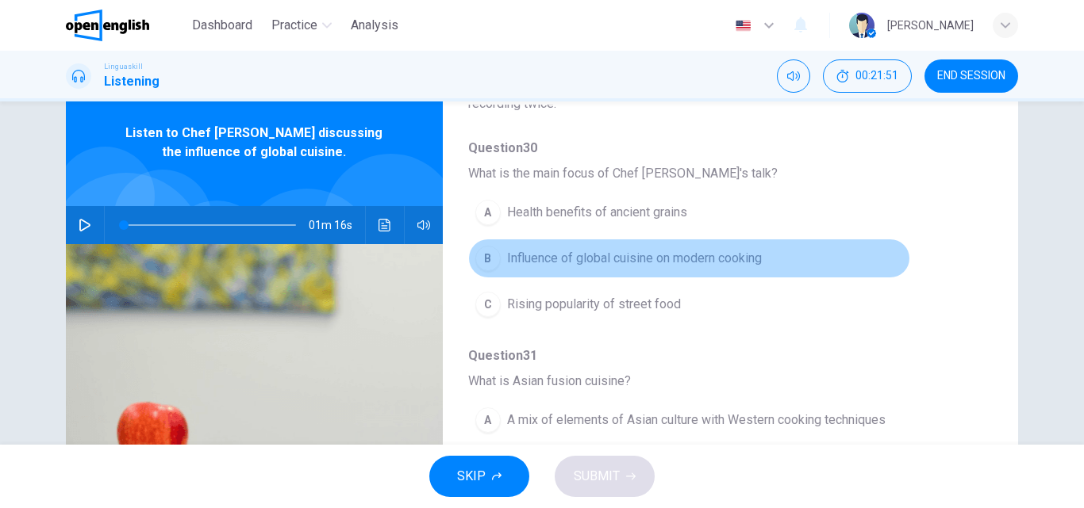
click at [693, 250] on span "Influence of global cuisine on modern cooking" at bounding box center [634, 258] width 255 height 19
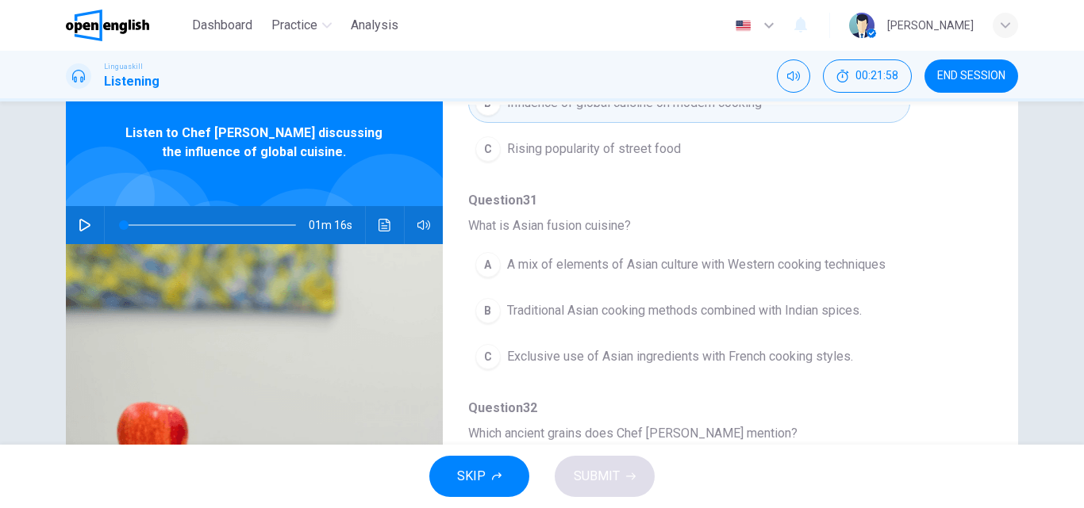
scroll to position [290, 0]
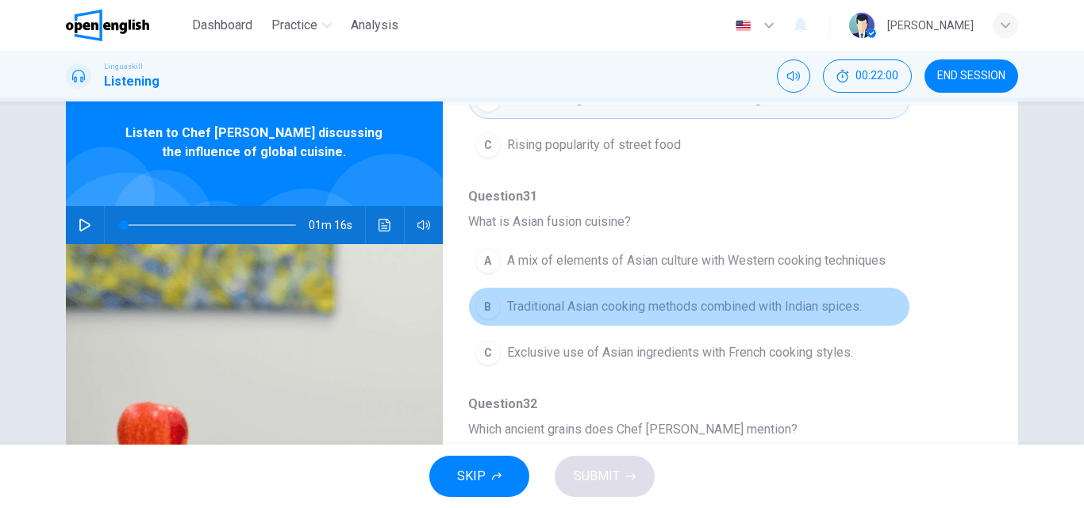
click at [800, 294] on button "B Traditional Asian cooking methods combined with Indian spices." at bounding box center [689, 307] width 442 height 40
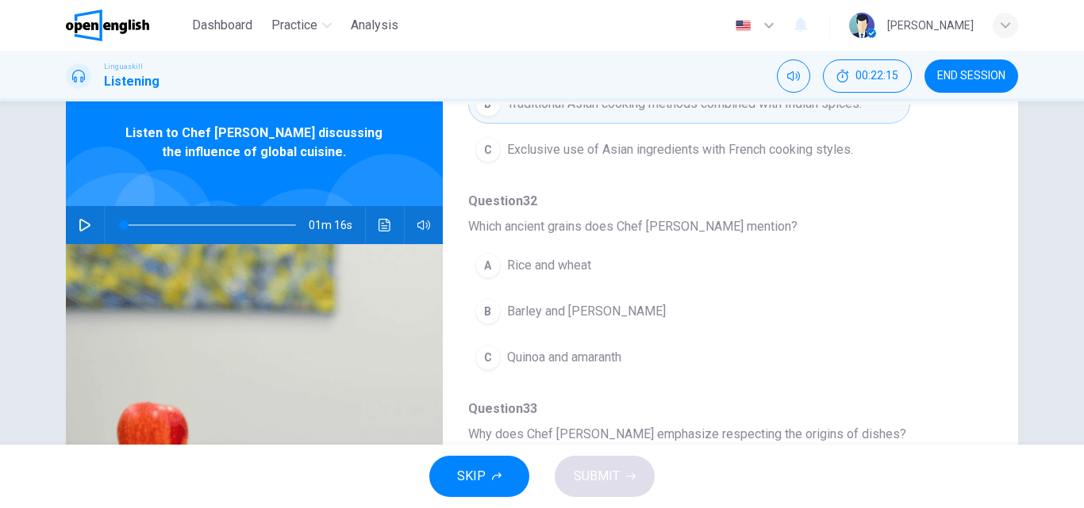
scroll to position [484, 0]
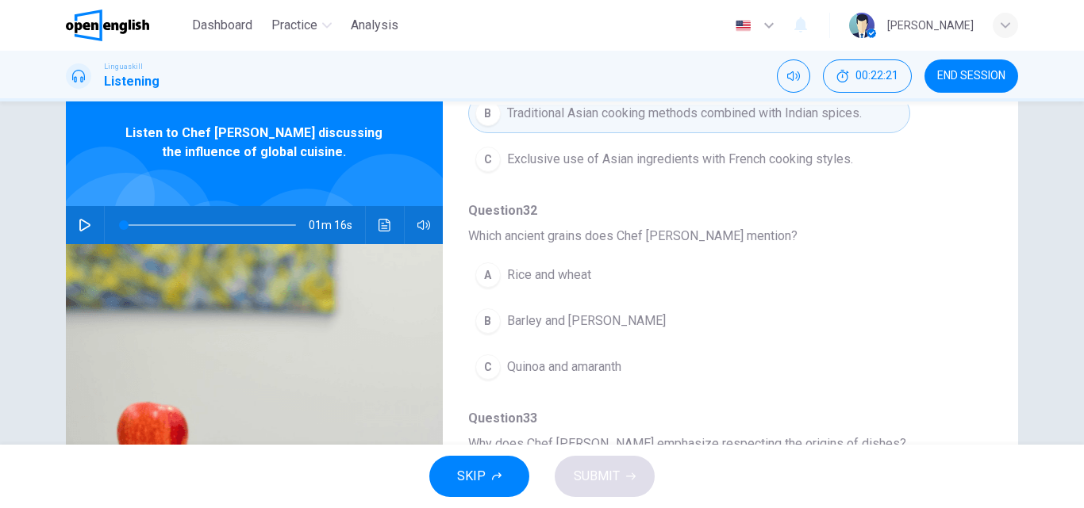
click at [87, 224] on button "button" at bounding box center [84, 225] width 25 height 38
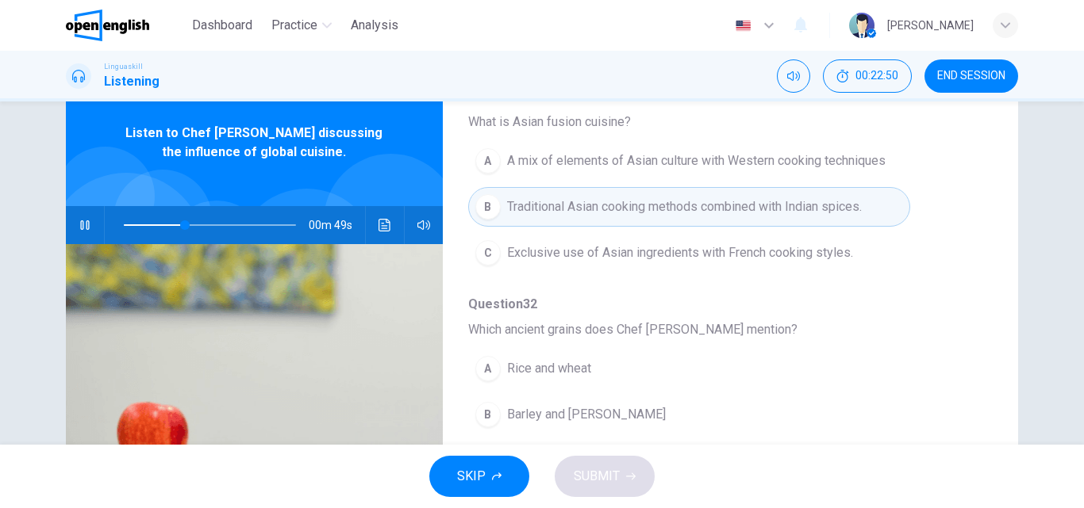
scroll to position [388, 0]
click at [827, 170] on span "A mix of elements of Asian culture with Western cooking techniques" at bounding box center [696, 163] width 378 height 19
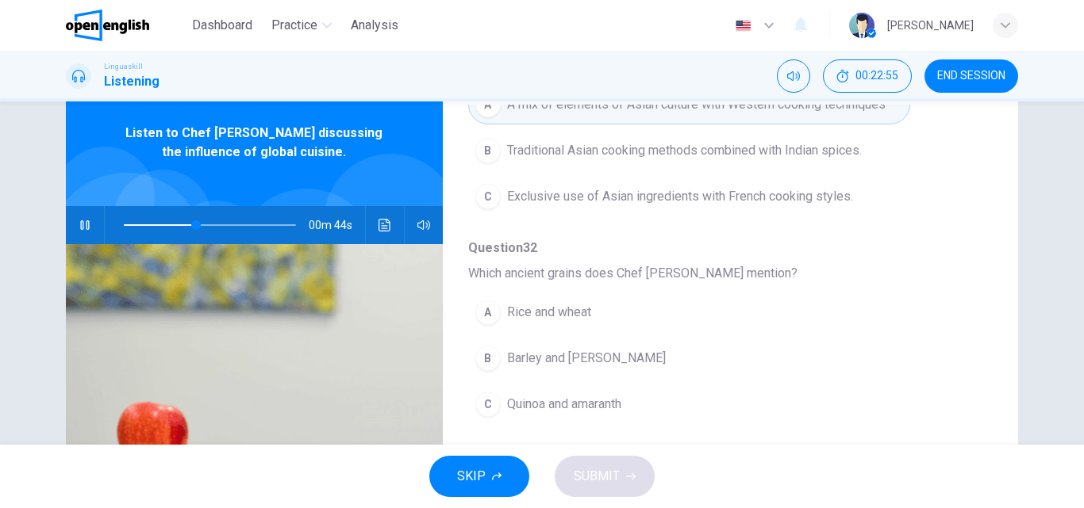
scroll to position [452, 0]
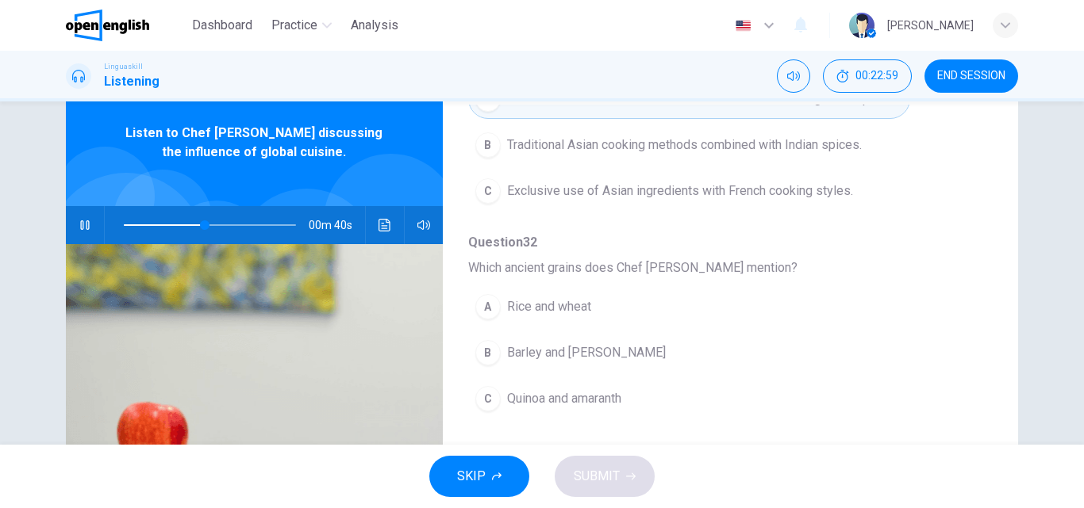
click at [182, 224] on span at bounding box center [210, 225] width 172 height 22
click at [182, 225] on span at bounding box center [187, 226] width 10 height 10
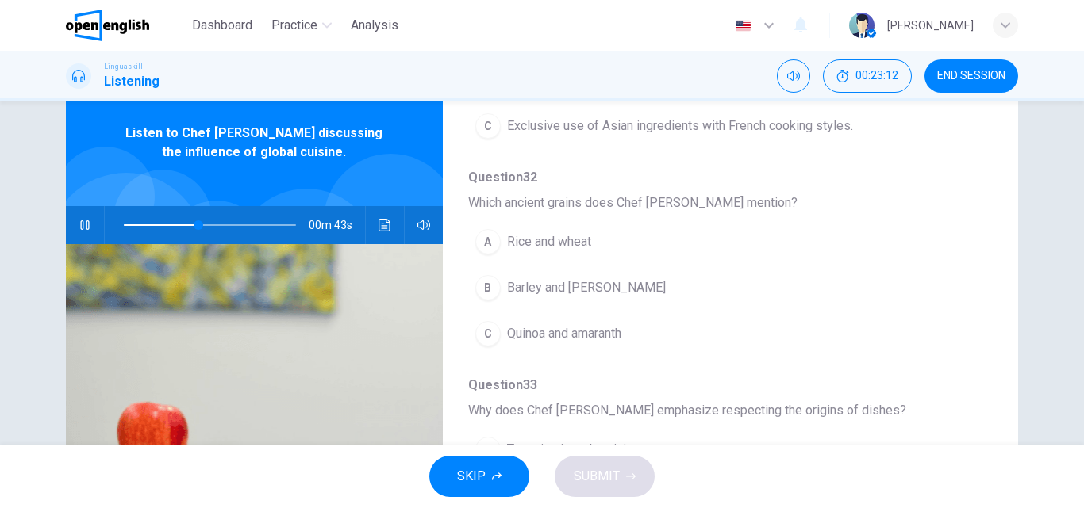
scroll to position [519, 0]
click at [639, 336] on button "C Quinoa and amaranth" at bounding box center [689, 333] width 442 height 40
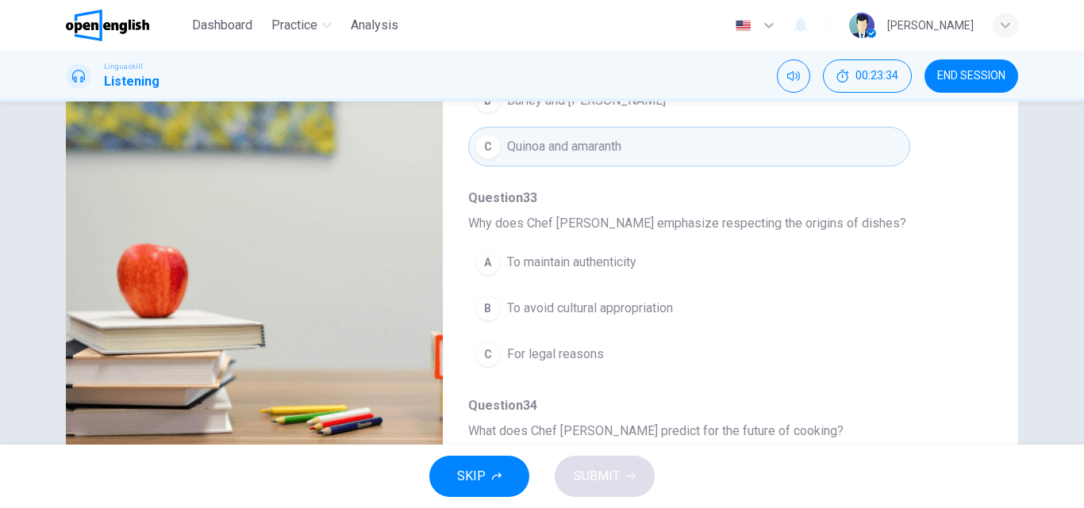
scroll to position [544, 0]
type input "*"
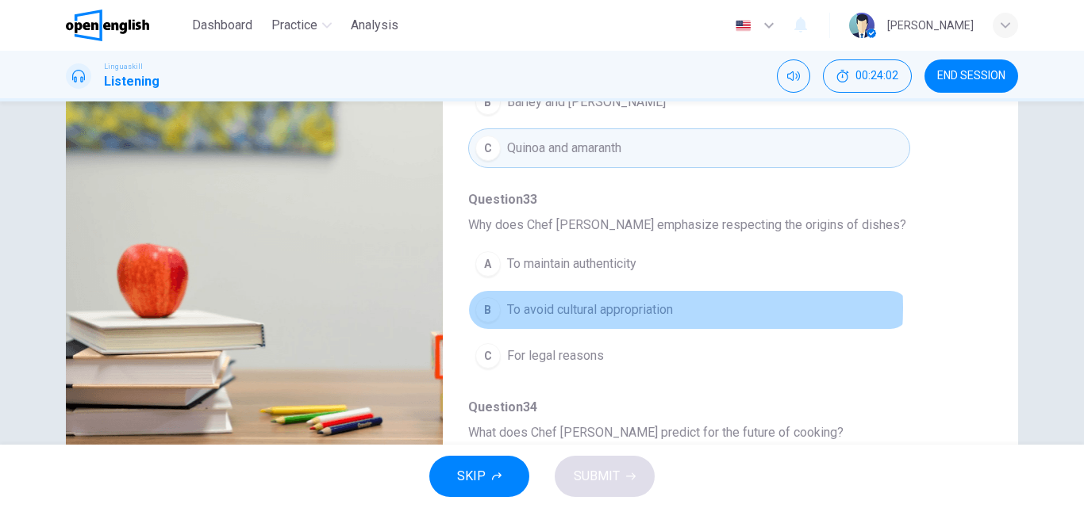
click at [616, 308] on span "To avoid cultural appropriation" at bounding box center [590, 310] width 166 height 19
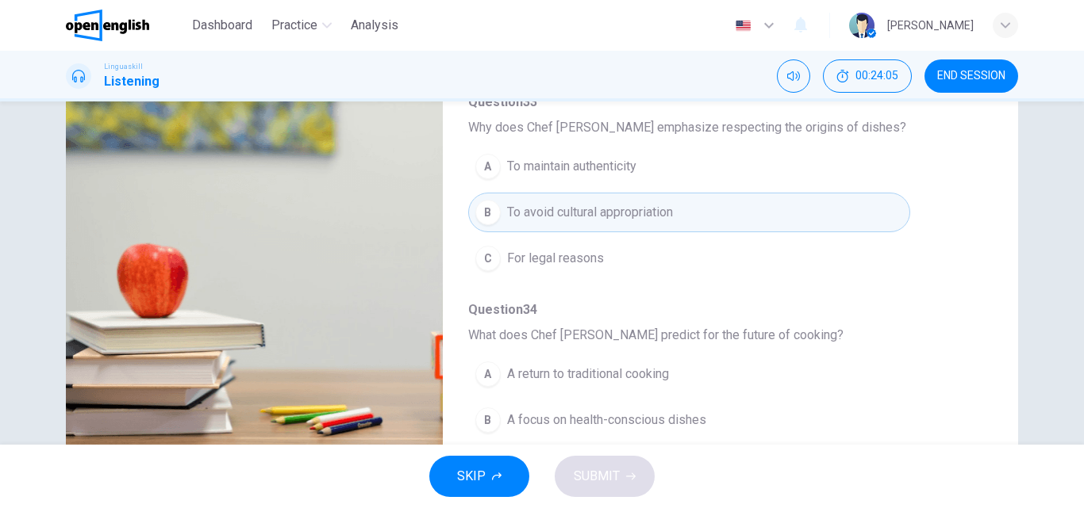
scroll to position [685, 0]
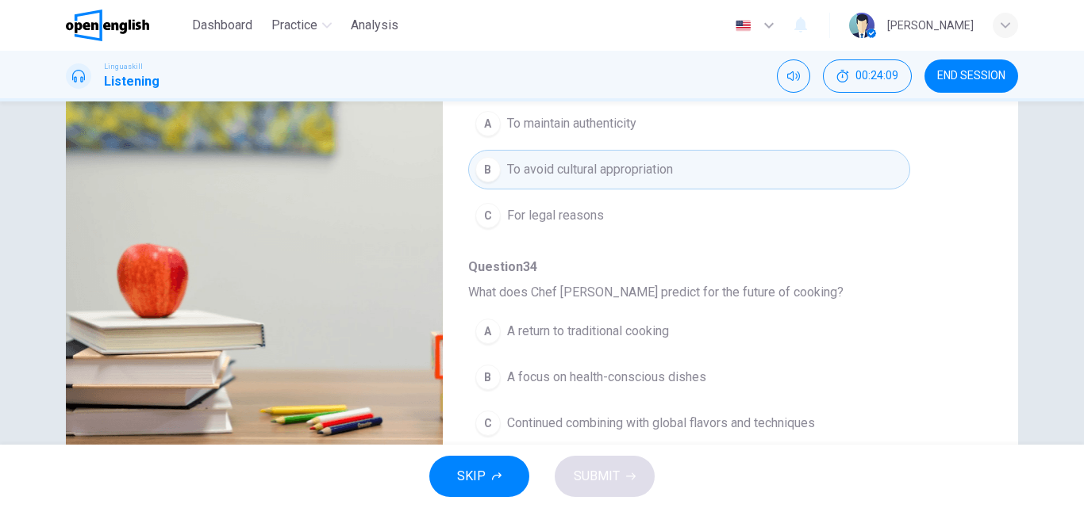
click at [660, 420] on span "Continued combining with global flavors and techniques" at bounding box center [661, 423] width 308 height 19
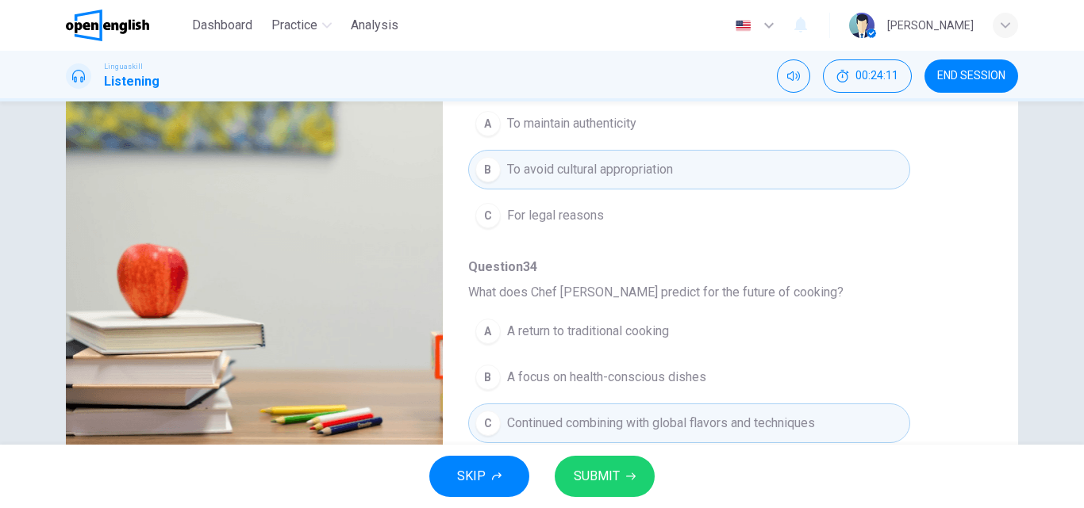
scroll to position [271, 0]
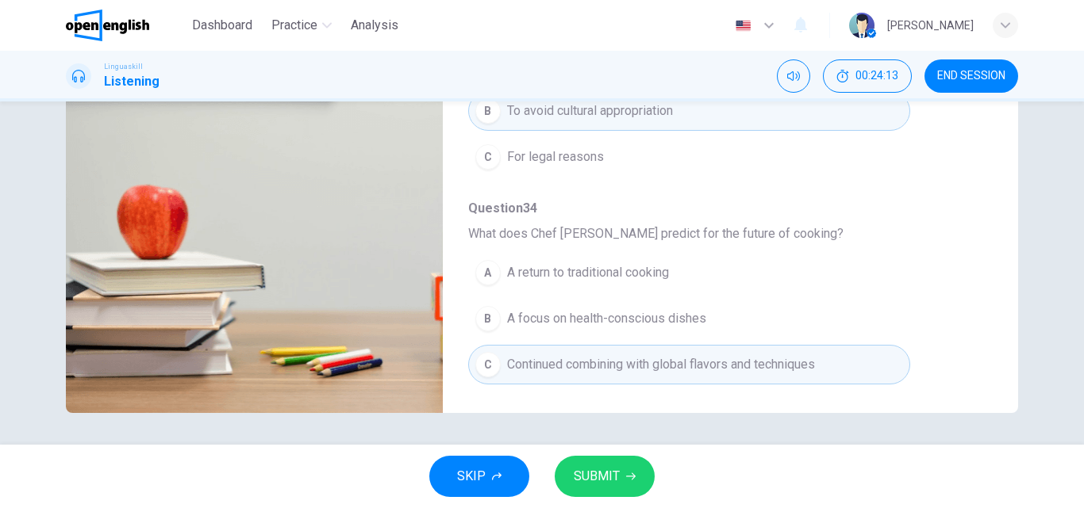
click at [610, 462] on button "SUBMIT" at bounding box center [604, 476] width 100 height 41
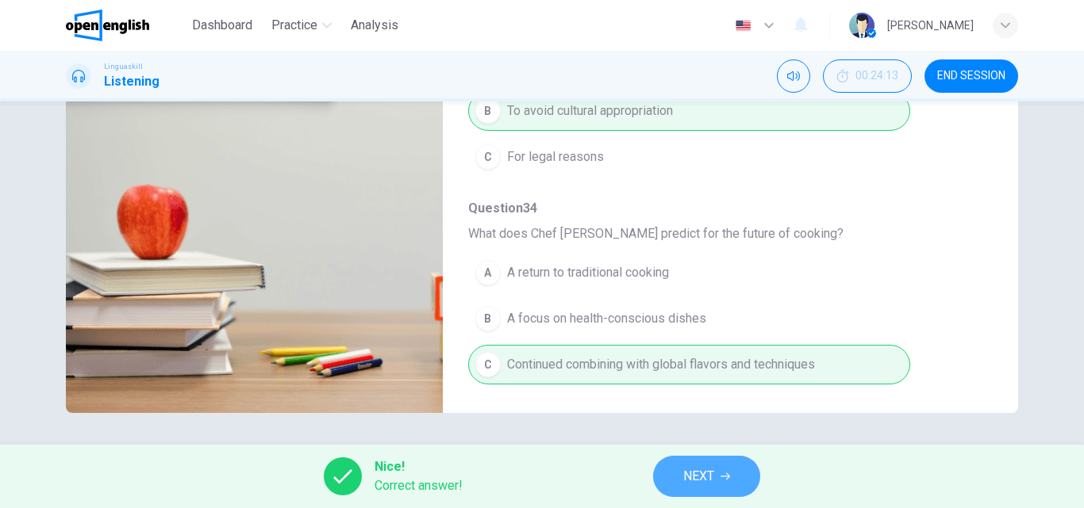
click at [697, 482] on span "NEXT" at bounding box center [698, 477] width 31 height 22
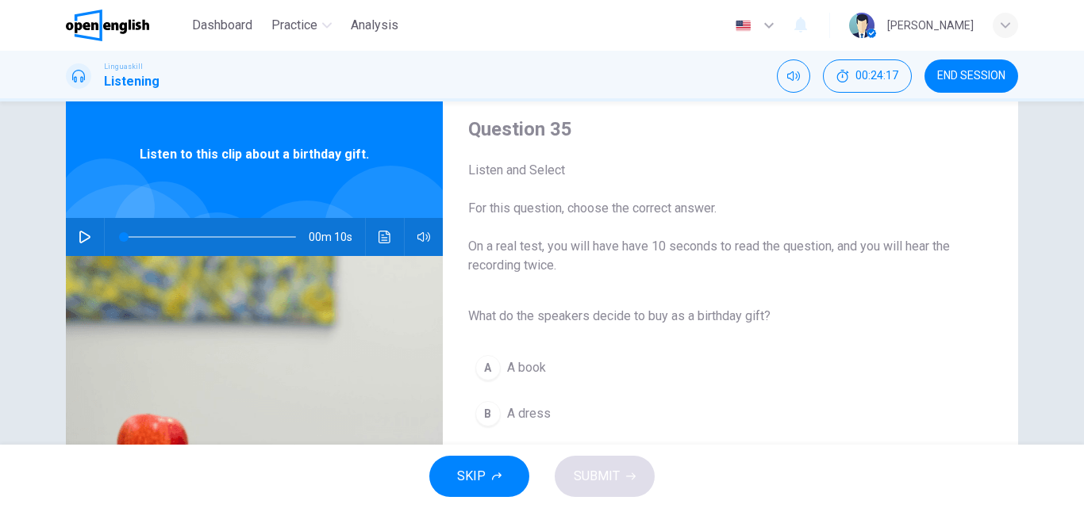
scroll to position [35, 0]
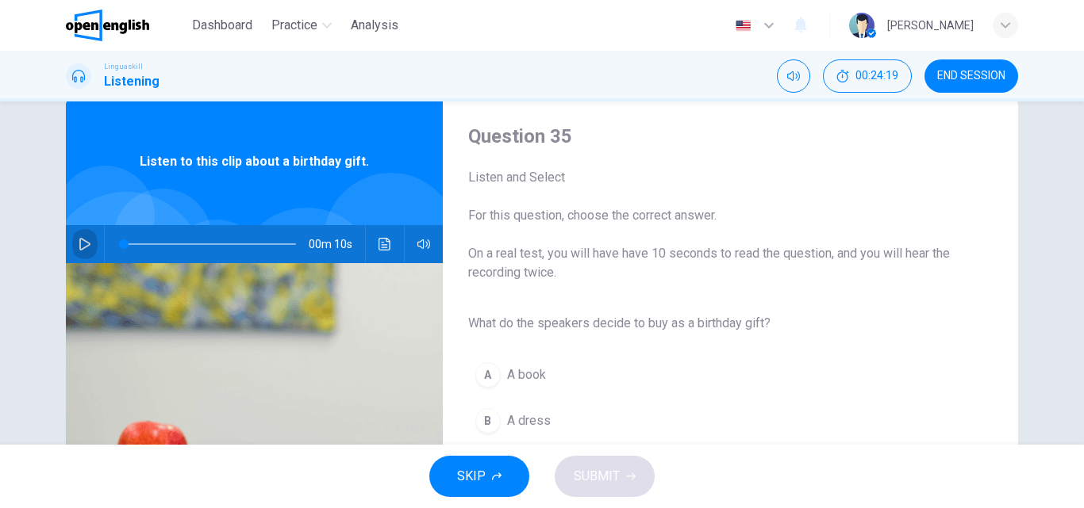
click at [80, 240] on icon "button" at bounding box center [85, 244] width 13 height 13
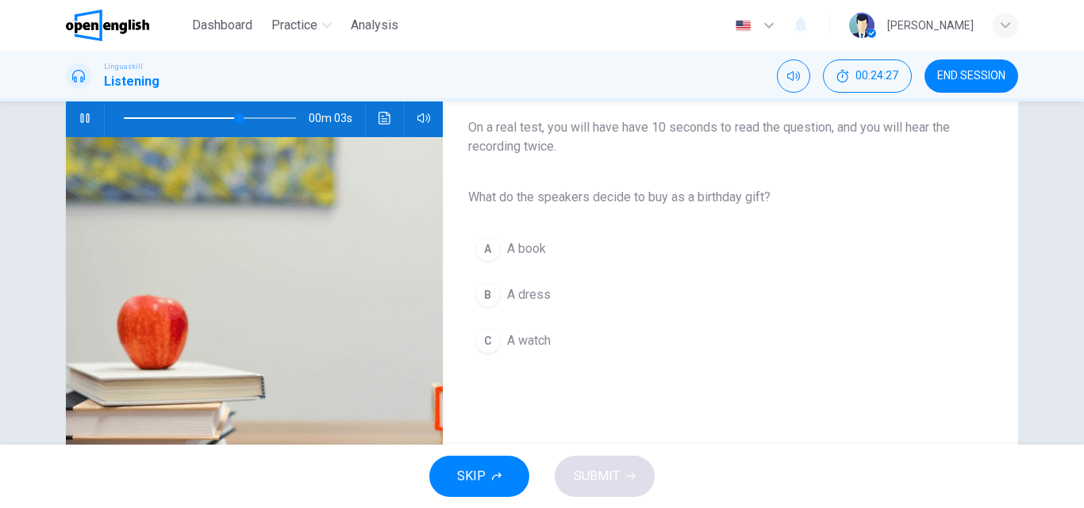
scroll to position [171, 0]
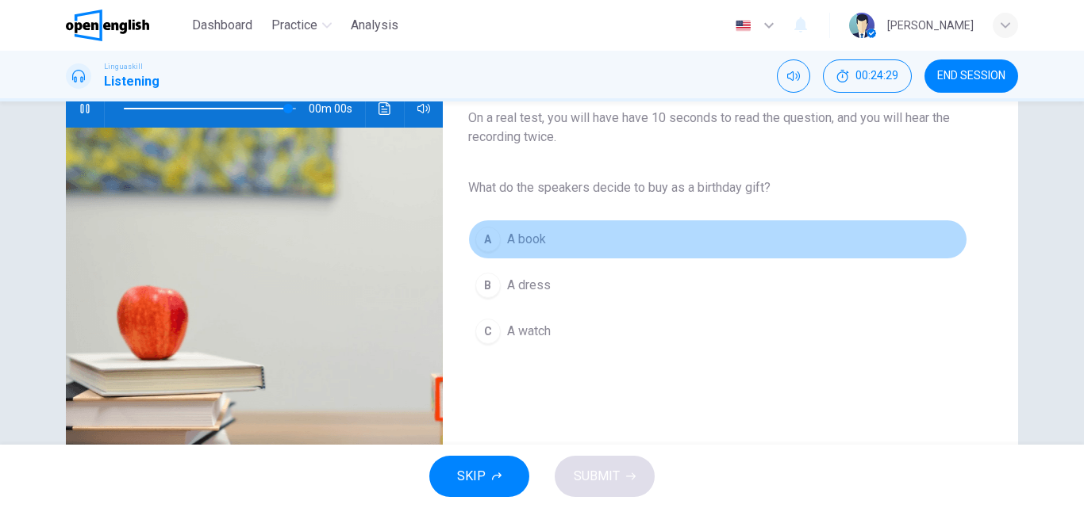
click at [513, 236] on span "A book" at bounding box center [526, 239] width 39 height 19
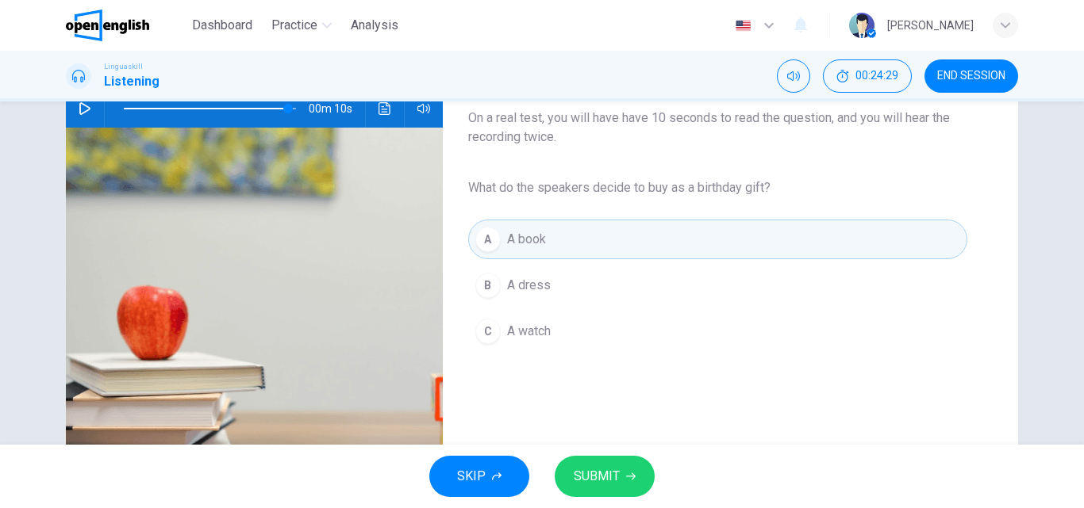
type input "*"
click at [584, 470] on span "SUBMIT" at bounding box center [596, 477] width 46 height 22
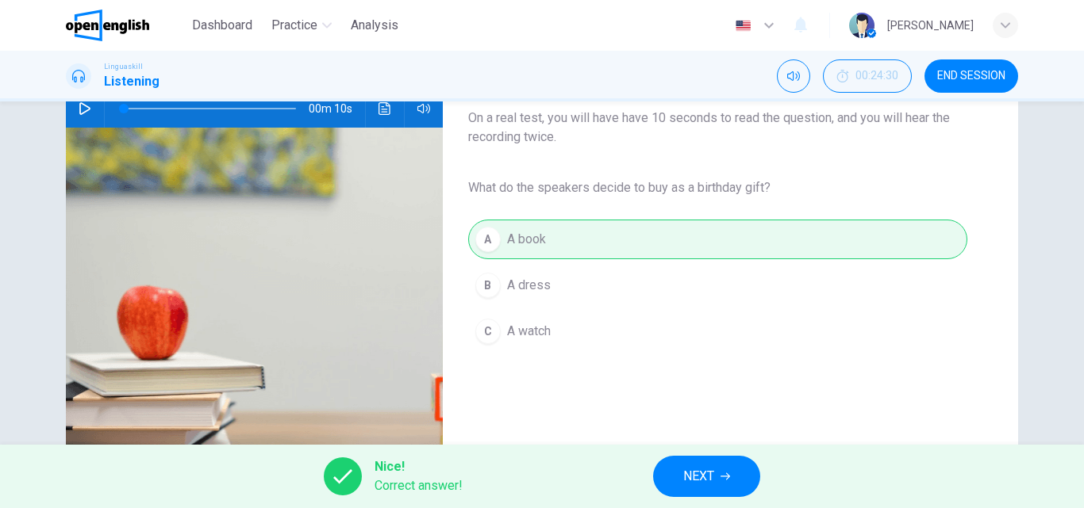
click at [669, 482] on button "NEXT" at bounding box center [706, 476] width 107 height 41
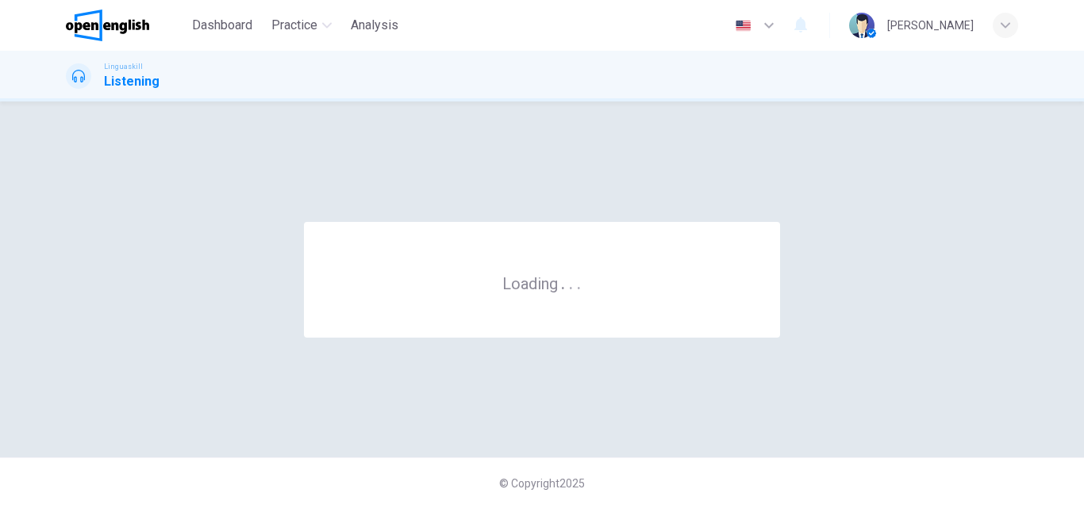
scroll to position [0, 0]
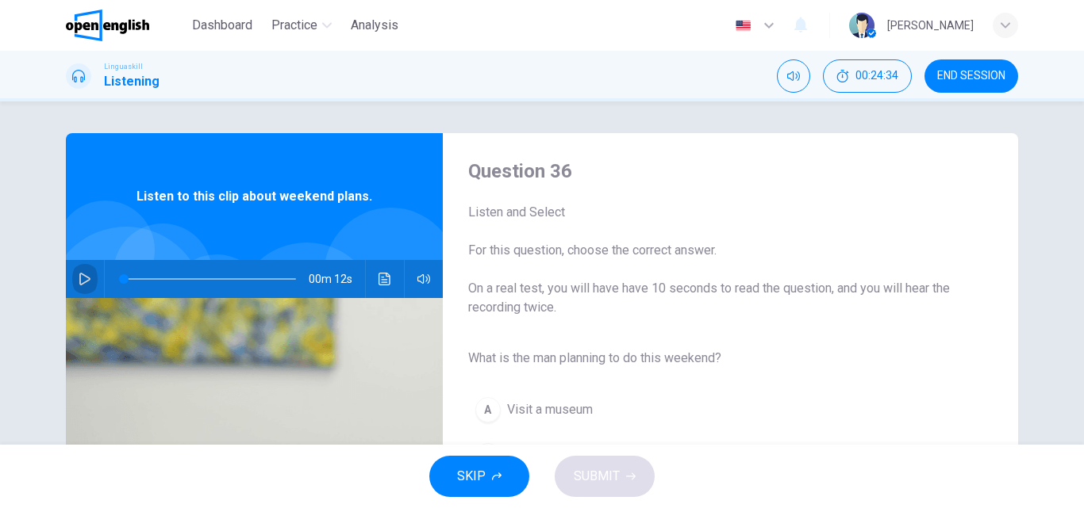
click at [87, 274] on button "button" at bounding box center [84, 279] width 25 height 38
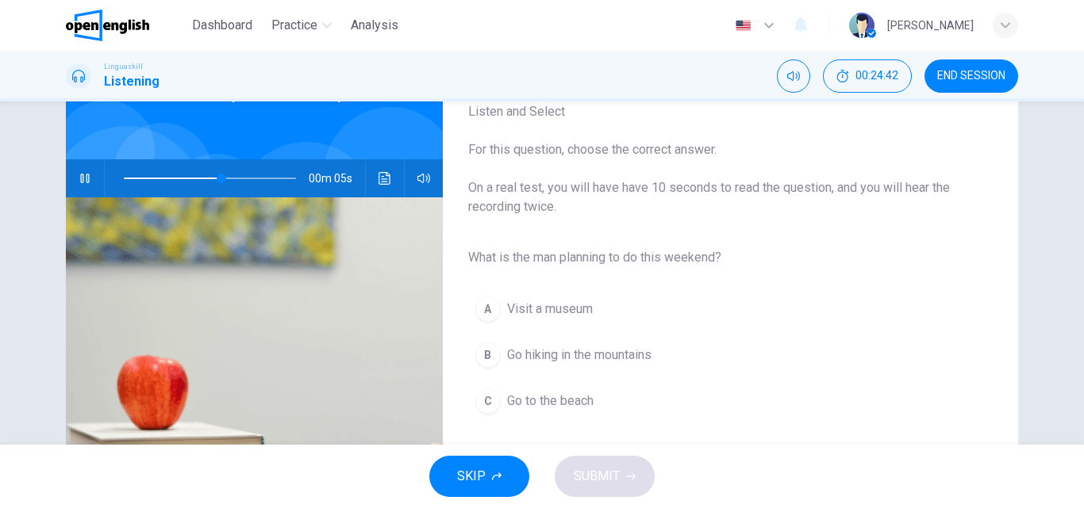
scroll to position [114, 0]
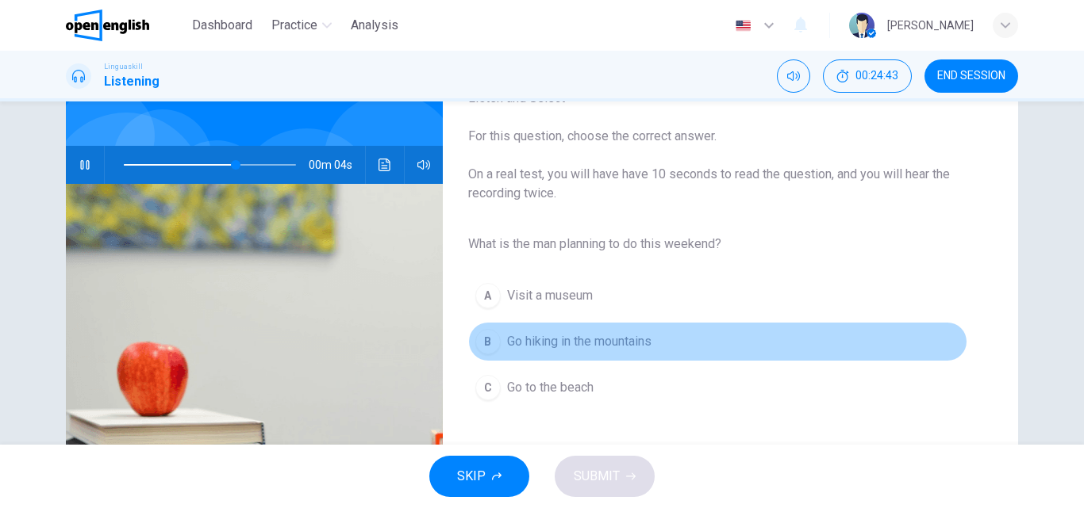
click at [511, 336] on span "Go hiking in the mountains" at bounding box center [579, 341] width 144 height 19
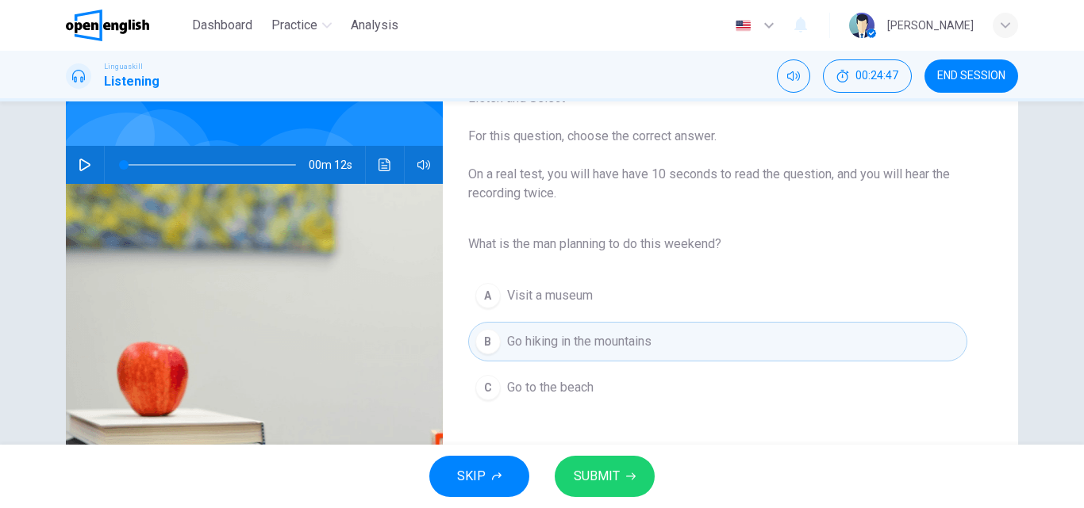
type input "*"
click at [592, 486] on span "SUBMIT" at bounding box center [596, 477] width 46 height 22
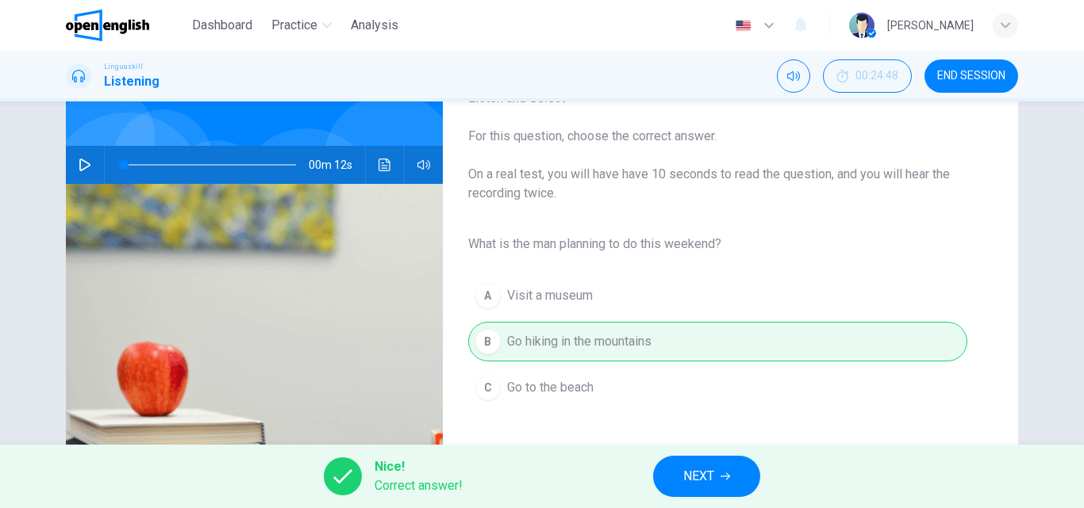
click at [654, 485] on button "NEXT" at bounding box center [706, 476] width 107 height 41
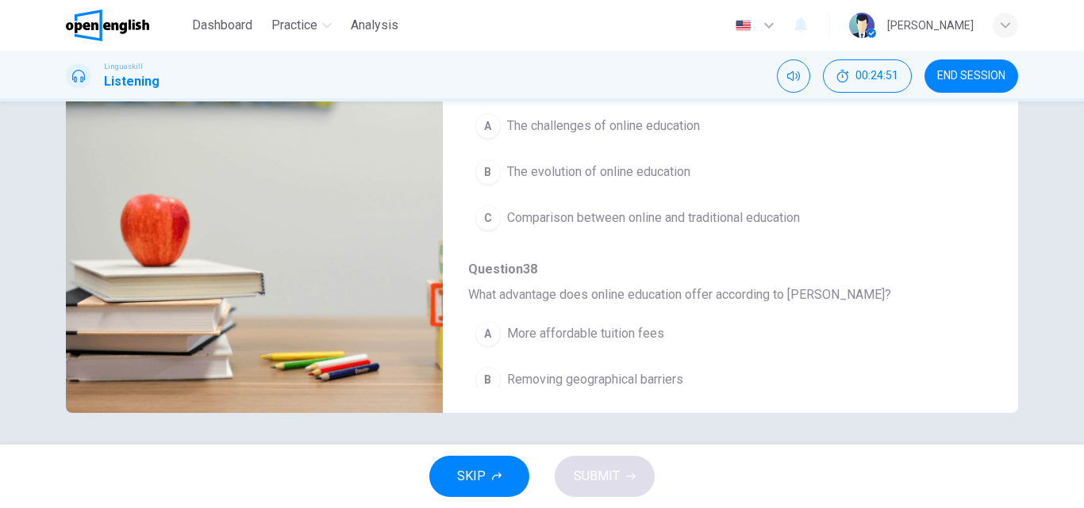
scroll to position [0, 0]
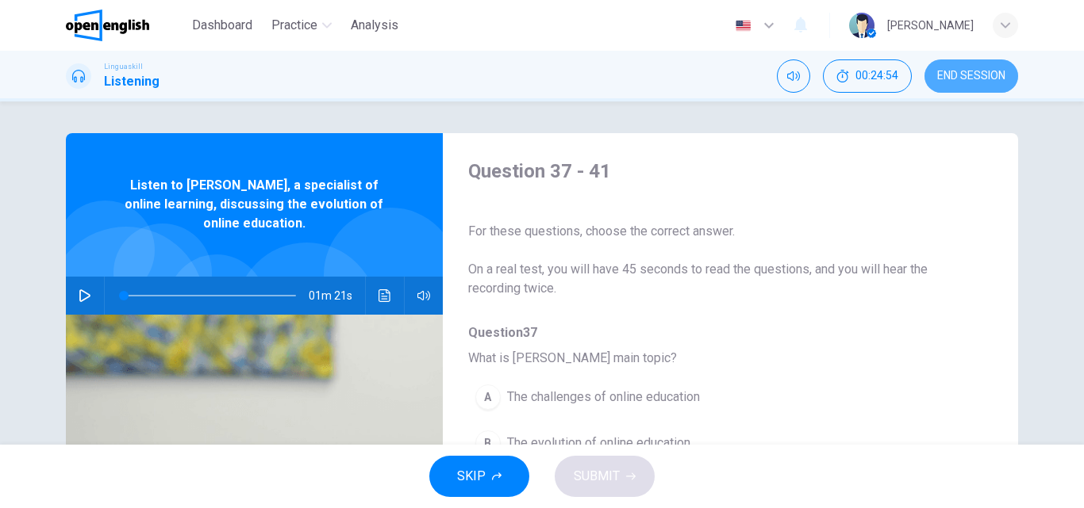
click at [971, 76] on span "END SESSION" at bounding box center [971, 76] width 68 height 13
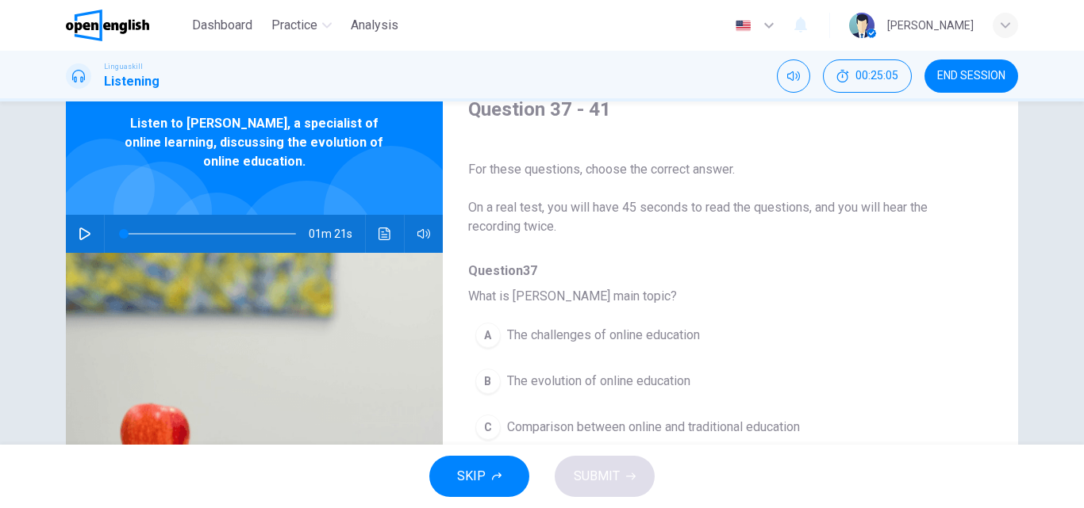
scroll to position [36, 0]
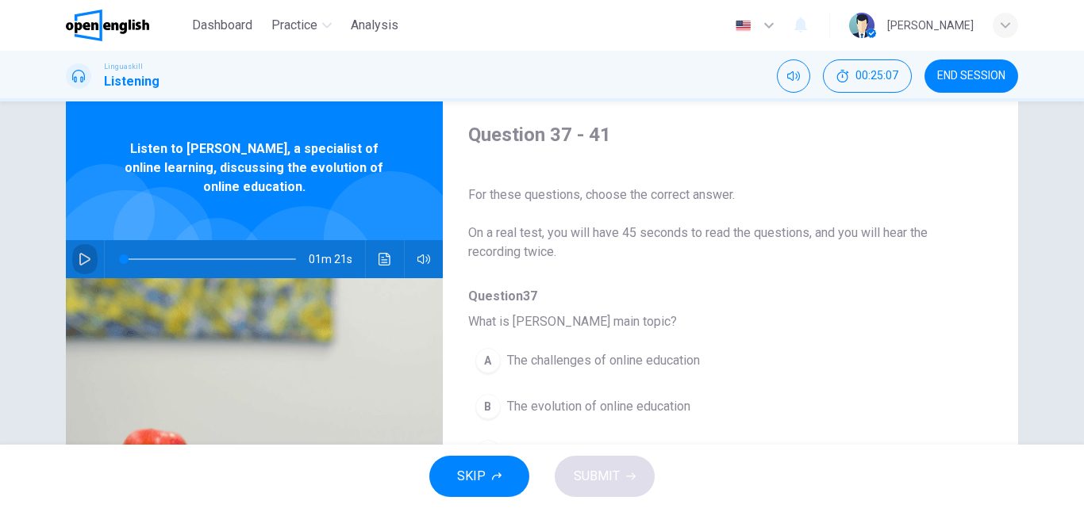
click at [75, 247] on button "button" at bounding box center [84, 259] width 25 height 38
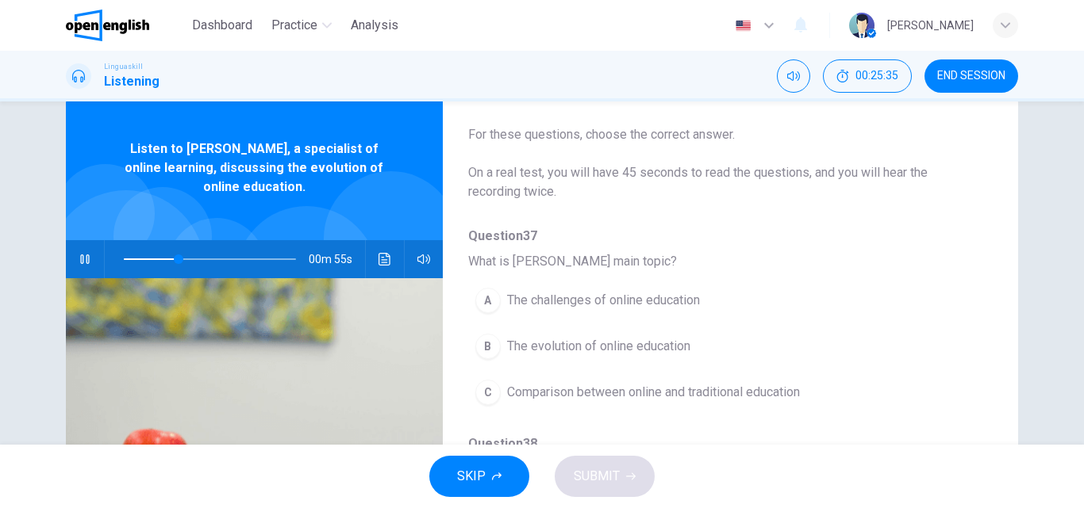
scroll to position [86, 0]
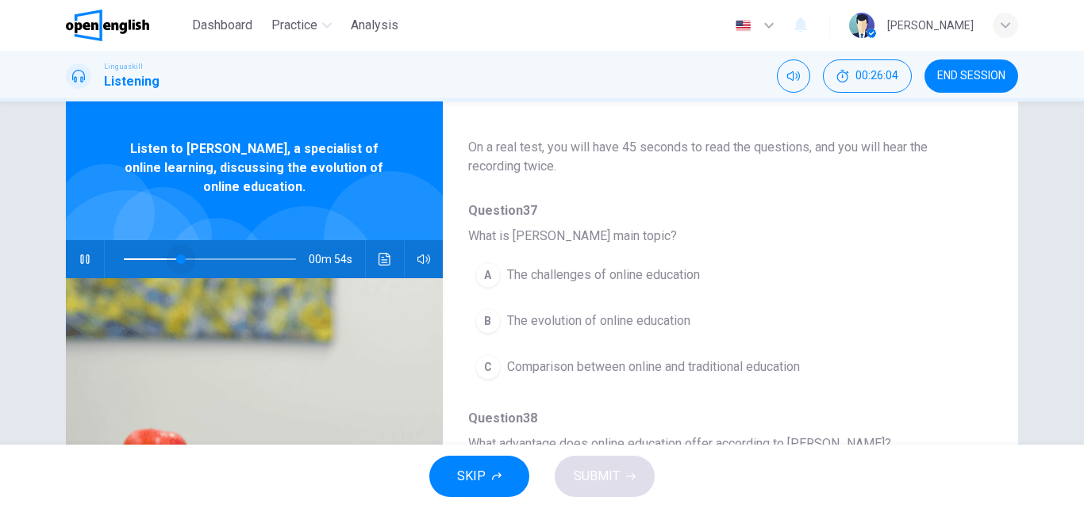
click at [178, 255] on span at bounding box center [210, 259] width 172 height 22
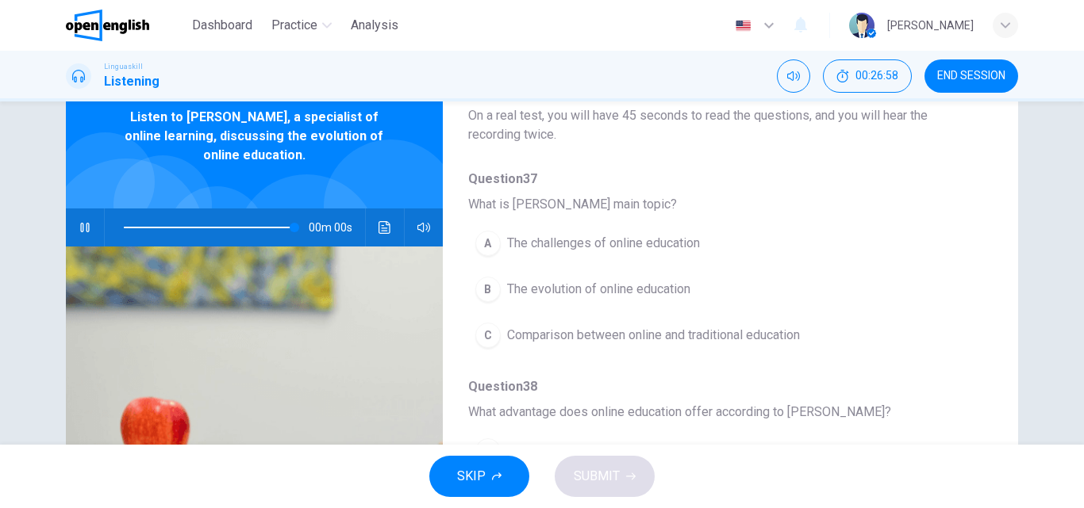
scroll to position [71, 0]
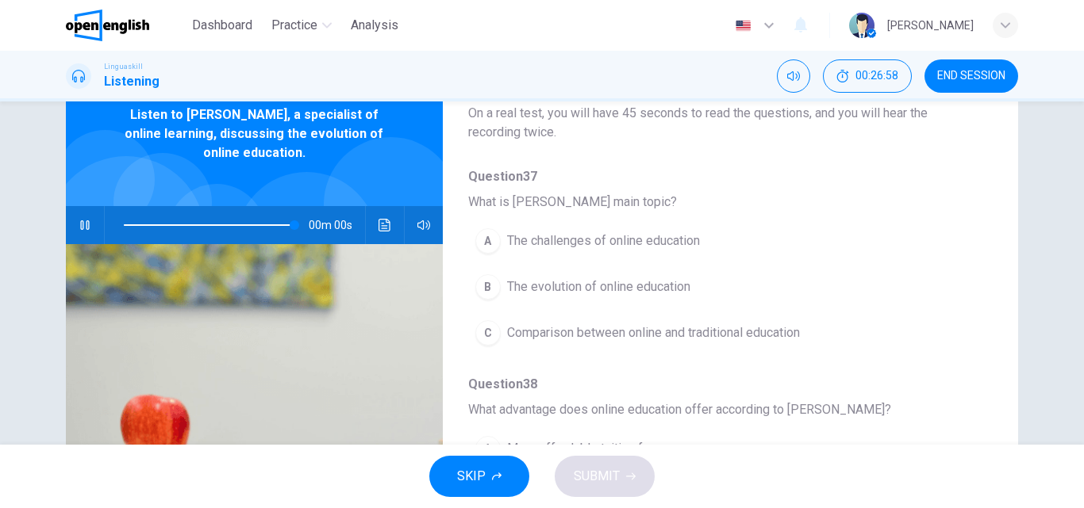
type input "*"
click at [626, 289] on span "The evolution of online education" at bounding box center [598, 287] width 183 height 19
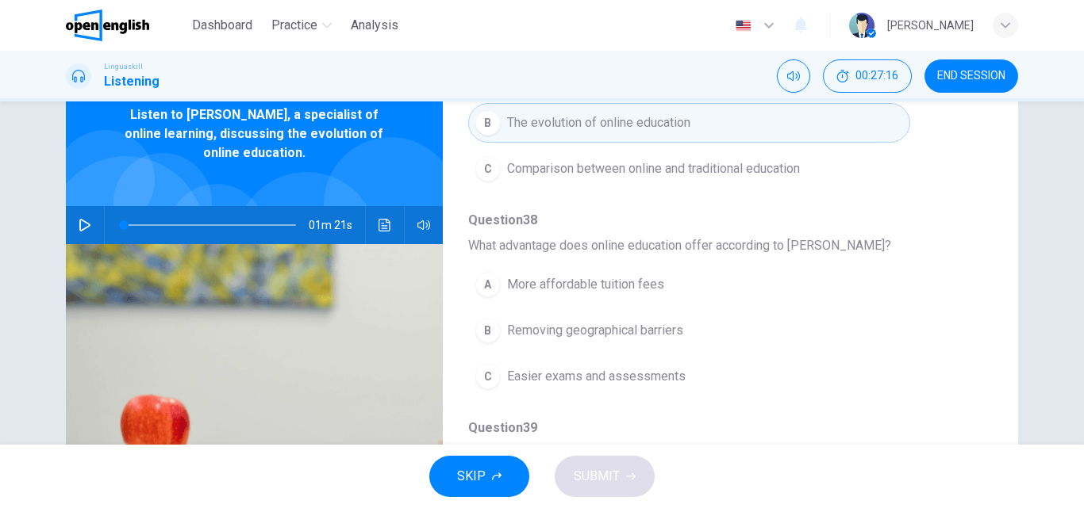
scroll to position [251, 0]
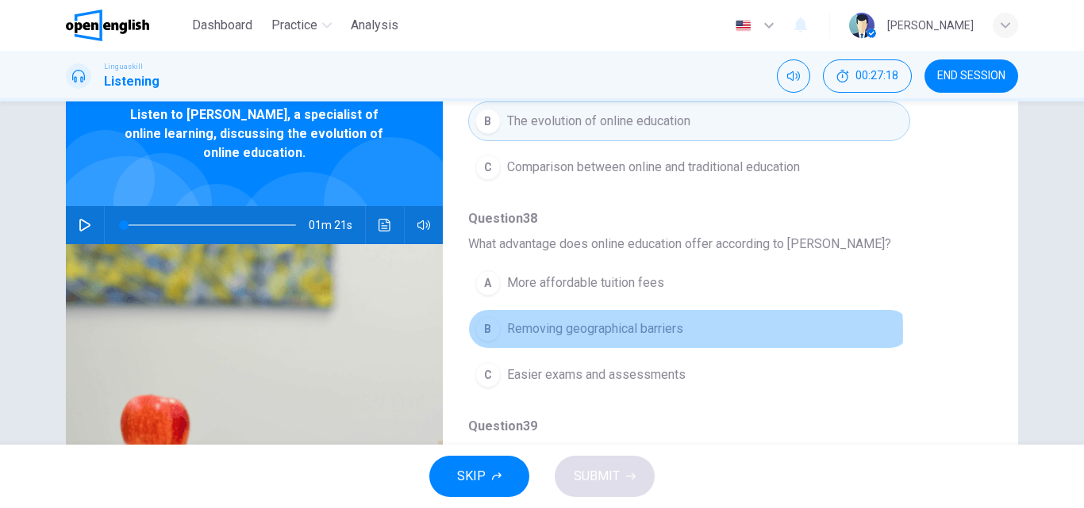
click at [612, 332] on span "Removing geographical barriers" at bounding box center [595, 329] width 176 height 19
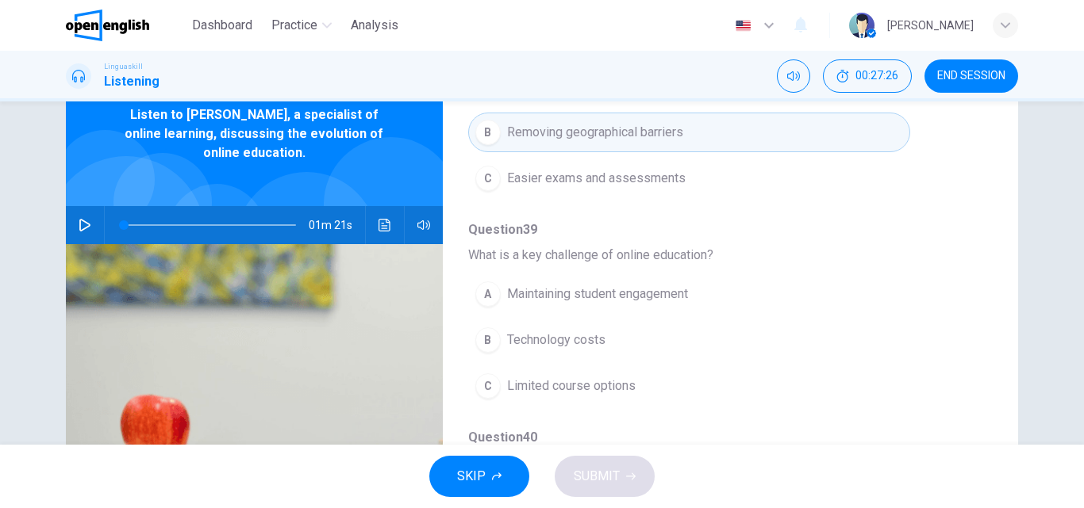
scroll to position [480, 0]
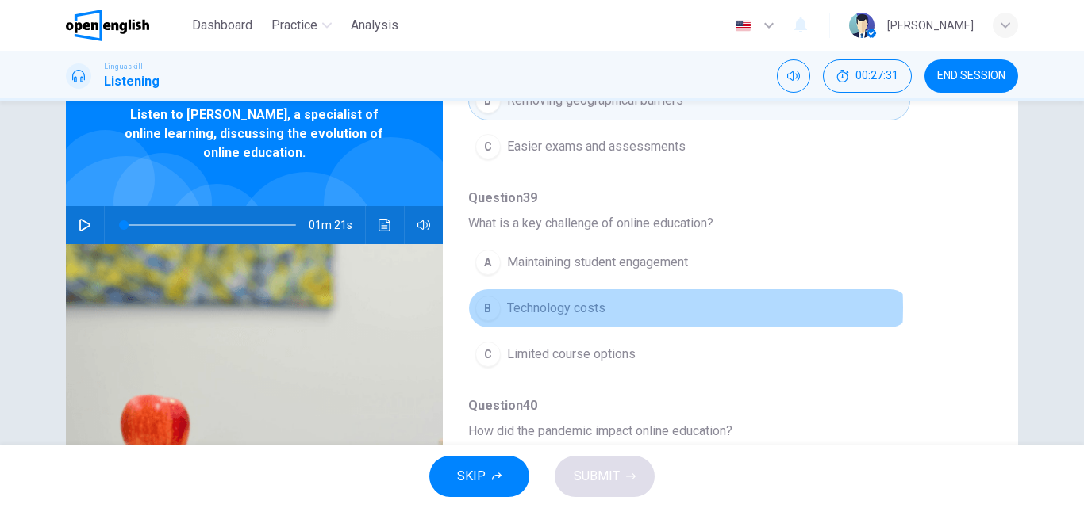
click at [597, 308] on span "Technology costs" at bounding box center [556, 308] width 98 height 19
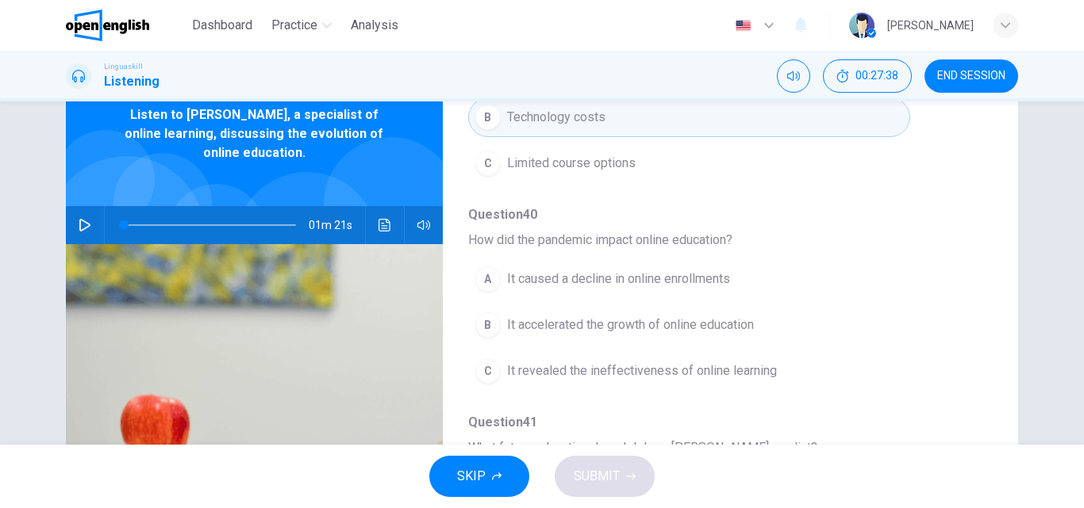
scroll to position [675, 0]
click at [710, 313] on span "It accelerated the growth of online education" at bounding box center [630, 321] width 247 height 19
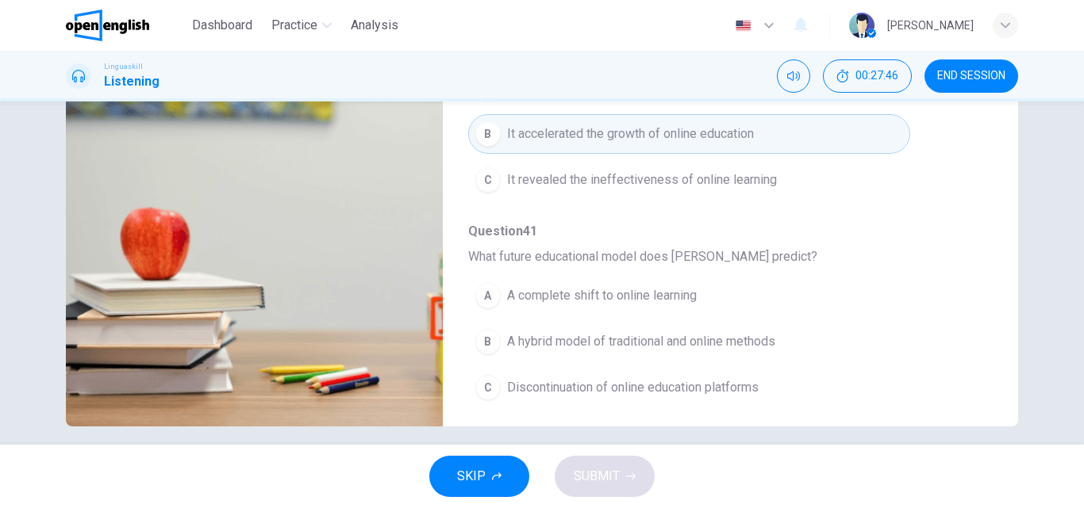
scroll to position [267, 0]
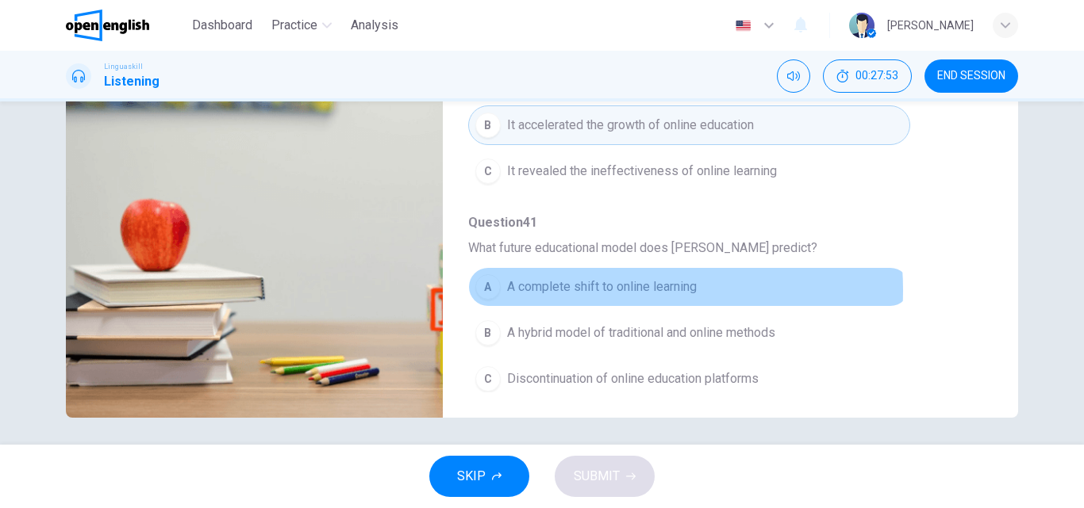
click at [593, 290] on span "A complete shift to online learning" at bounding box center [602, 287] width 190 height 19
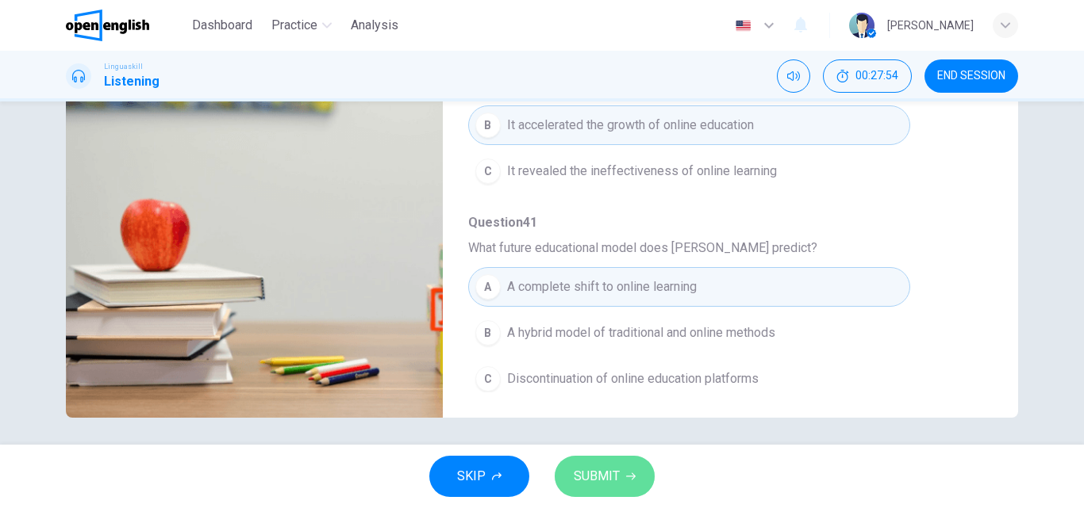
click at [614, 481] on span "SUBMIT" at bounding box center [596, 477] width 46 height 22
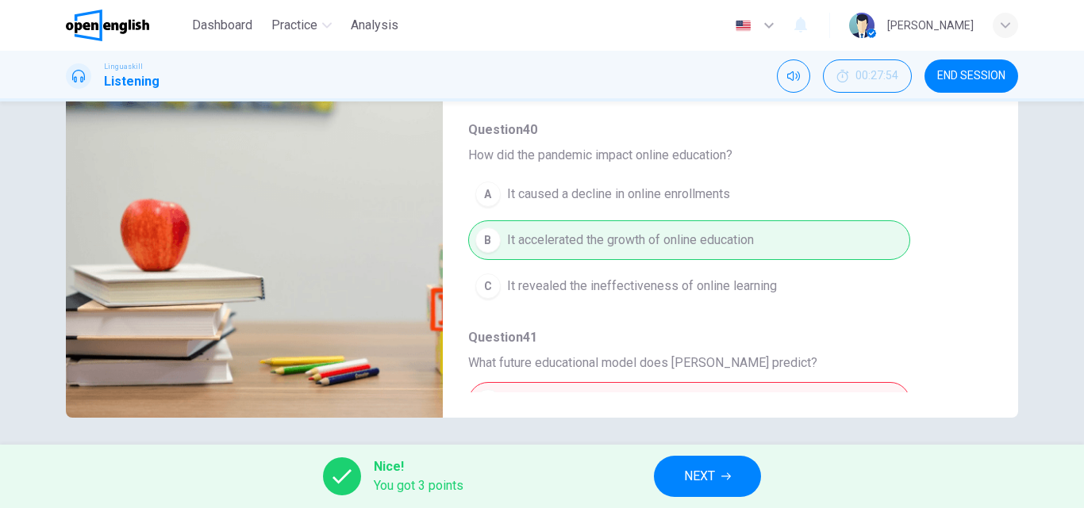
scroll to position [685, 0]
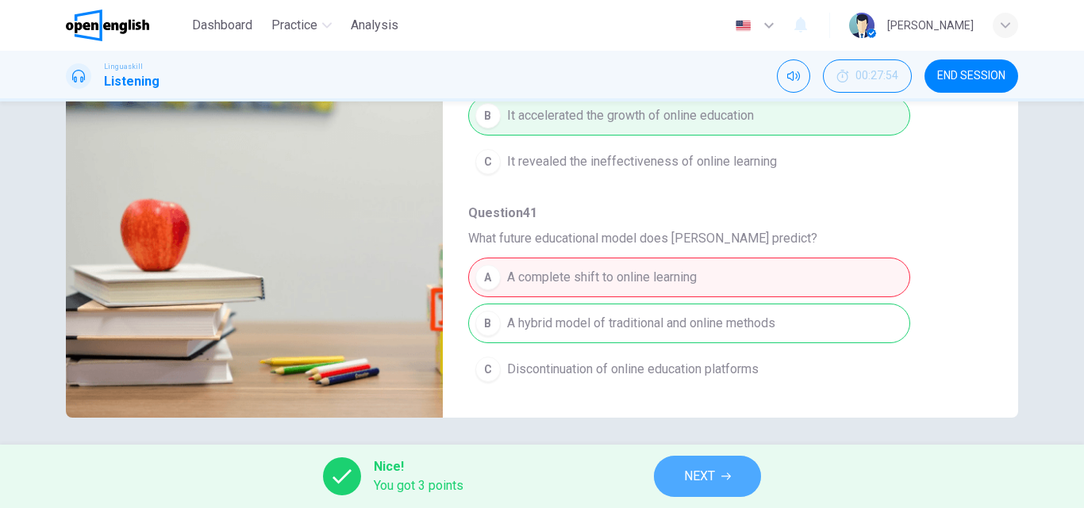
click at [693, 479] on span "NEXT" at bounding box center [699, 477] width 31 height 22
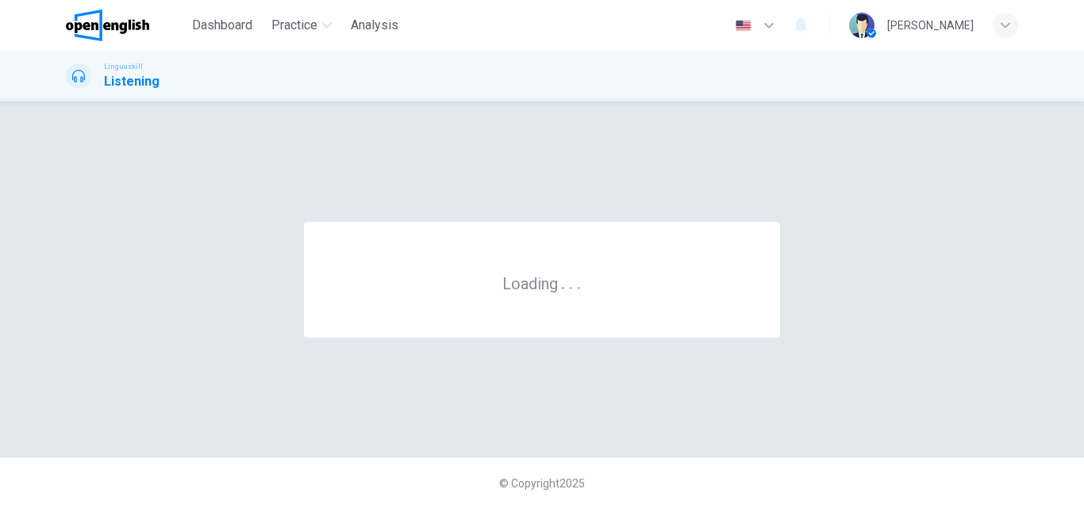
scroll to position [0, 0]
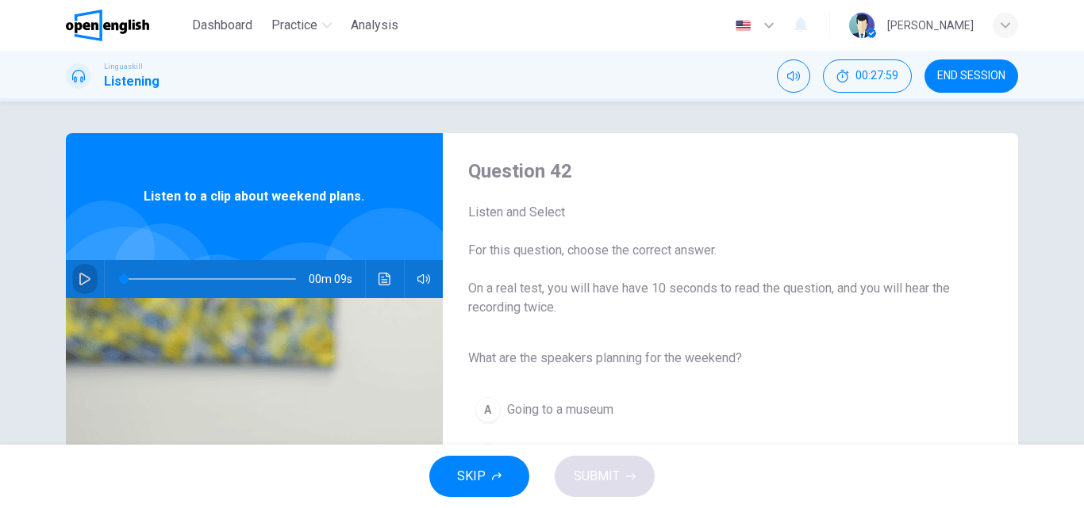
click at [79, 280] on icon "button" at bounding box center [85, 279] width 13 height 13
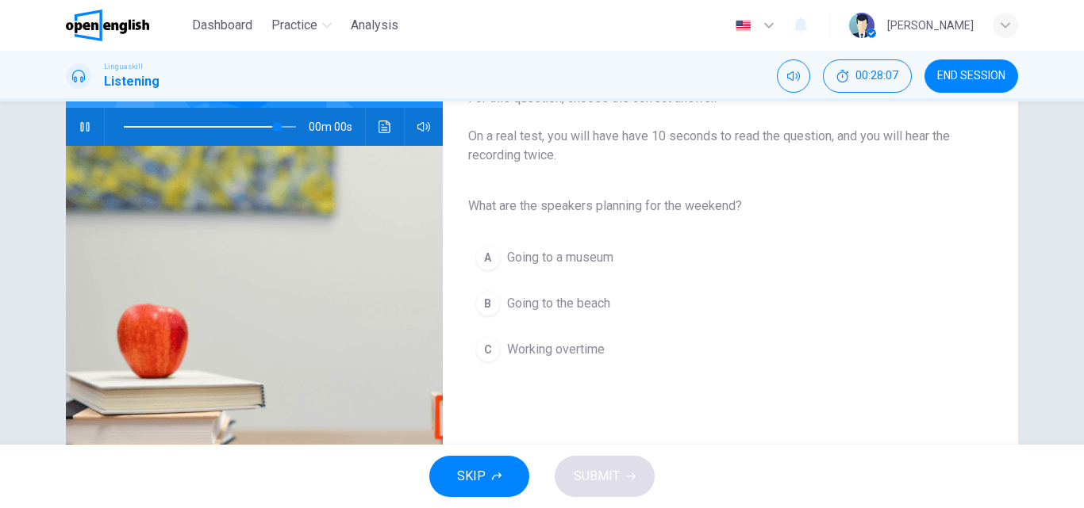
scroll to position [166, 0]
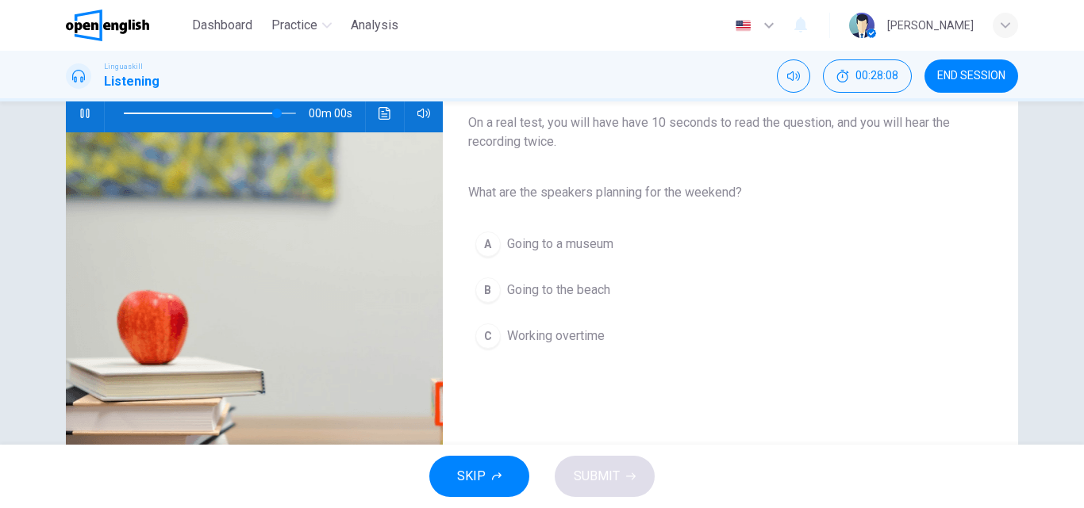
type input "*"
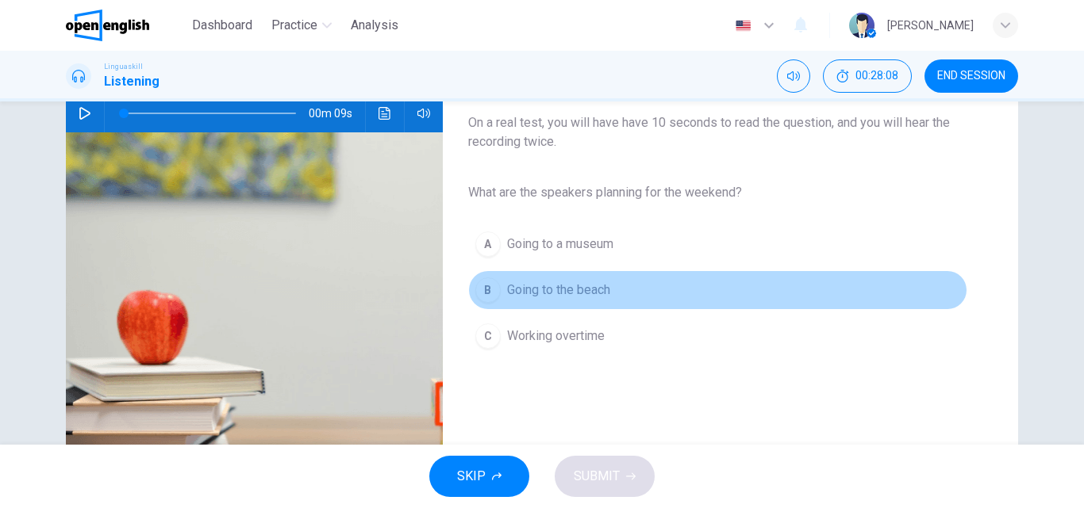
click at [535, 294] on span "Going to the beach" at bounding box center [558, 290] width 103 height 19
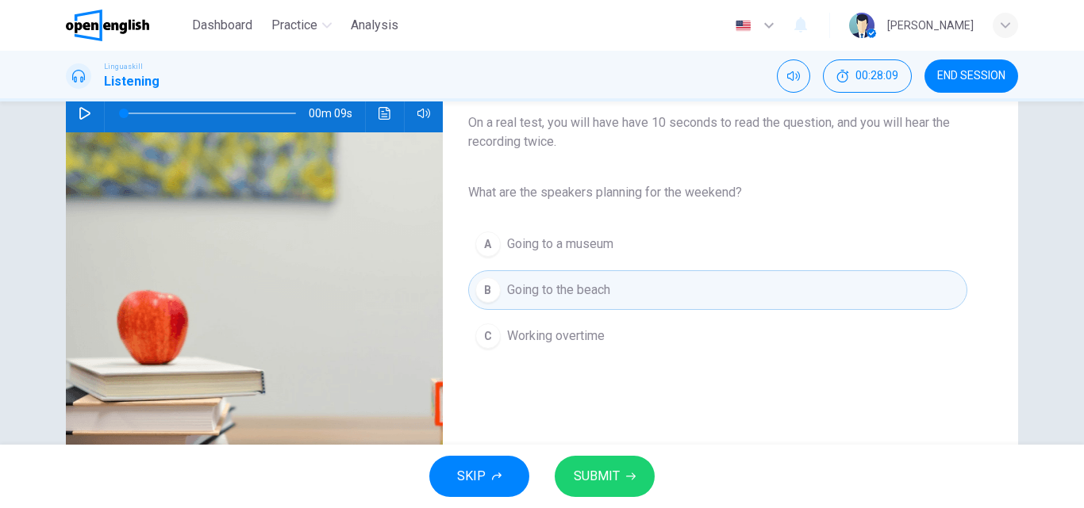
click at [617, 497] on div "SKIP SUBMIT" at bounding box center [542, 476] width 1084 height 63
click at [606, 485] on span "SUBMIT" at bounding box center [596, 477] width 46 height 22
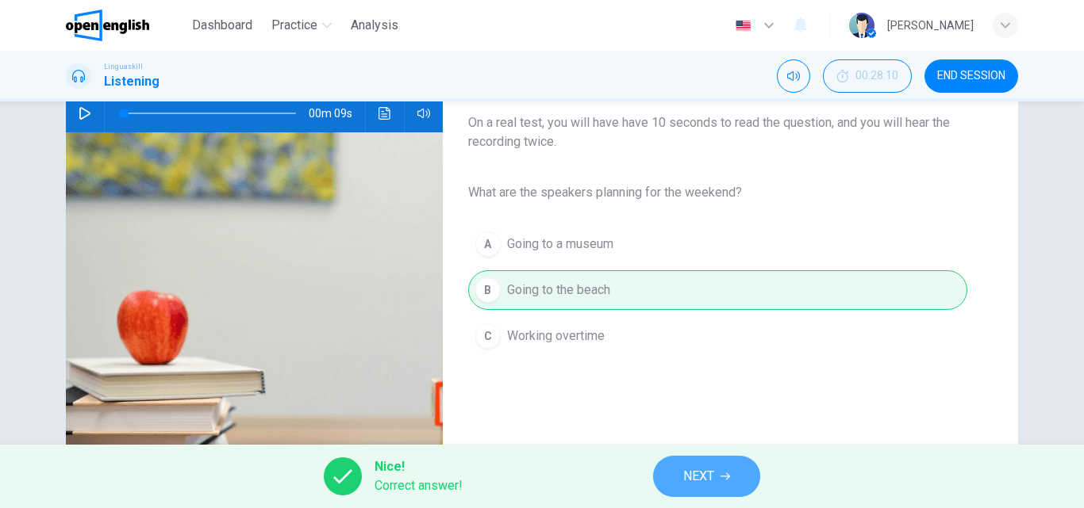
click at [664, 474] on button "NEXT" at bounding box center [706, 476] width 107 height 41
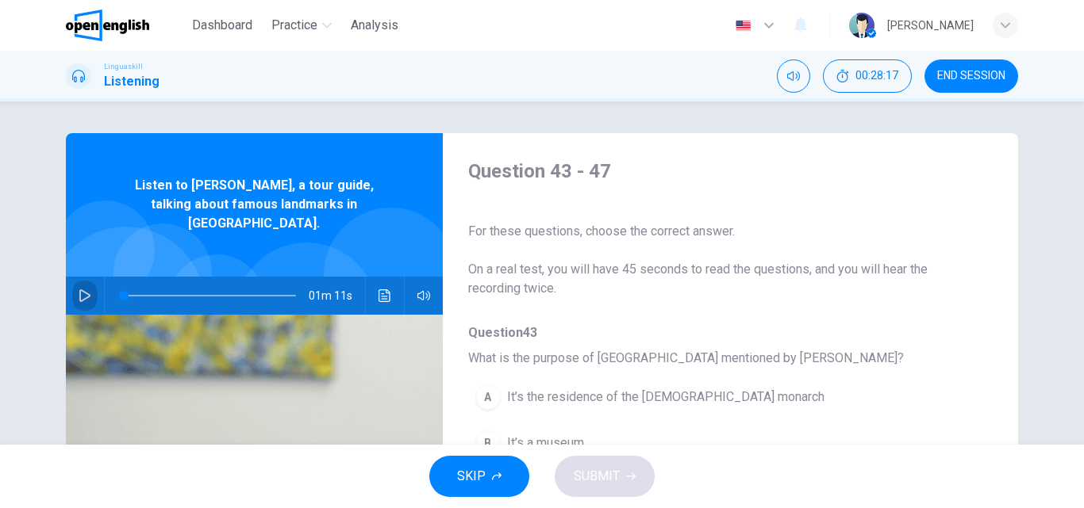
click at [87, 282] on button "button" at bounding box center [84, 296] width 25 height 38
click at [150, 285] on span at bounding box center [210, 296] width 172 height 22
drag, startPoint x: 150, startPoint y: 277, endPoint x: 123, endPoint y: 280, distance: 27.2
click at [138, 291] on span at bounding box center [143, 296] width 10 height 10
drag, startPoint x: 123, startPoint y: 282, endPoint x: 109, endPoint y: 282, distance: 14.3
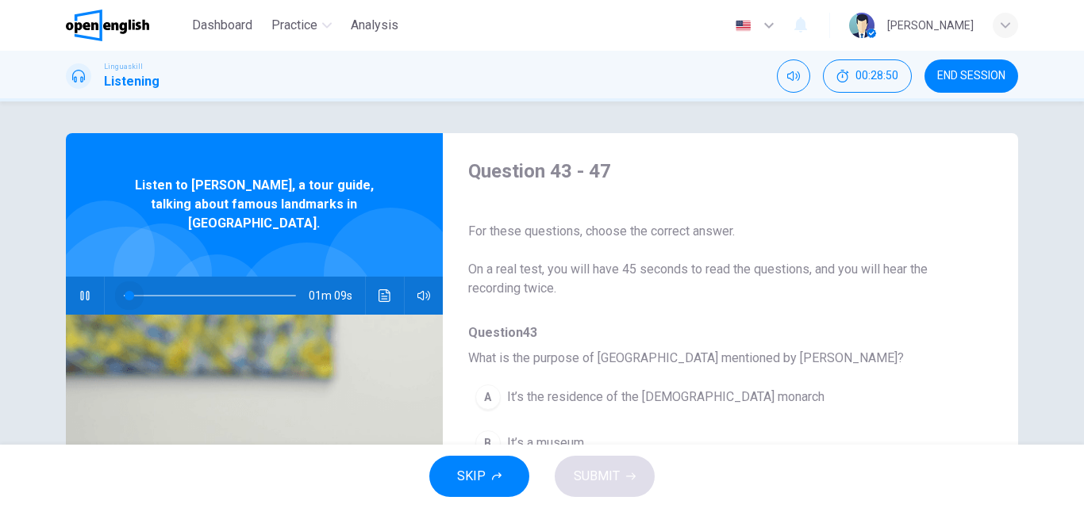
click at [125, 291] on span at bounding box center [130, 296] width 10 height 10
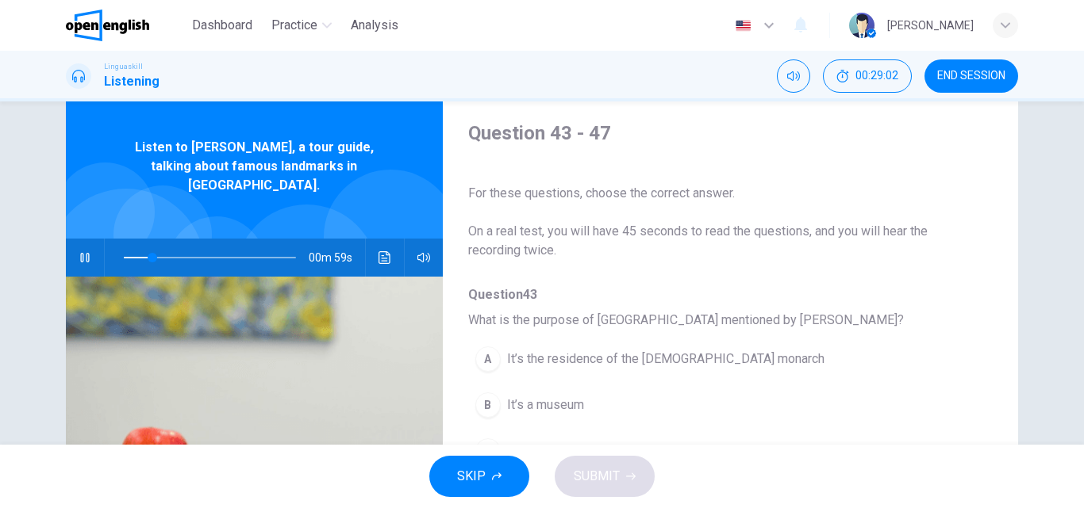
scroll to position [50, 0]
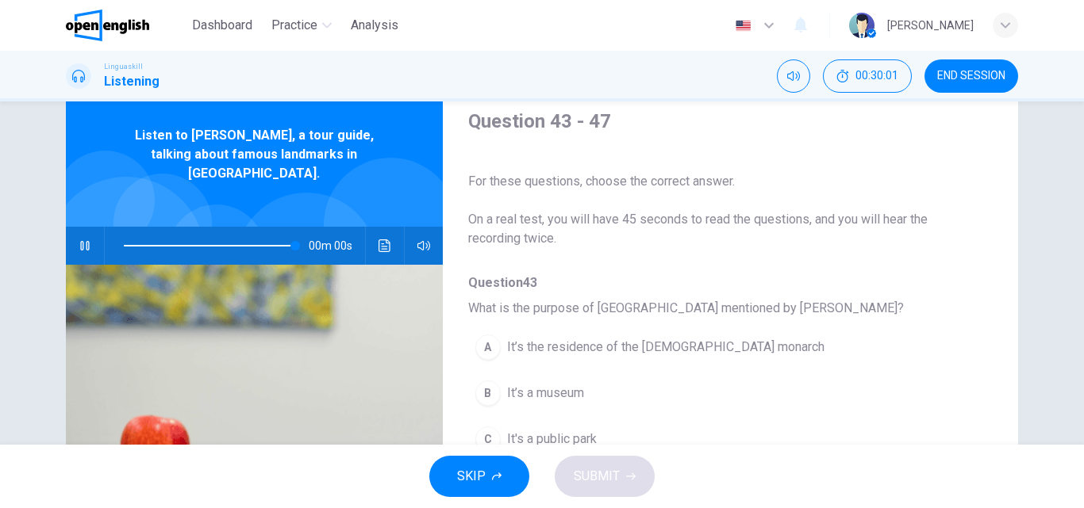
type input "*"
click at [585, 335] on button "A It’s the residence of the [DEMOGRAPHIC_DATA] monarch" at bounding box center [689, 348] width 442 height 40
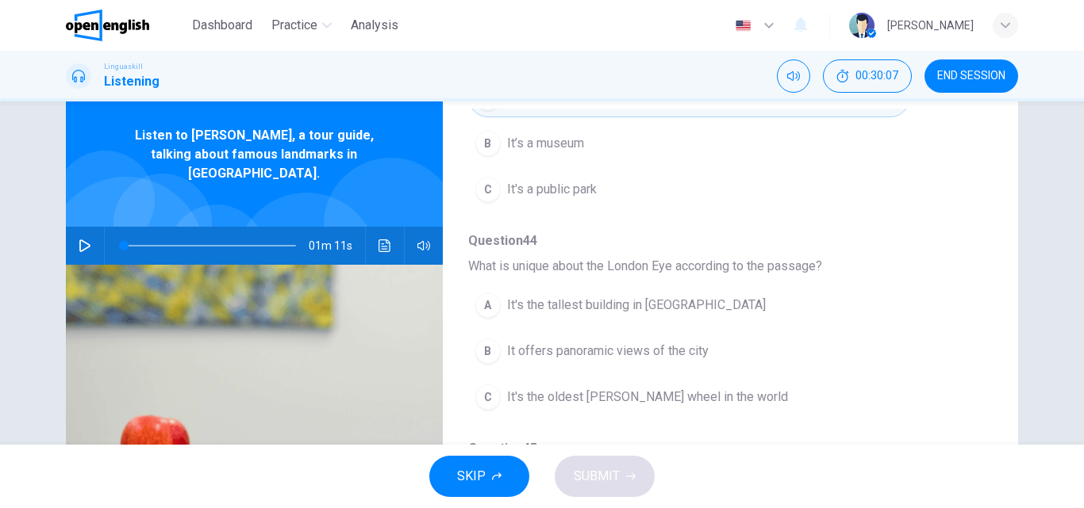
scroll to position [251, 0]
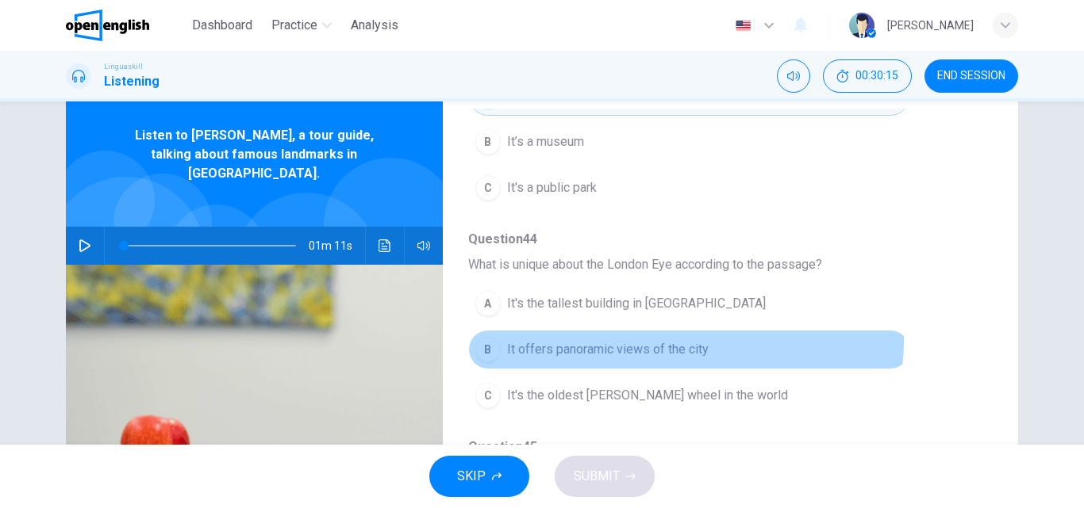
click at [616, 339] on button "B It offers panoramic views of the city" at bounding box center [689, 350] width 442 height 40
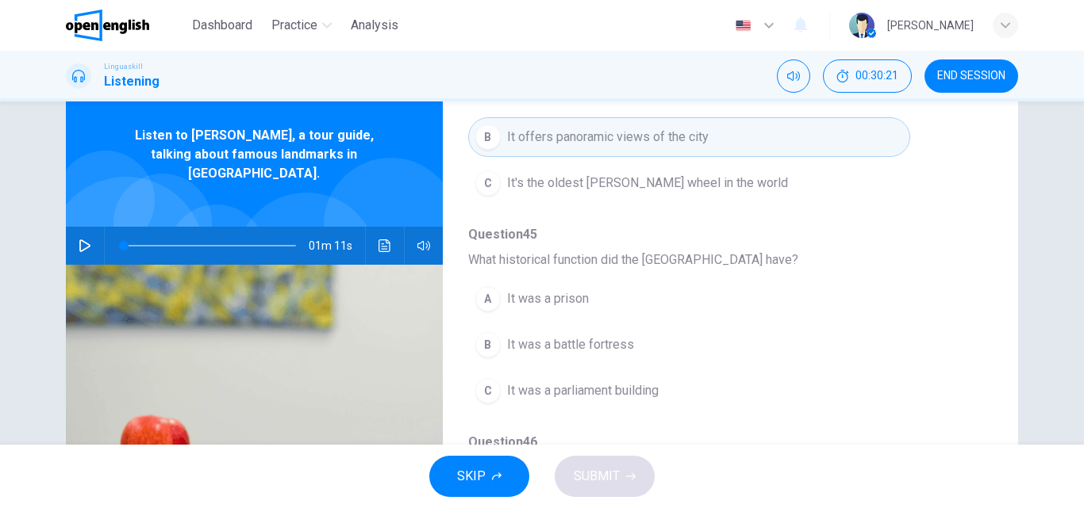
scroll to position [466, 0]
click at [591, 347] on span "It was a battle fortress" at bounding box center [570, 342] width 127 height 19
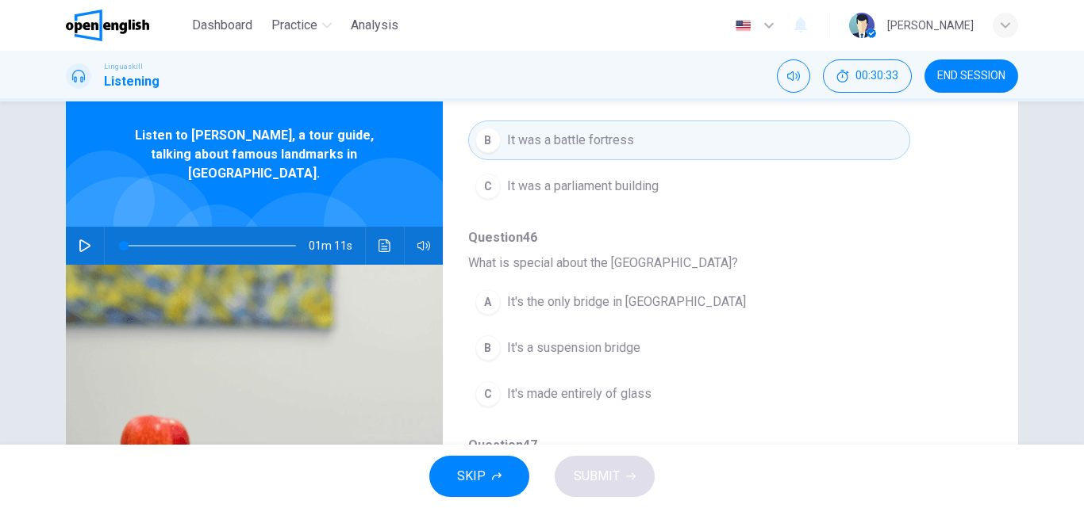
scroll to position [671, 0]
click at [594, 351] on span "It's a suspension bridge" at bounding box center [573, 345] width 133 height 19
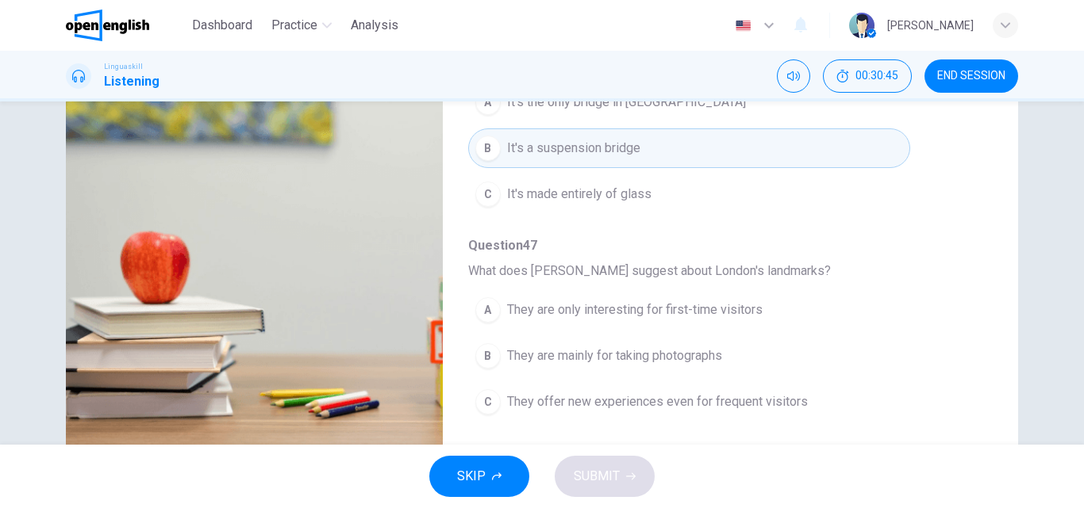
scroll to position [240, 0]
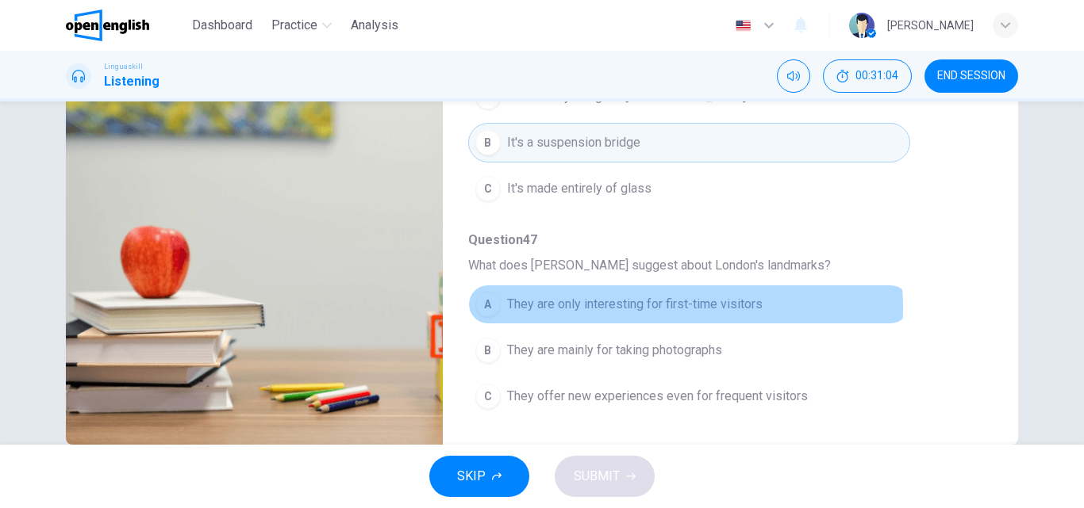
click at [656, 308] on span "They are only interesting for first-time visitors" at bounding box center [634, 304] width 255 height 19
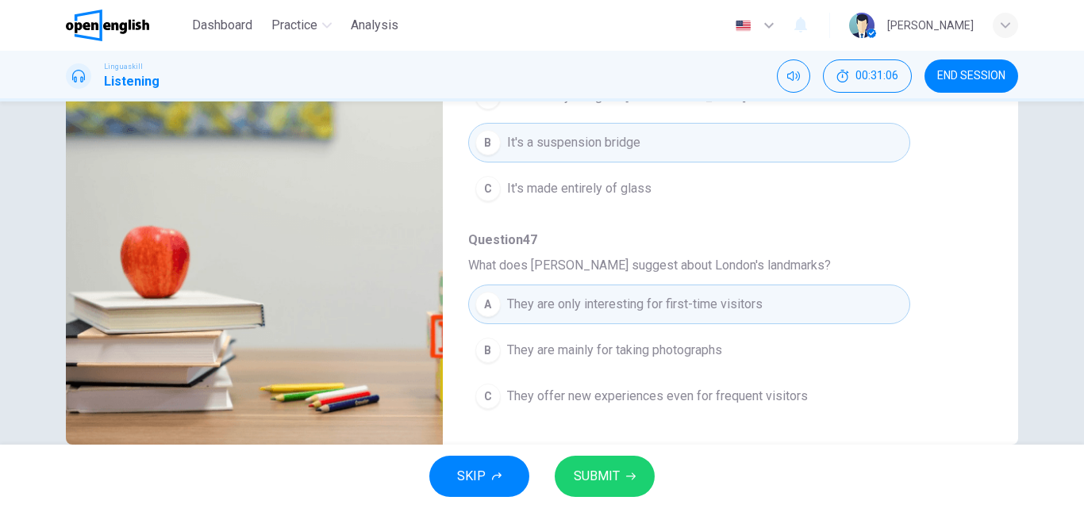
click at [593, 467] on span "SUBMIT" at bounding box center [596, 477] width 46 height 22
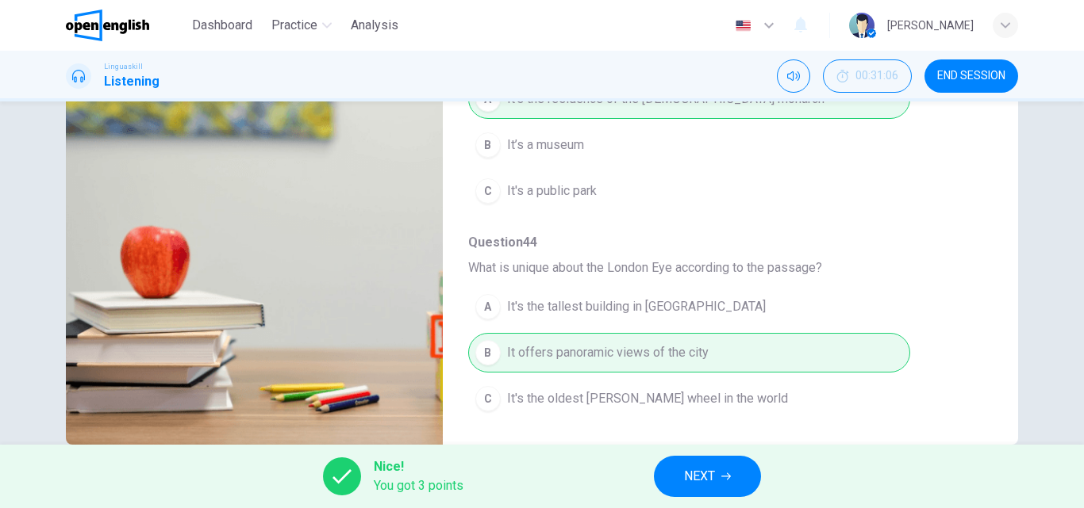
scroll to position [0, 0]
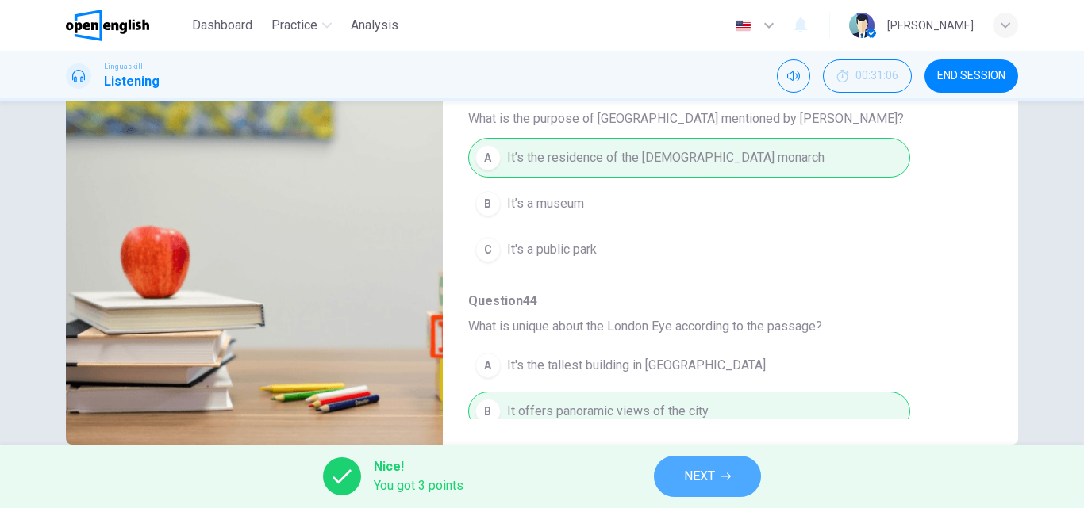
click at [684, 475] on span "NEXT" at bounding box center [699, 477] width 31 height 22
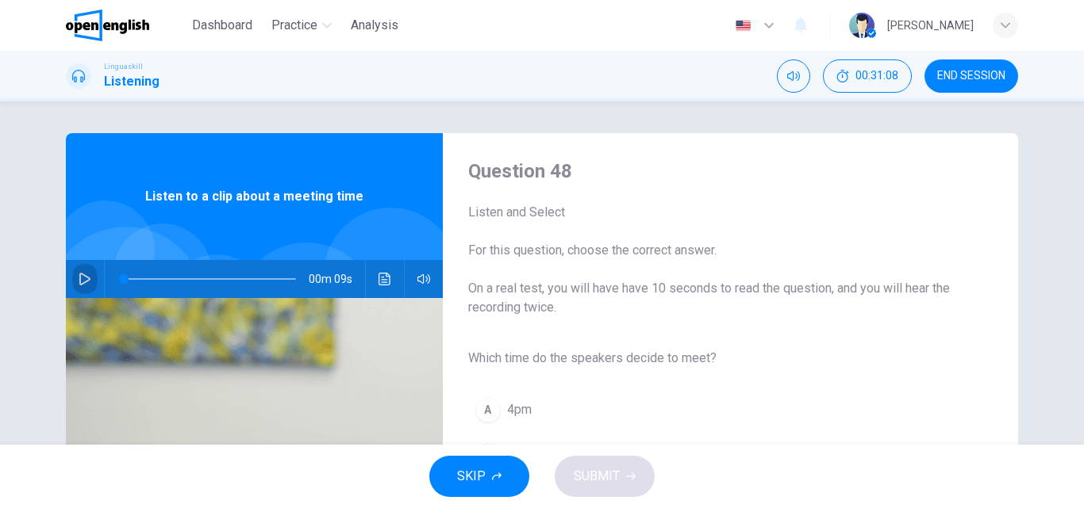
click at [79, 282] on icon "button" at bounding box center [85, 279] width 13 height 13
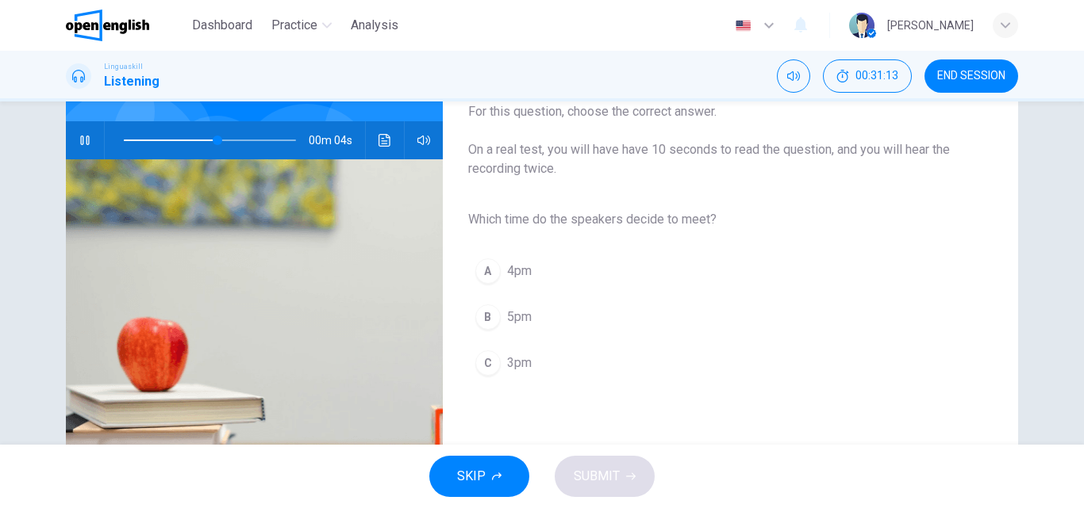
scroll to position [161, 0]
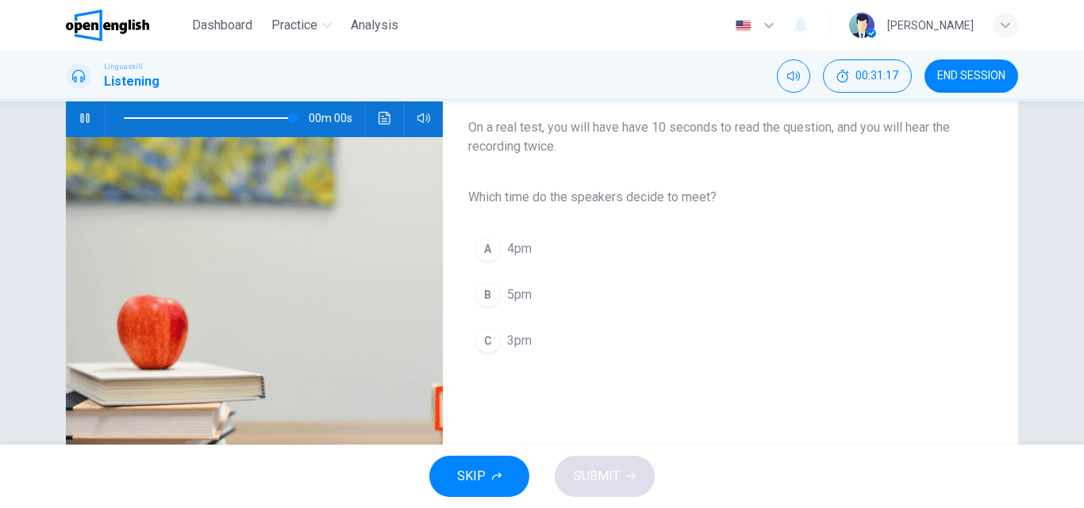
click at [507, 343] on span "3pm" at bounding box center [519, 341] width 25 height 19
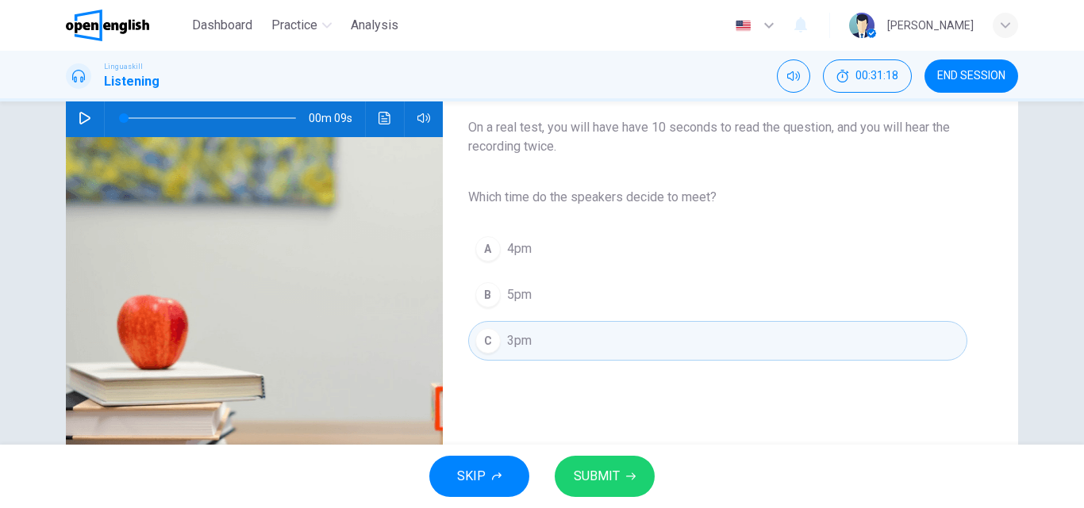
click at [582, 481] on span "SUBMIT" at bounding box center [596, 477] width 46 height 22
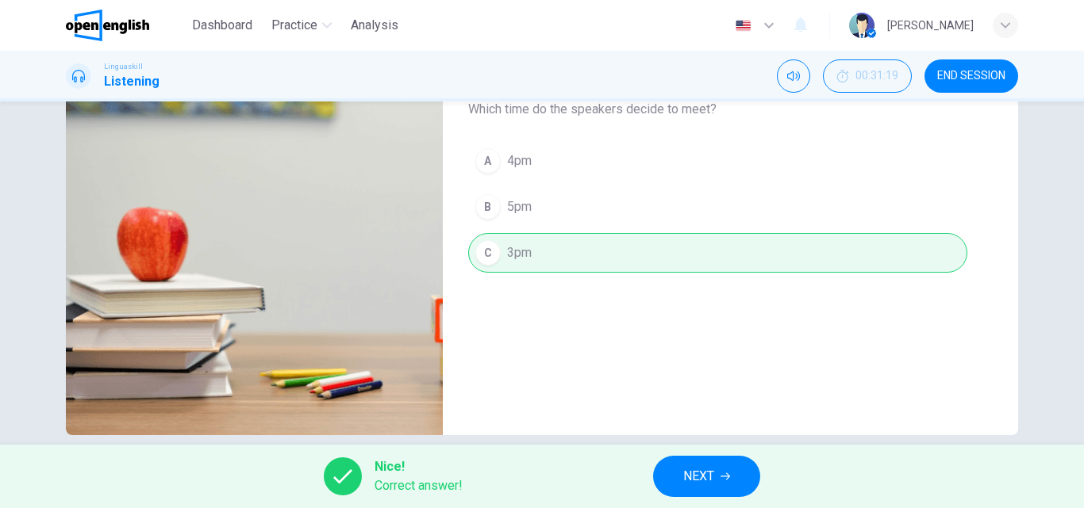
scroll to position [271, 0]
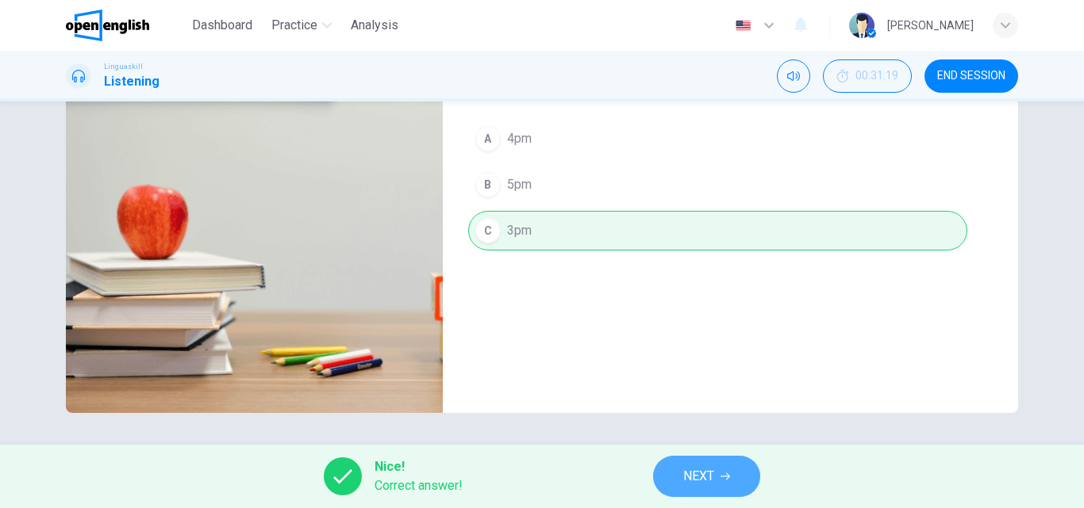
click at [712, 478] on span "NEXT" at bounding box center [698, 477] width 31 height 22
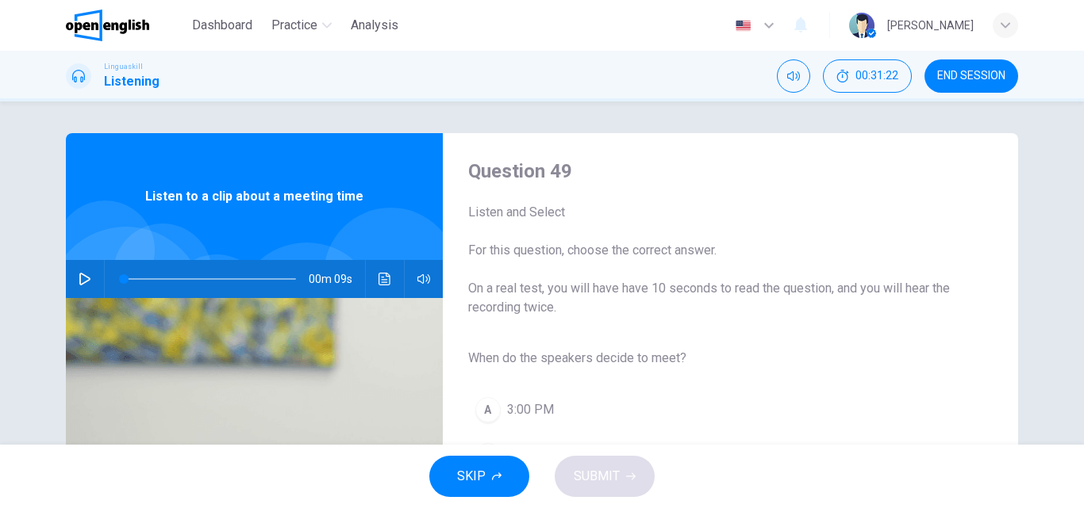
scroll to position [25, 0]
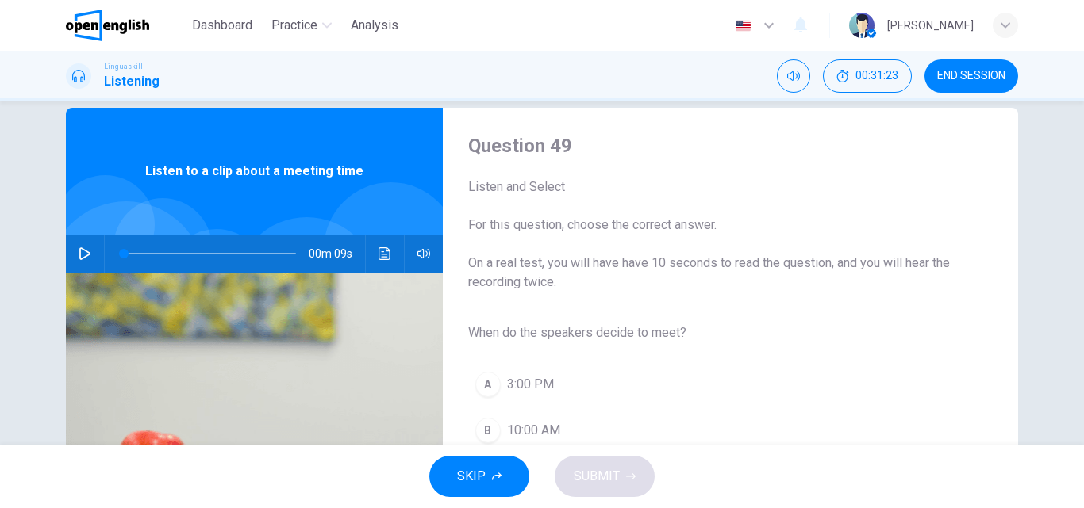
click at [75, 244] on button "button" at bounding box center [84, 254] width 25 height 38
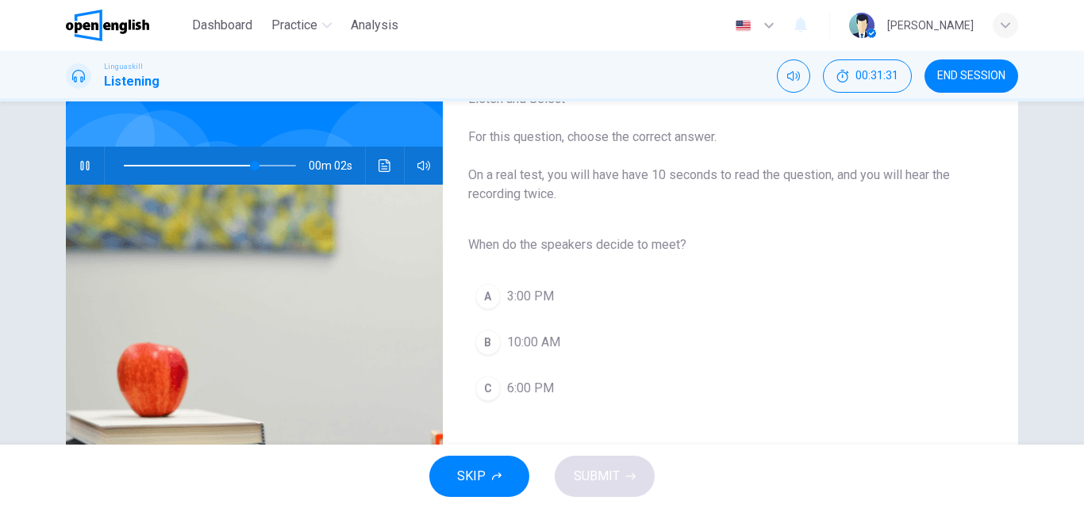
scroll to position [116, 0]
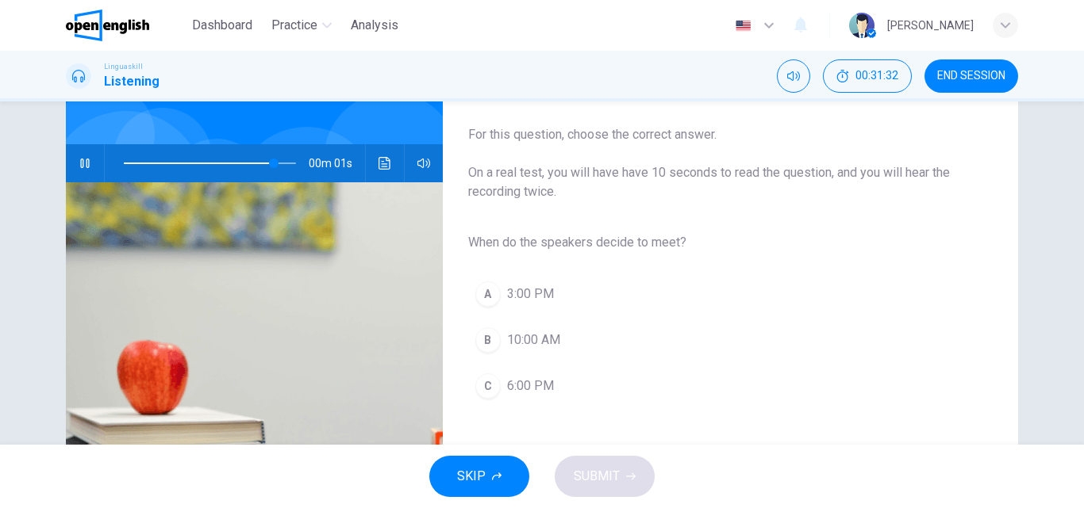
click at [510, 301] on span "3:00 PM" at bounding box center [530, 294] width 47 height 19
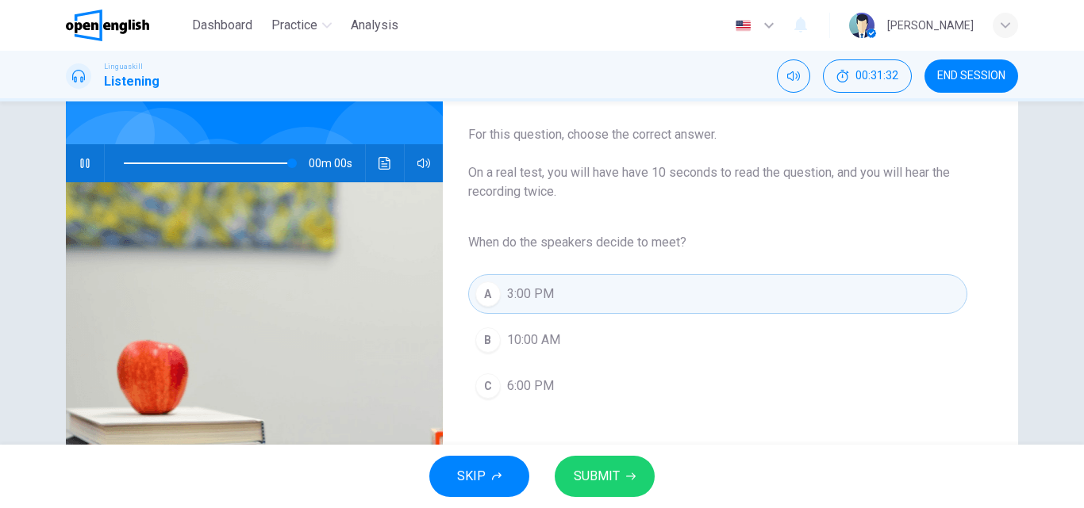
type input "*"
click at [585, 473] on span "SUBMIT" at bounding box center [596, 477] width 46 height 22
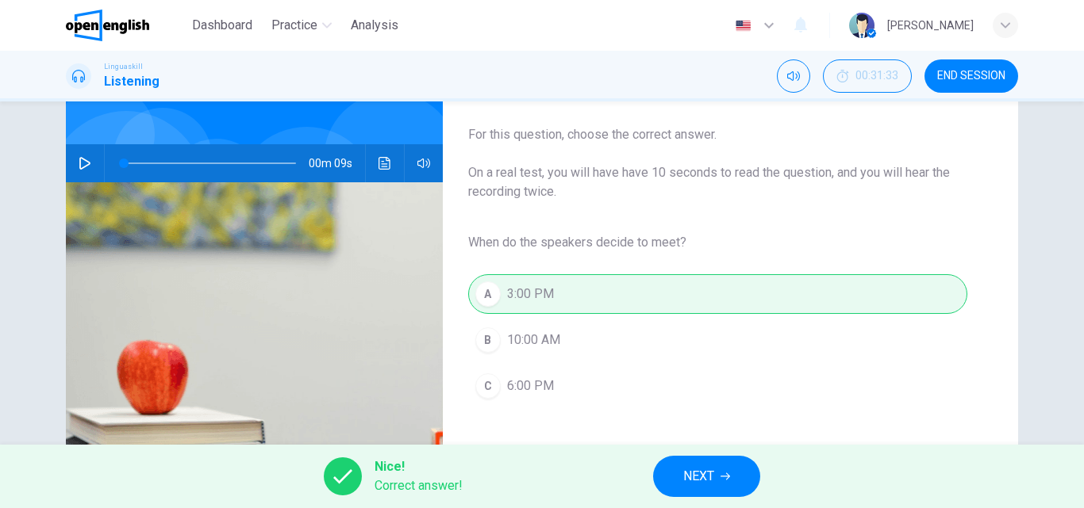
click at [695, 490] on button "NEXT" at bounding box center [706, 476] width 107 height 41
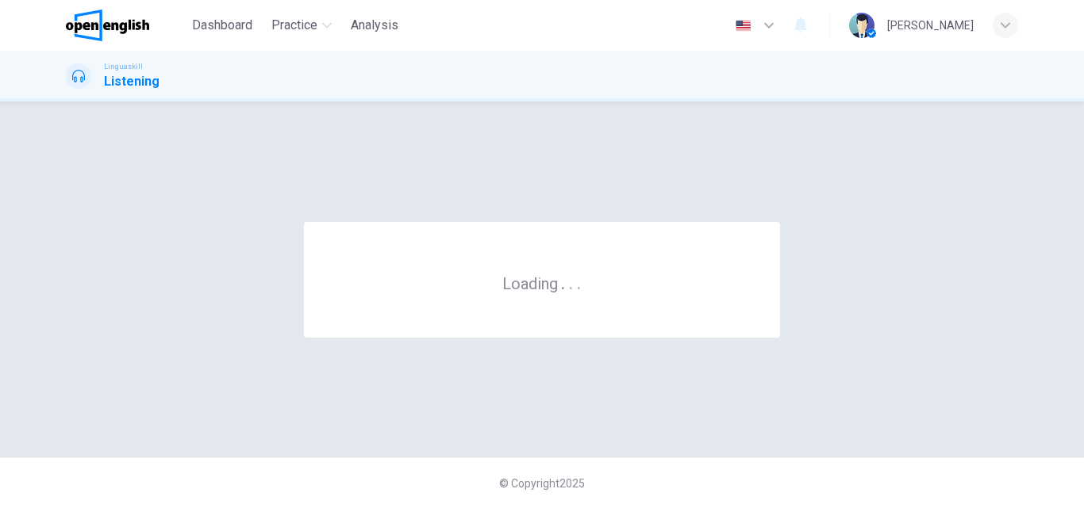
scroll to position [0, 0]
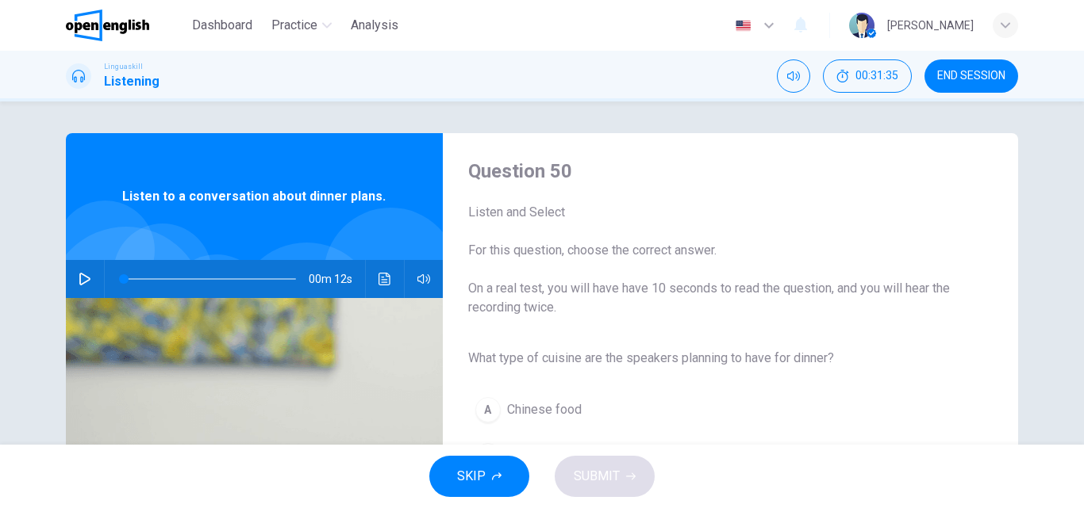
click at [79, 277] on icon "button" at bounding box center [85, 279] width 13 height 13
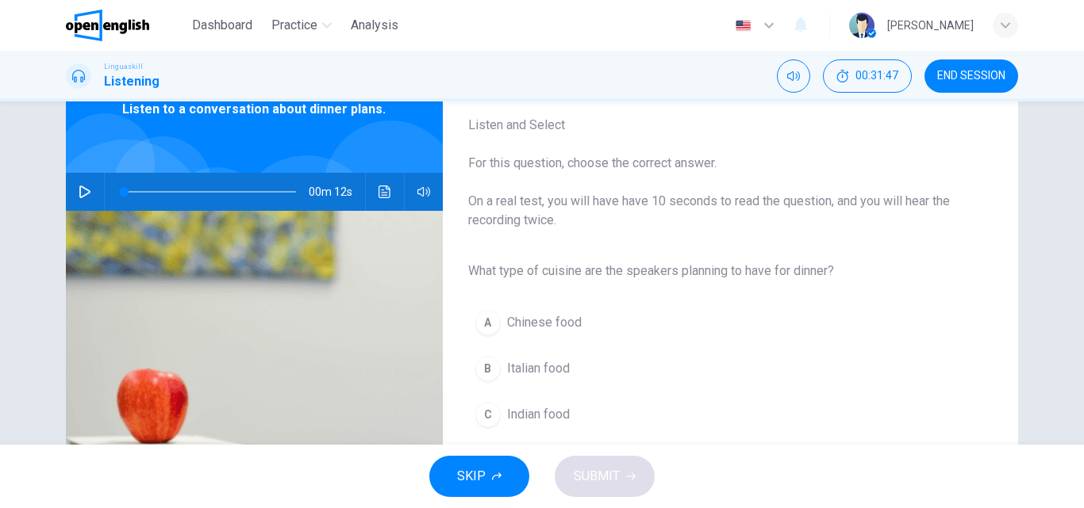
type input "*"
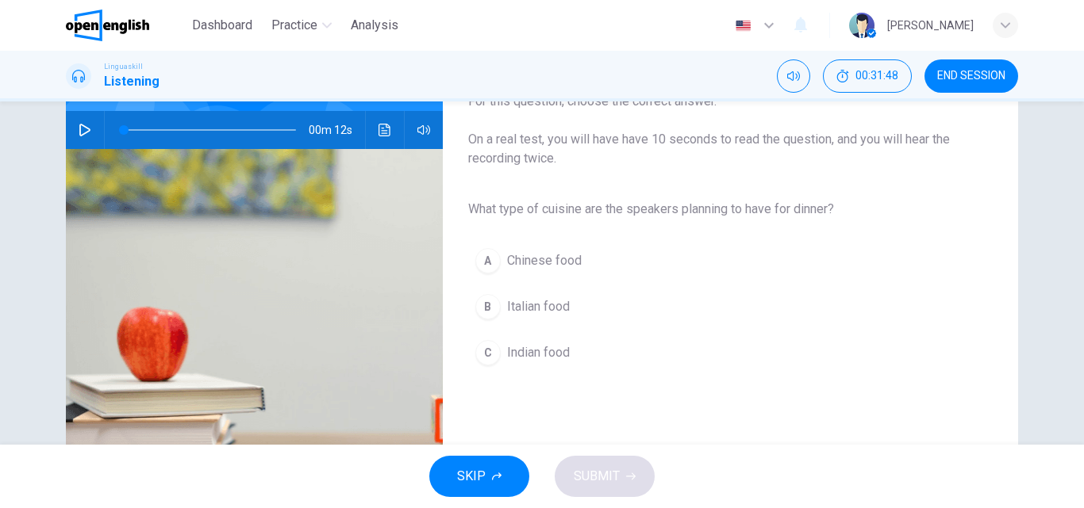
click at [538, 306] on span "Italian food" at bounding box center [538, 306] width 63 height 19
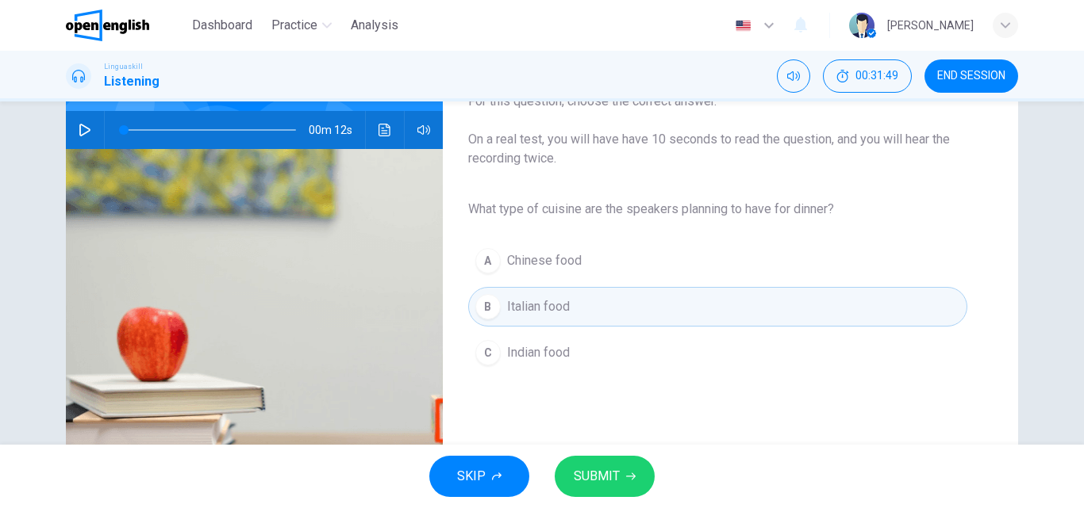
click at [593, 480] on span "SUBMIT" at bounding box center [596, 477] width 46 height 22
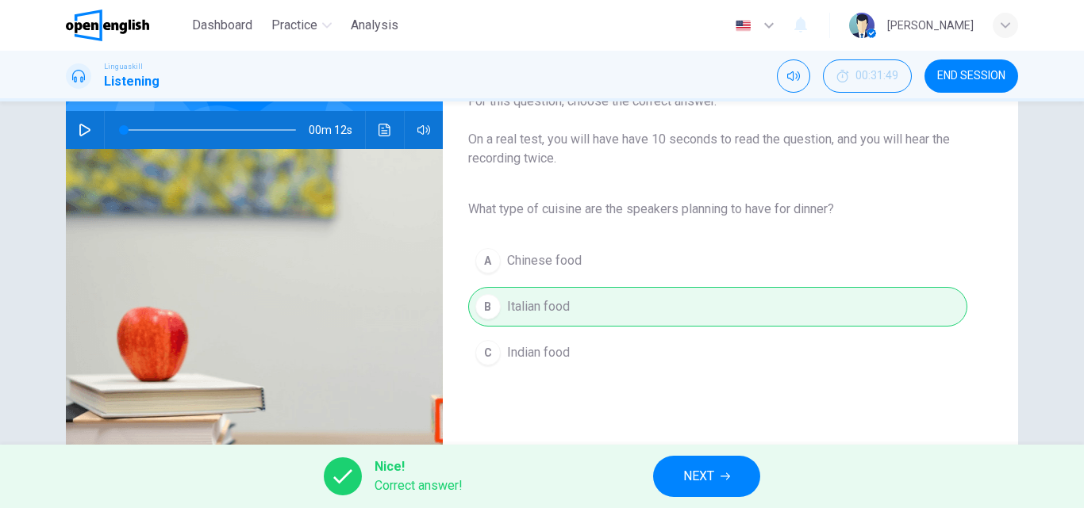
click at [676, 478] on button "NEXT" at bounding box center [706, 476] width 107 height 41
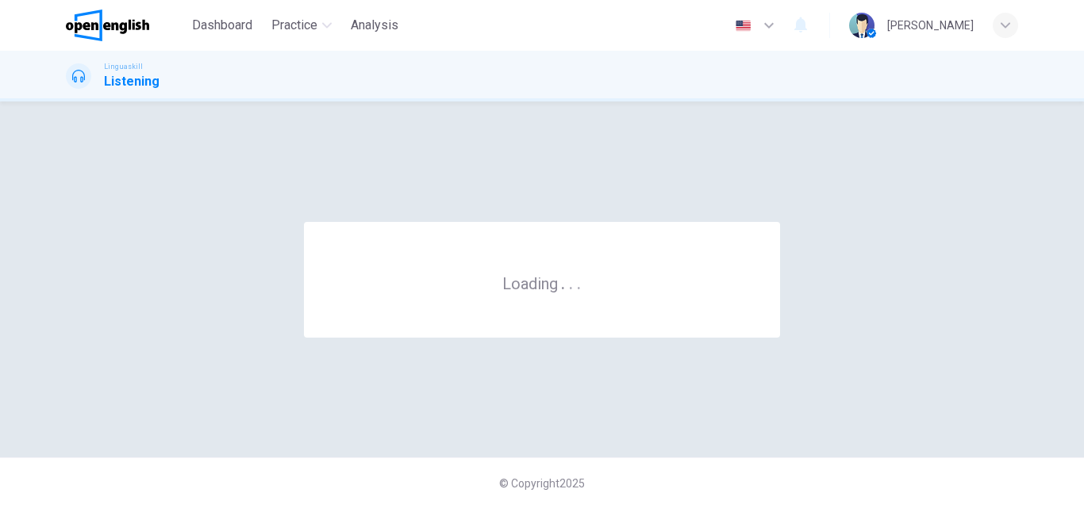
scroll to position [0, 0]
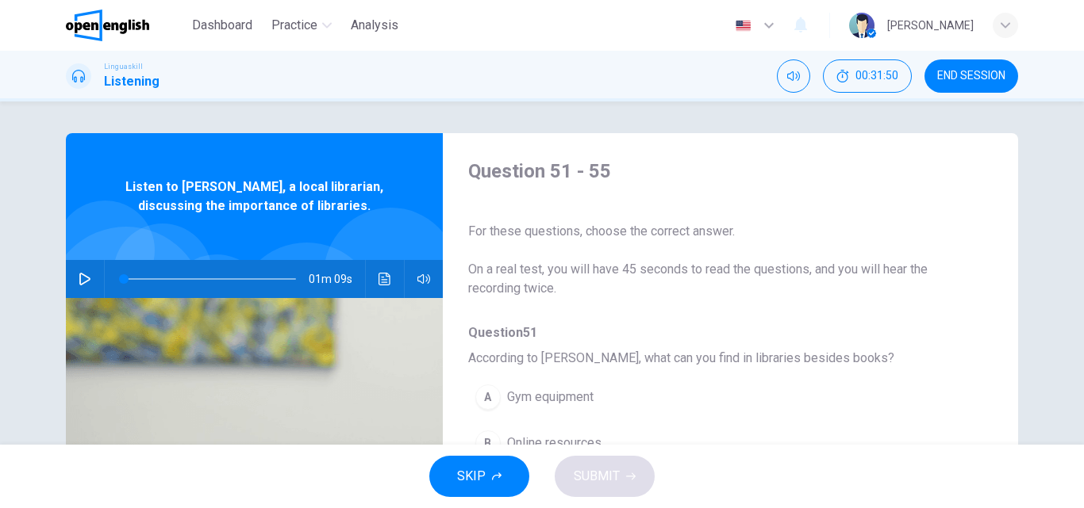
click at [964, 71] on span "END SESSION" at bounding box center [971, 76] width 68 height 13
